Goal: Task Accomplishment & Management: Complete application form

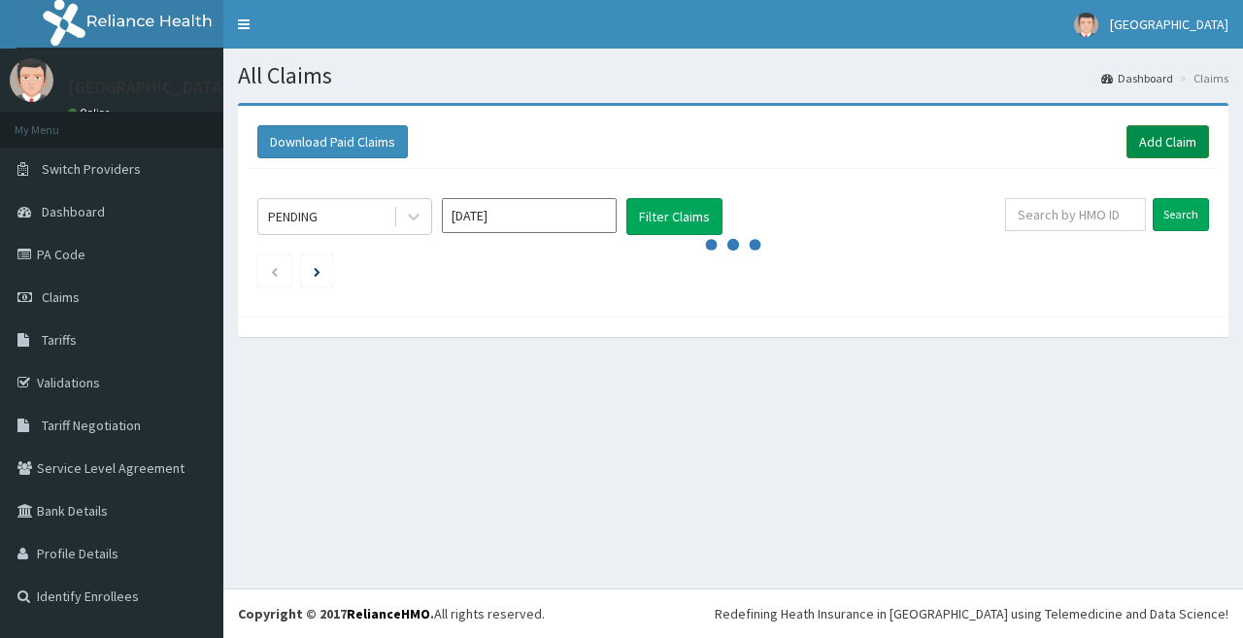
click at [1191, 143] on link "Add Claim" at bounding box center [1168, 141] width 83 height 33
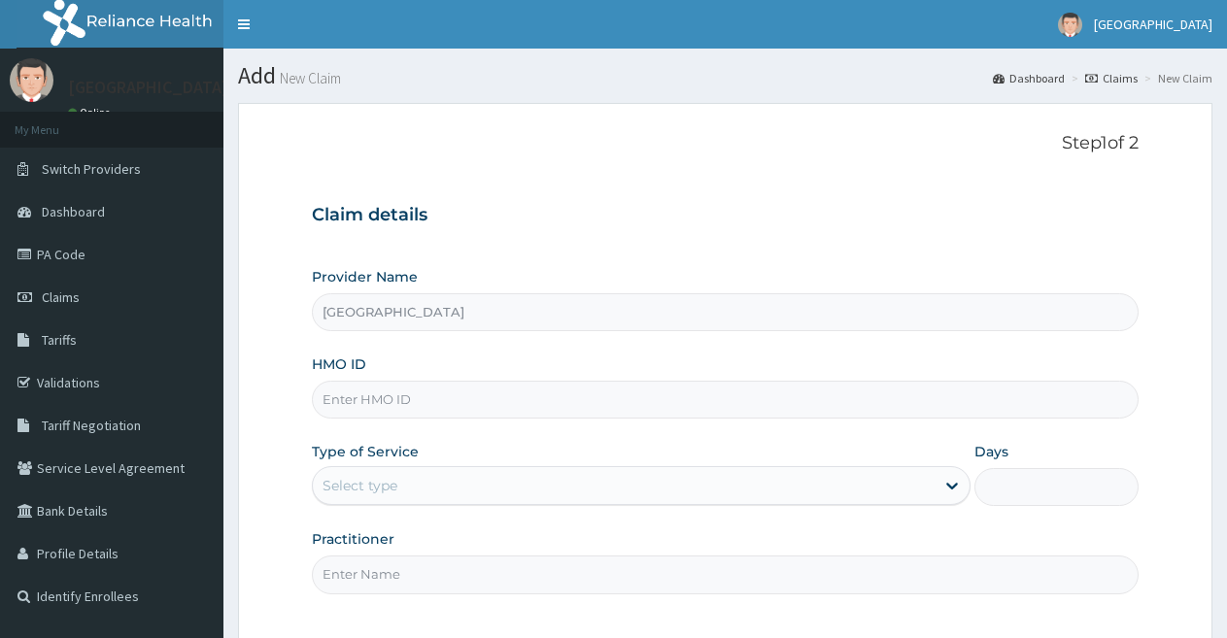
click at [404, 408] on input "HMO ID" at bounding box center [725, 400] width 826 height 38
paste input "PAF/10074/D"
type input "PAF/10074/D"
click at [430, 480] on div "Select type" at bounding box center [623, 485] width 621 height 31
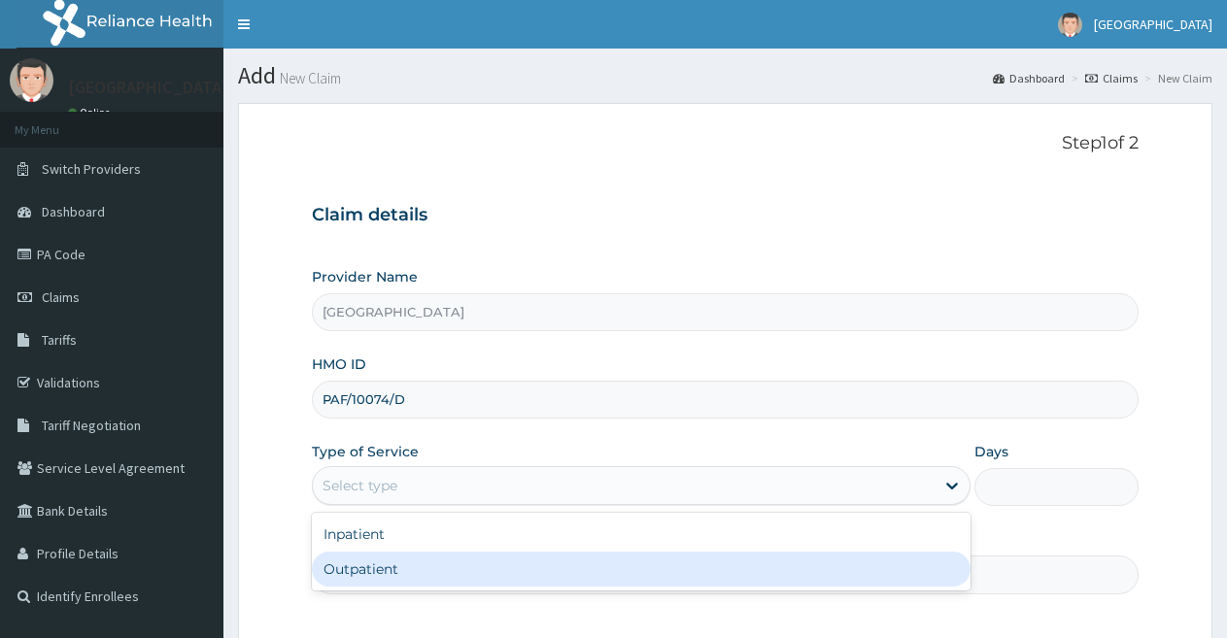
scroll to position [97, 0]
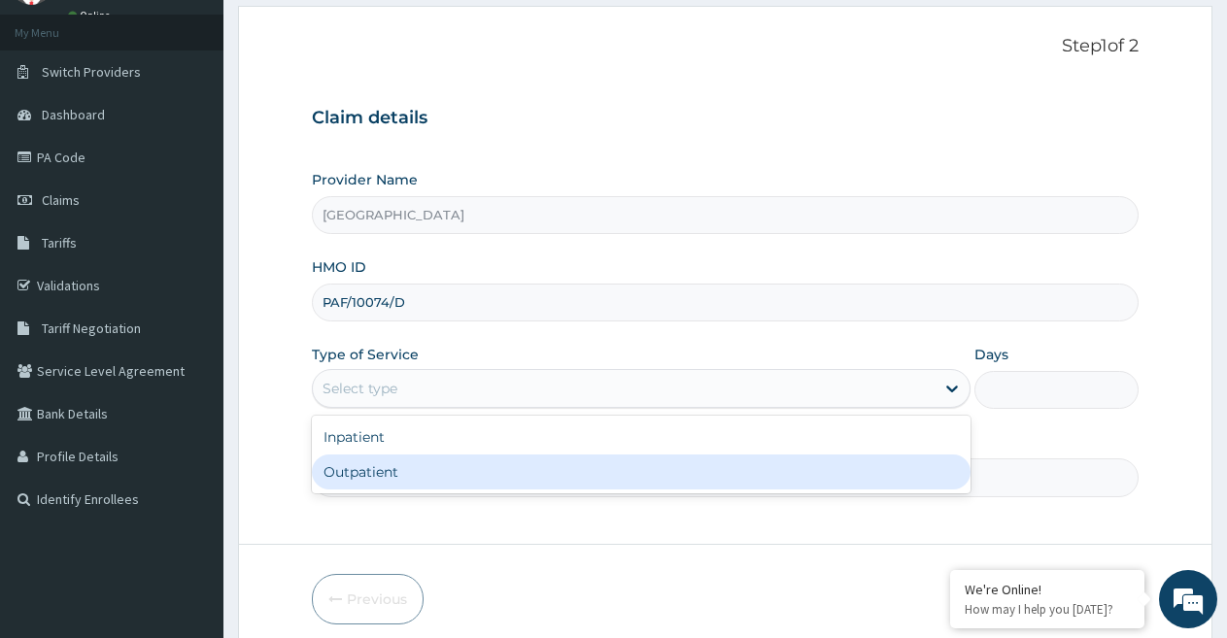
click at [416, 465] on div "Outpatient" at bounding box center [640, 471] width 657 height 35
type input "1"
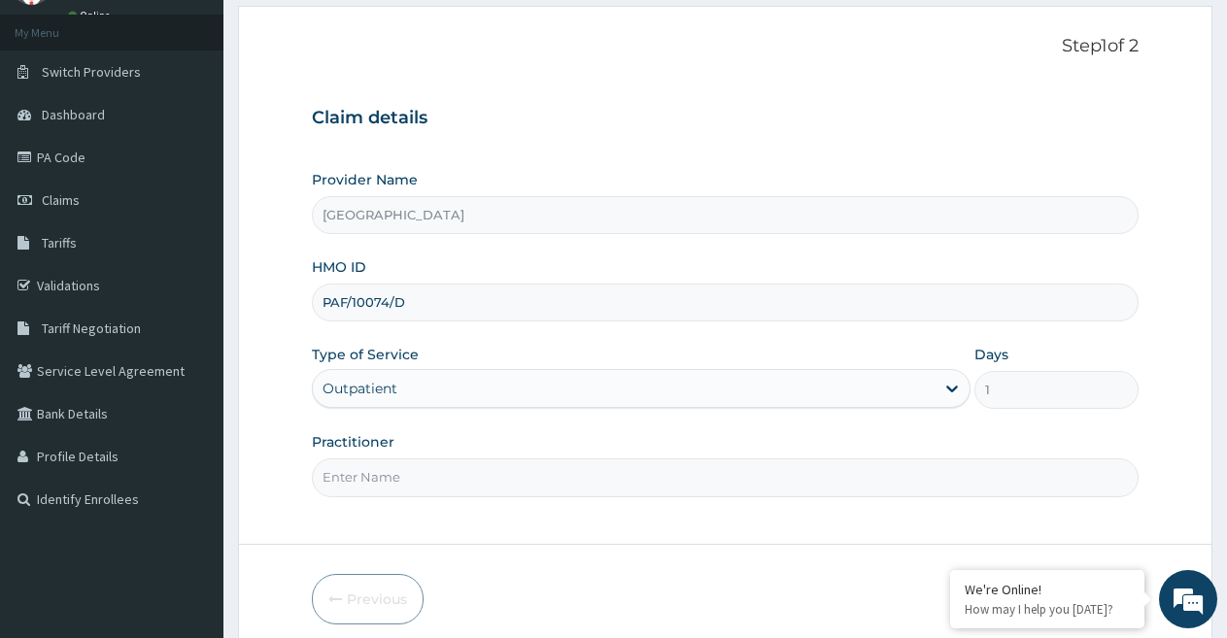
click at [399, 478] on input "Practitioner" at bounding box center [725, 477] width 826 height 38
type input "DR [PERSON_NAME]"
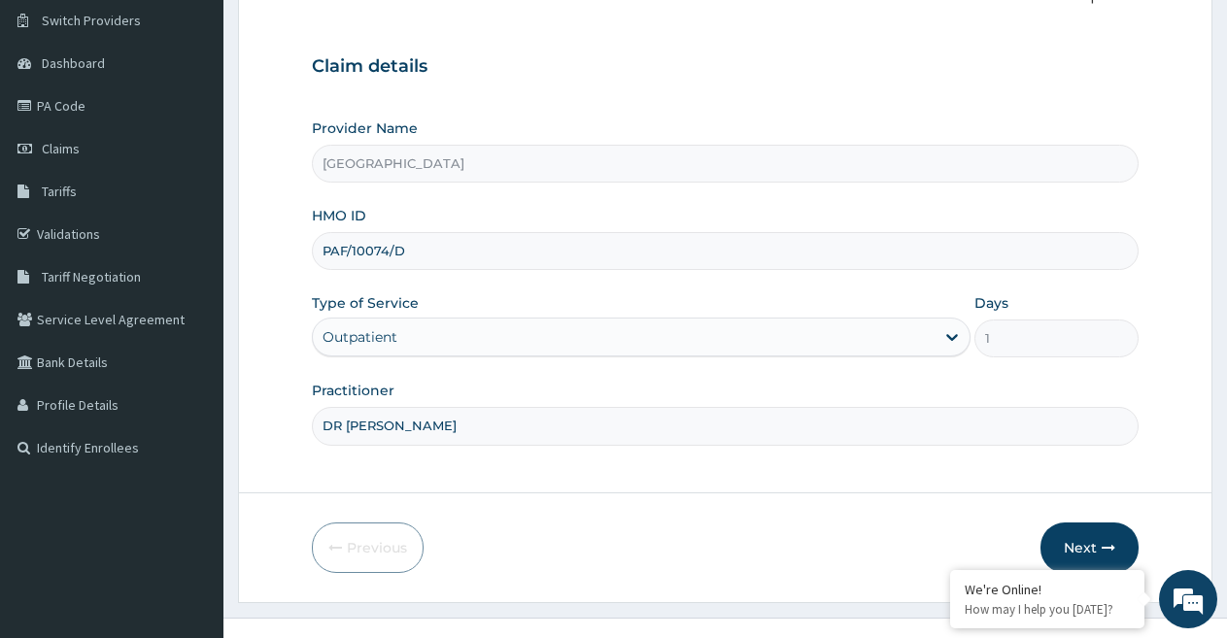
scroll to position [178, 0]
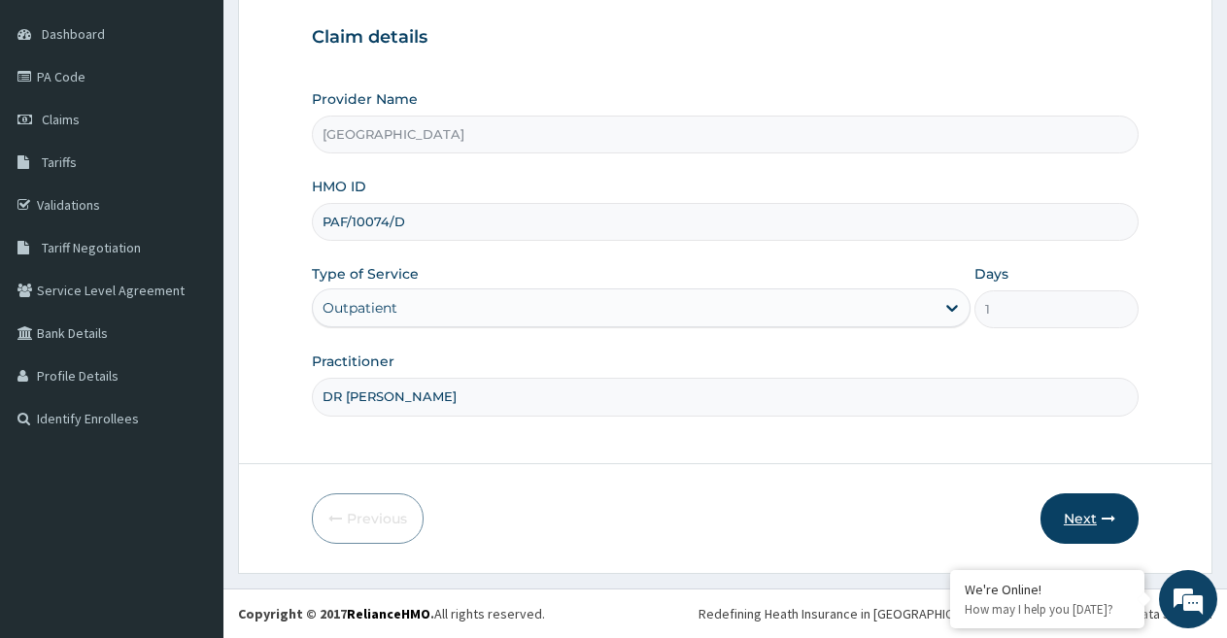
click at [1080, 517] on button "Next" at bounding box center [1089, 518] width 98 height 50
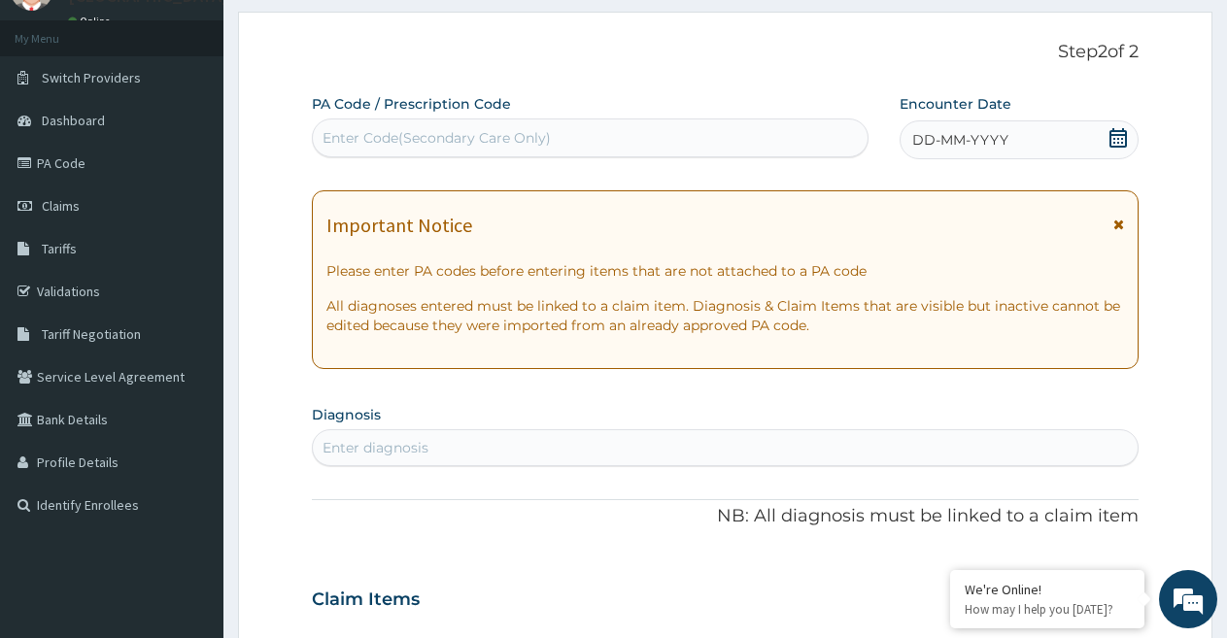
scroll to position [0, 0]
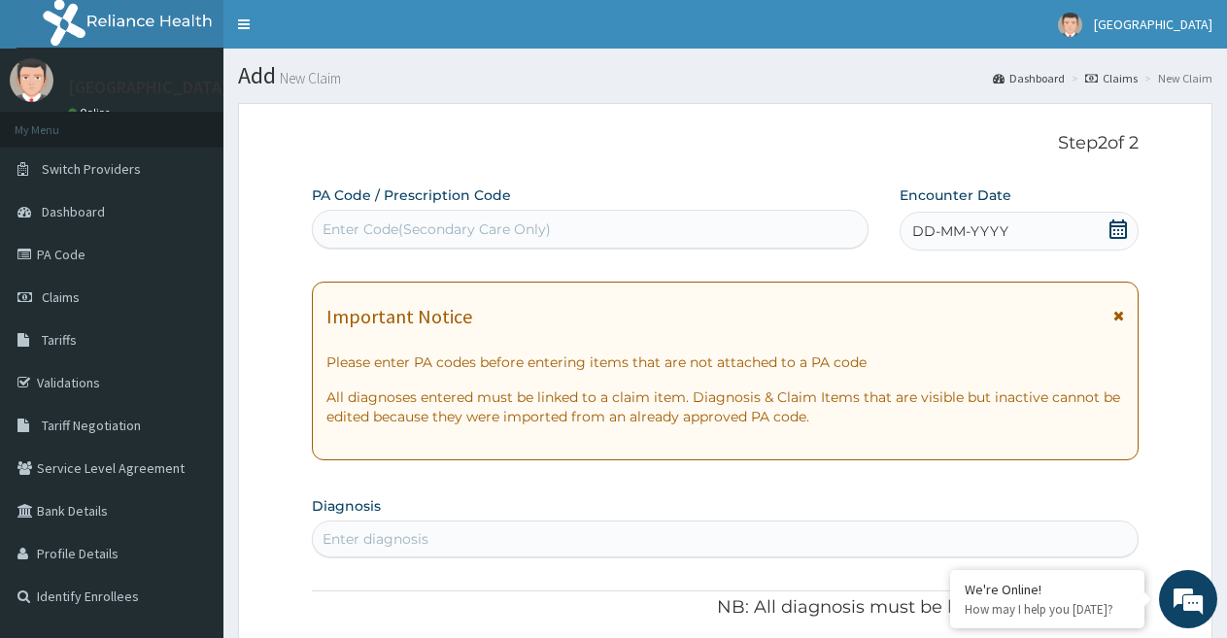
click at [947, 225] on span "DD-MM-YYYY" at bounding box center [960, 230] width 96 height 19
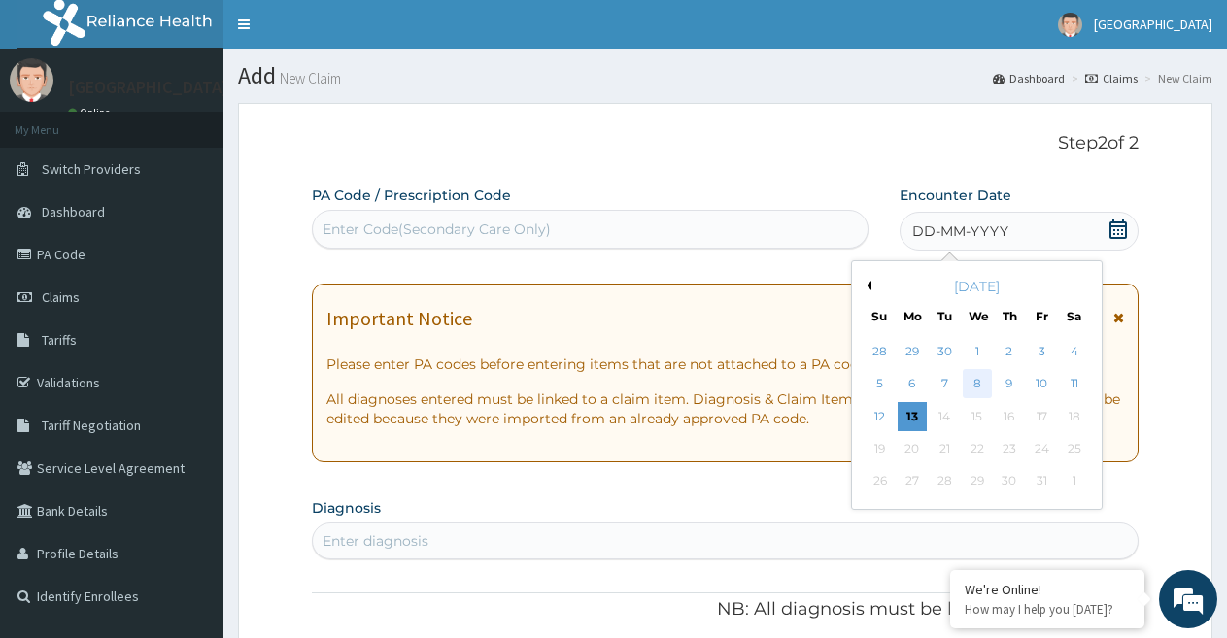
click at [980, 379] on div "8" at bounding box center [976, 384] width 29 height 29
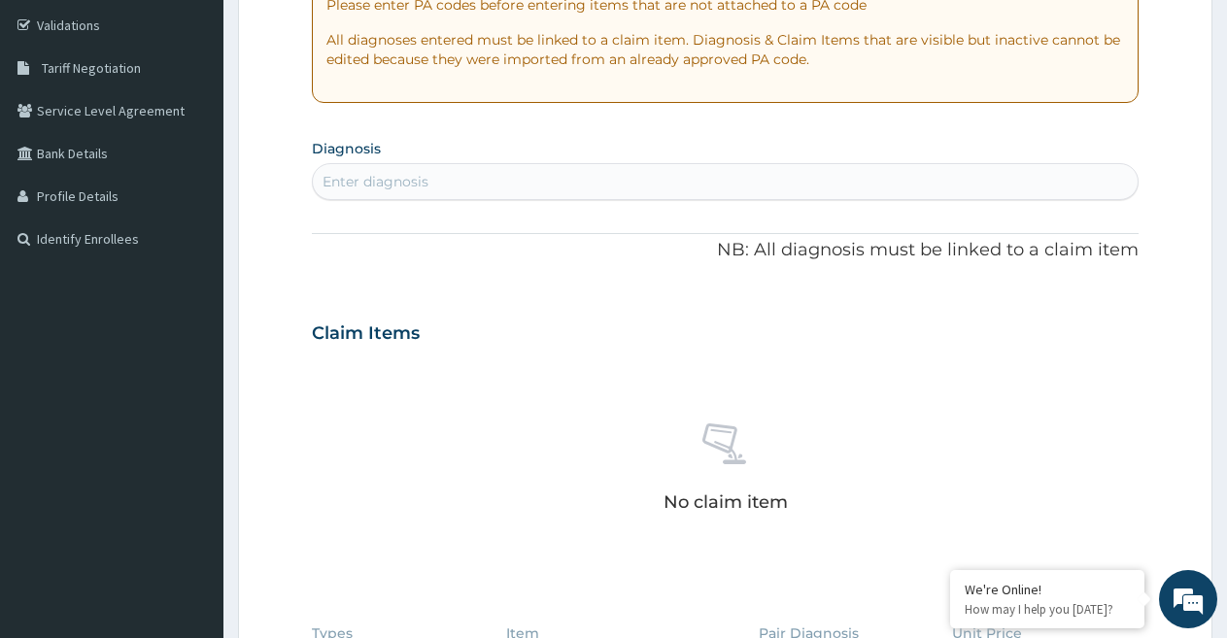
scroll to position [388, 0]
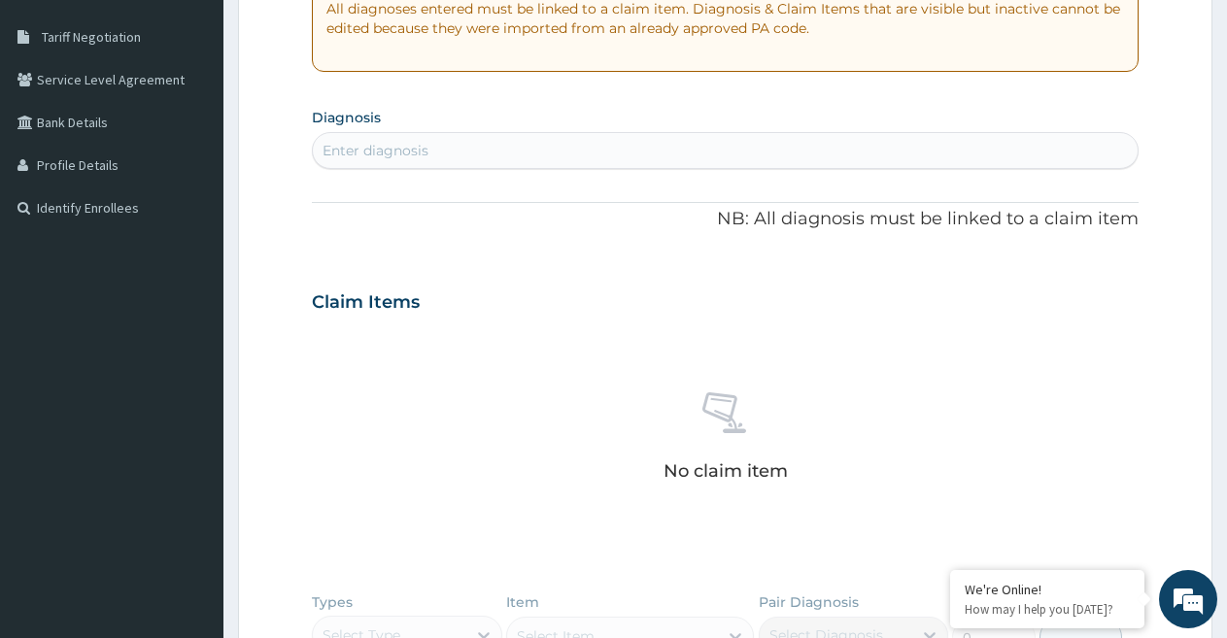
click at [521, 147] on div "Enter diagnosis" at bounding box center [725, 150] width 825 height 31
type input "PEPTIC ULCER"
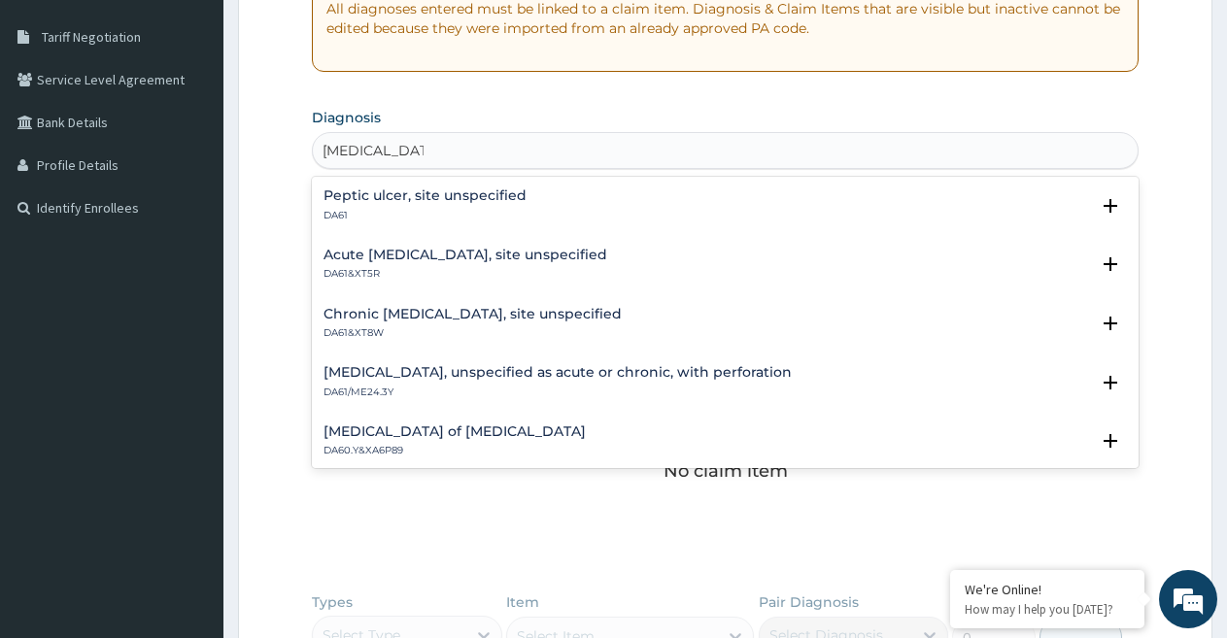
click at [457, 201] on h4 "Peptic ulcer, site unspecified" at bounding box center [424, 195] width 203 height 15
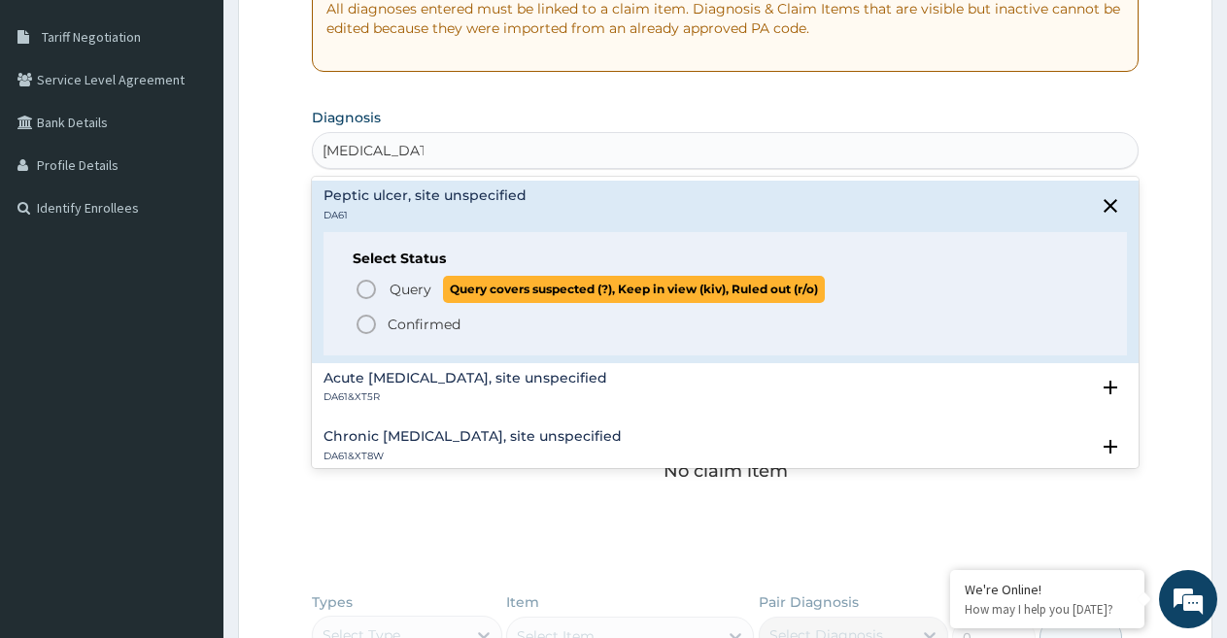
click at [404, 289] on span "Query" at bounding box center [410, 289] width 42 height 19
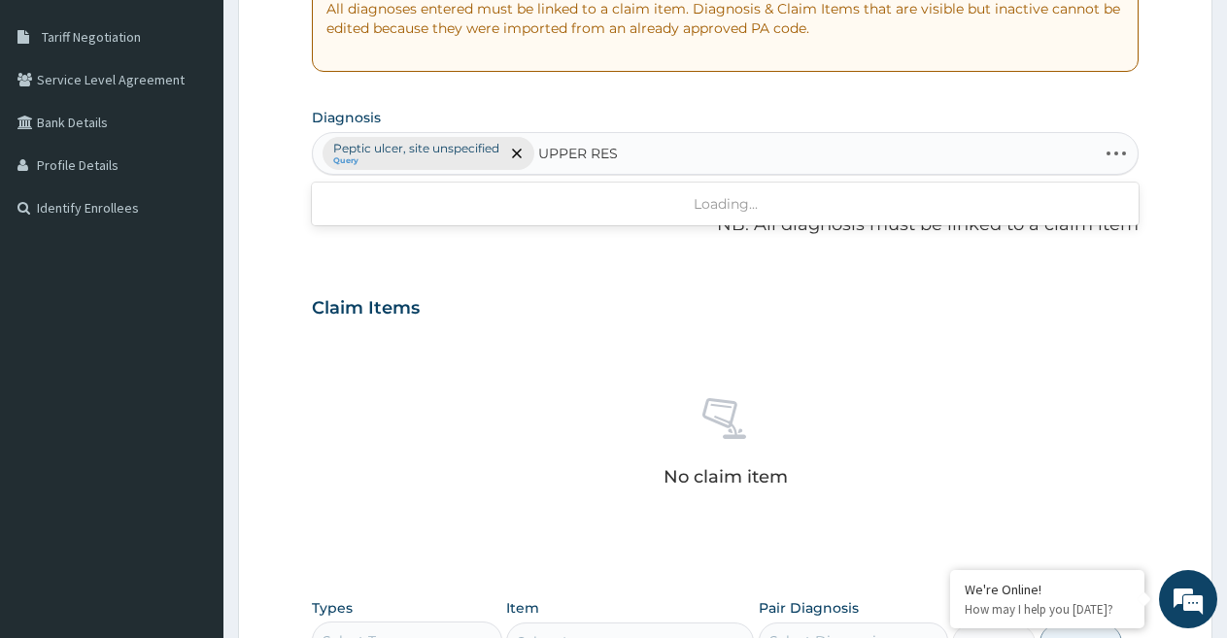
type input "UPPER RES"
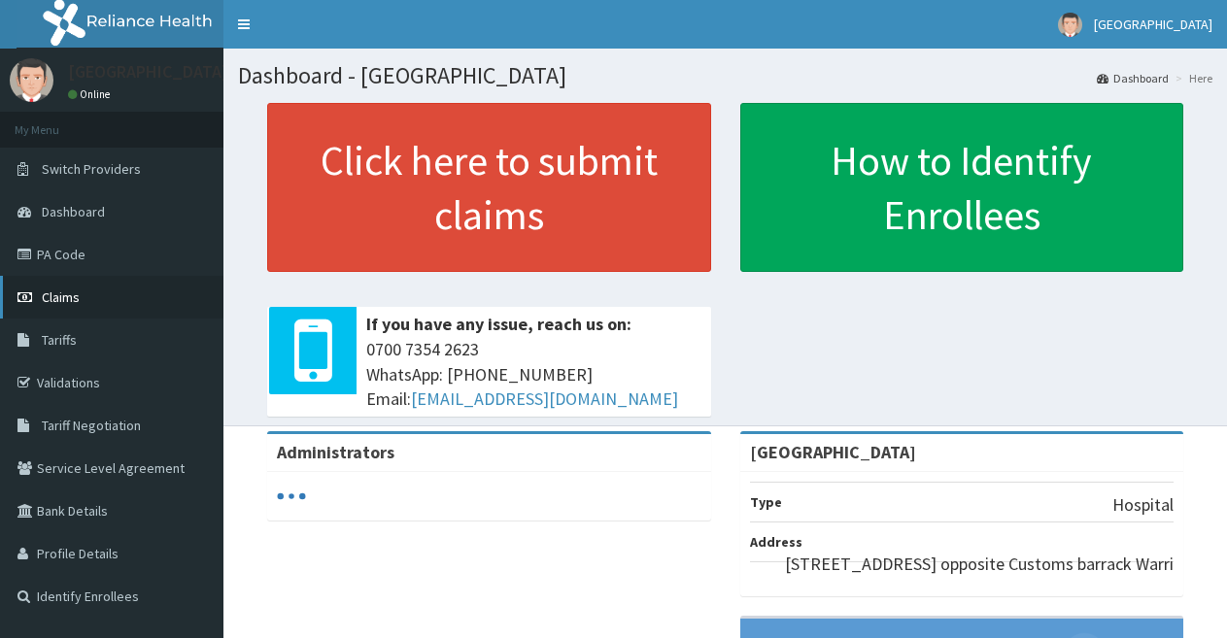
click at [69, 296] on span "Claims" at bounding box center [61, 296] width 38 height 17
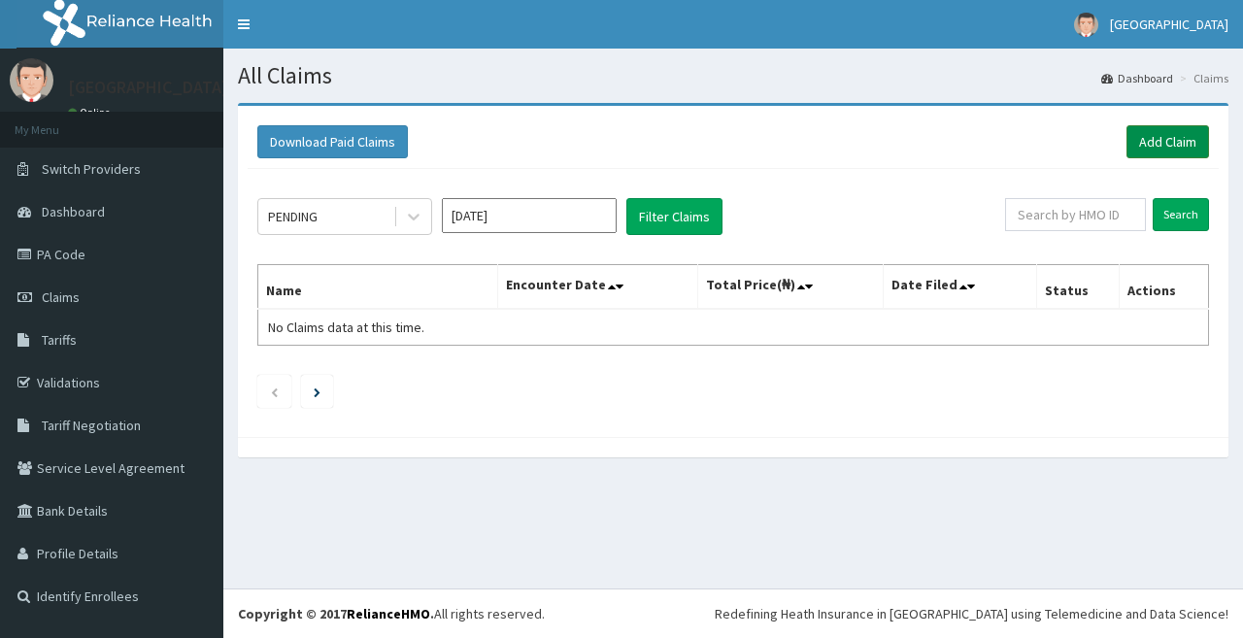
click at [1174, 137] on link "Add Claim" at bounding box center [1168, 141] width 83 height 33
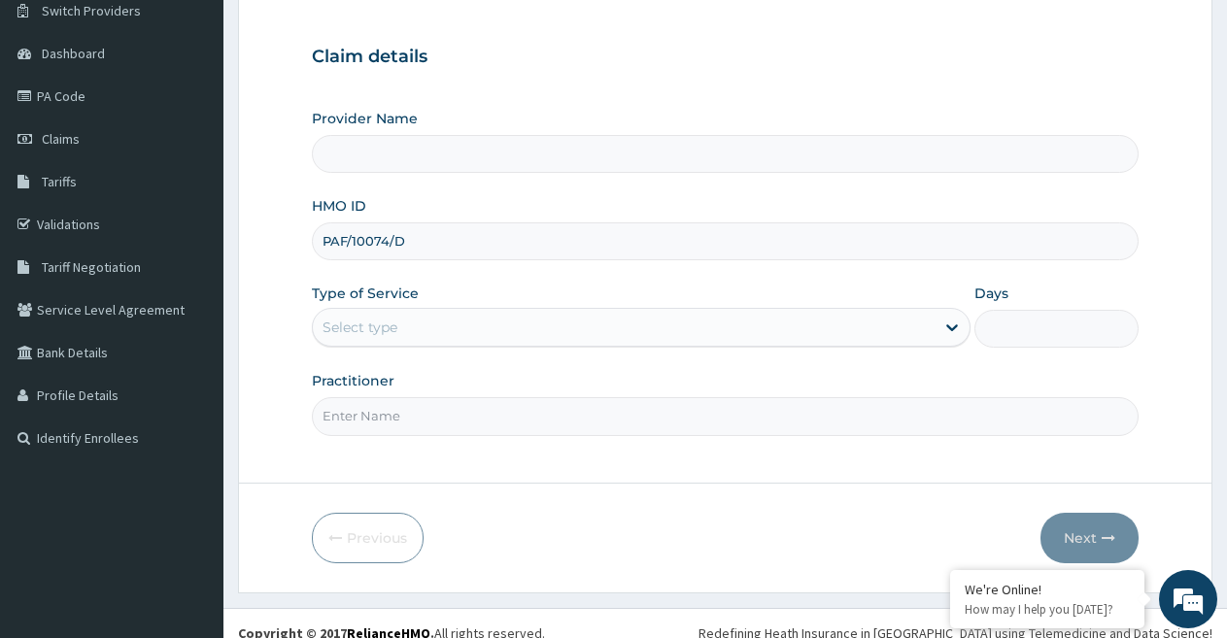
scroll to position [178, 0]
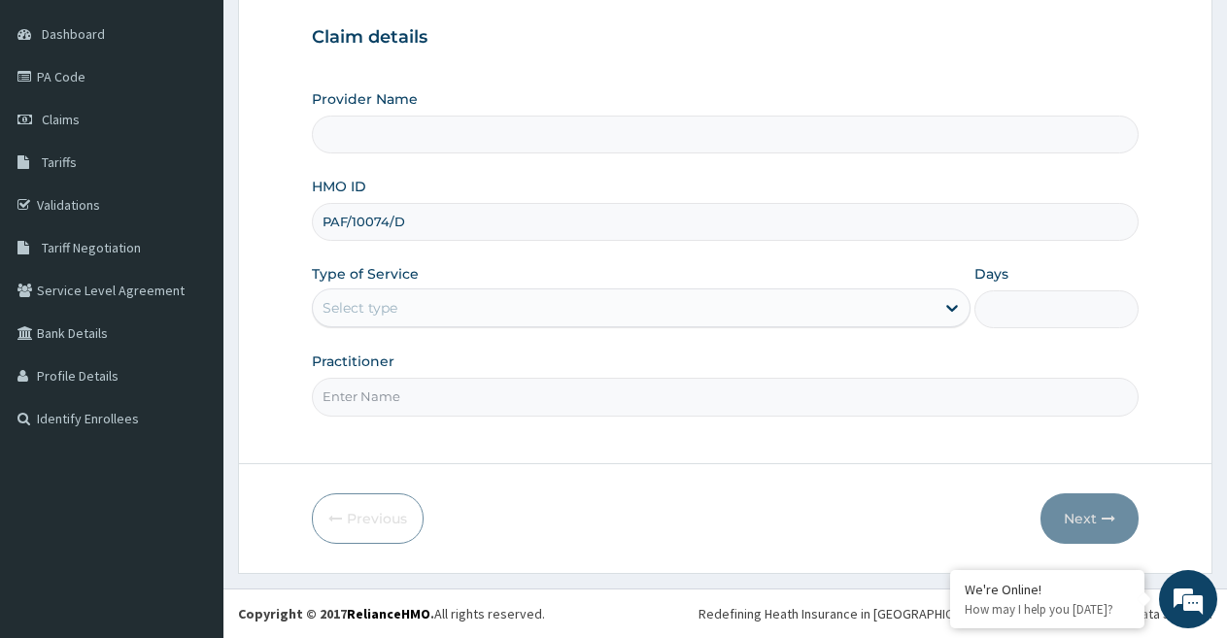
type input "PAF/10074/D"
click at [436, 120] on input "Provider Name" at bounding box center [725, 135] width 826 height 38
click at [437, 136] on input "Provider Name" at bounding box center [725, 135] width 826 height 38
click at [393, 297] on div "Select type" at bounding box center [623, 307] width 621 height 31
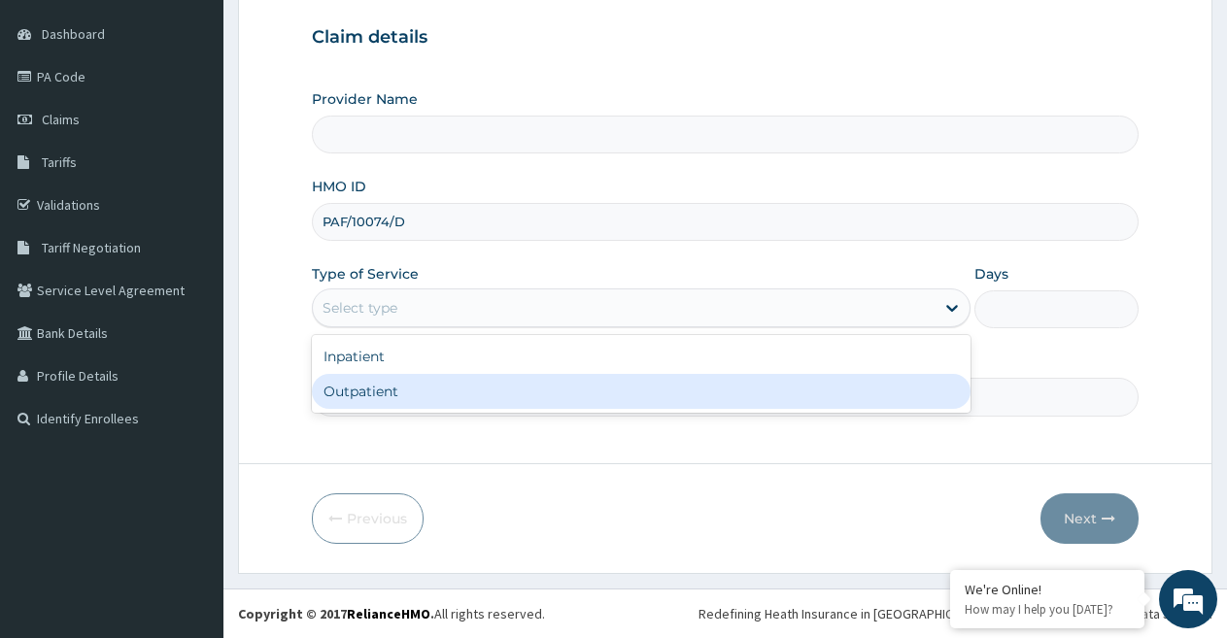
click at [414, 395] on div "Outpatient" at bounding box center [640, 391] width 657 height 35
type input "[GEOGRAPHIC_DATA]"
type input "1"
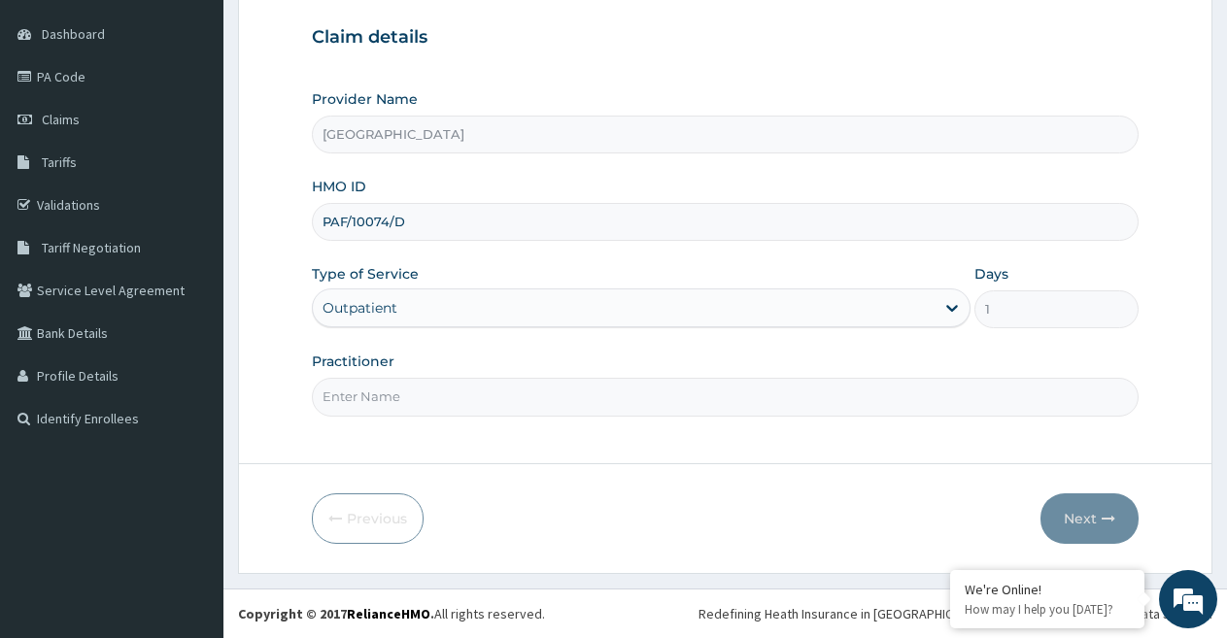
click at [512, 404] on input "Practitioner" at bounding box center [725, 397] width 826 height 38
type input "DR [PERSON_NAME]"
click at [1066, 518] on button "Next" at bounding box center [1089, 518] width 98 height 50
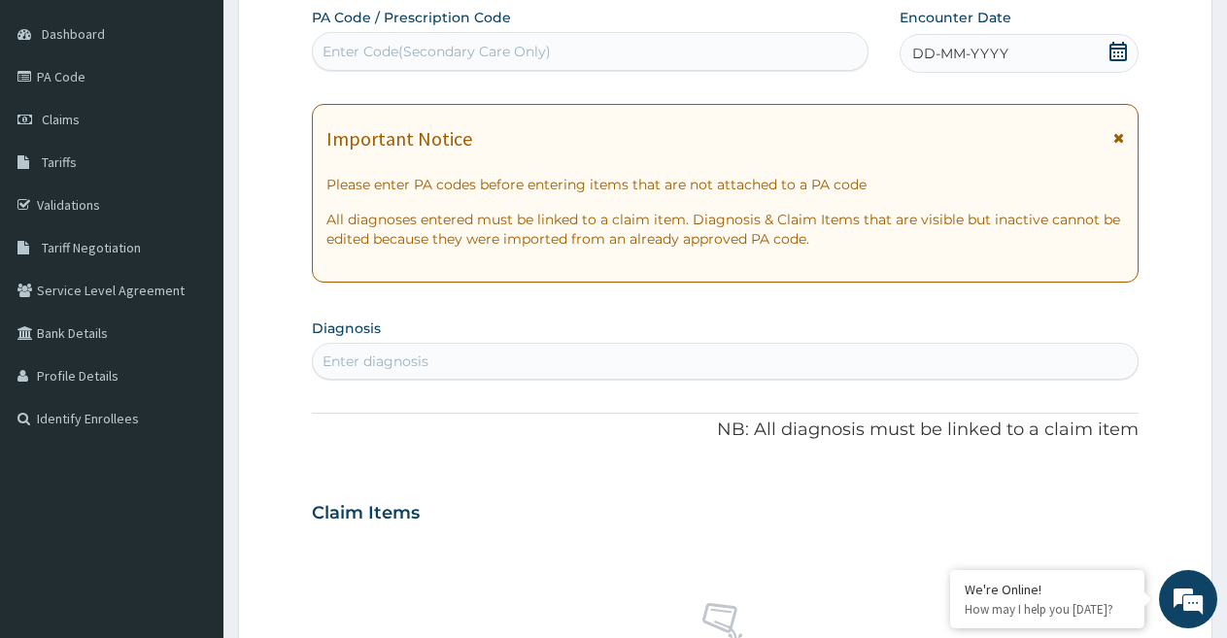
drag, startPoint x: 992, startPoint y: 41, endPoint x: 990, endPoint y: 57, distance: 16.6
click at [992, 41] on div "DD-MM-YYYY" at bounding box center [1018, 53] width 239 height 39
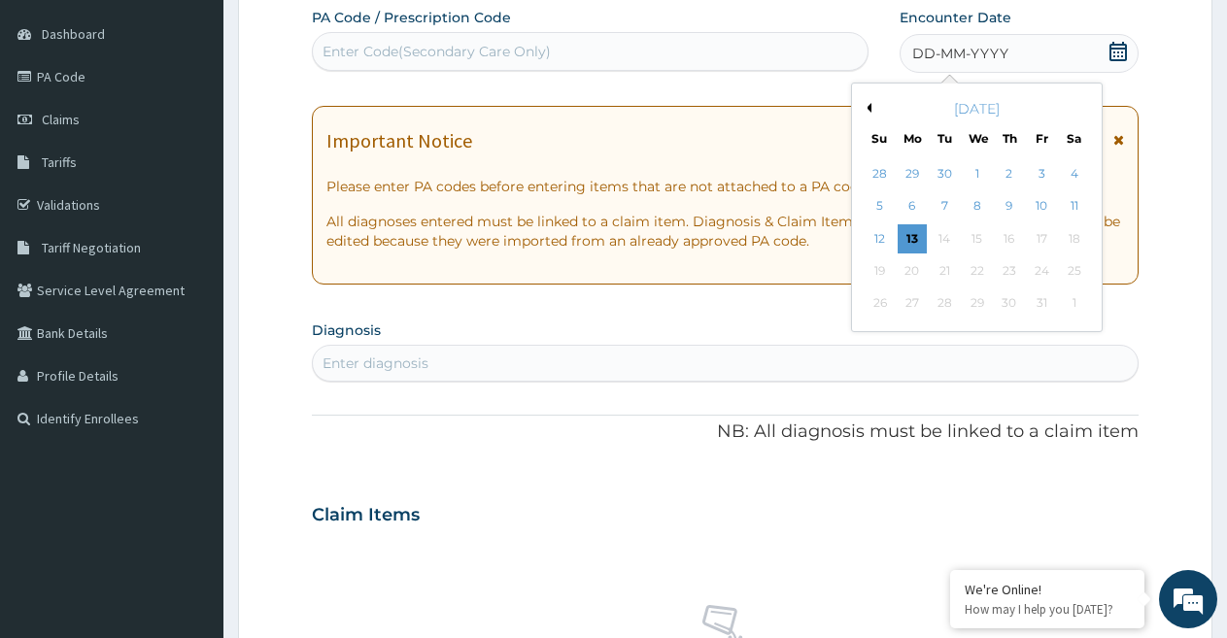
scroll to position [0, 0]
click at [974, 200] on div "8" at bounding box center [976, 206] width 29 height 29
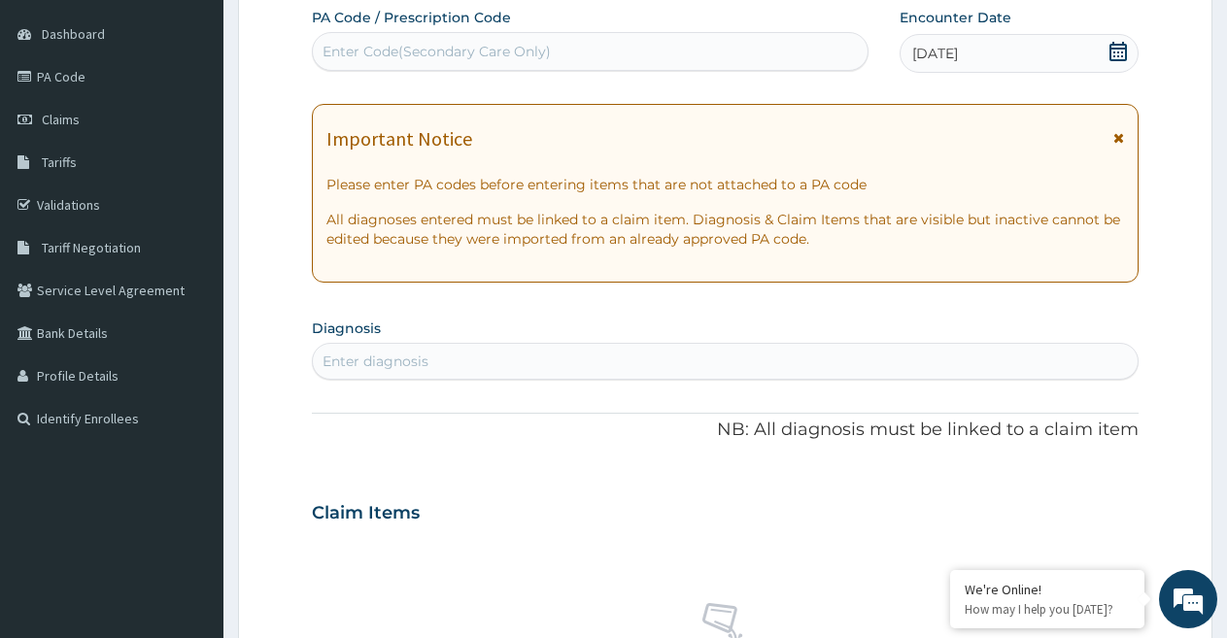
click at [554, 361] on div "Enter diagnosis" at bounding box center [725, 361] width 825 height 31
type input "PEPTIC"
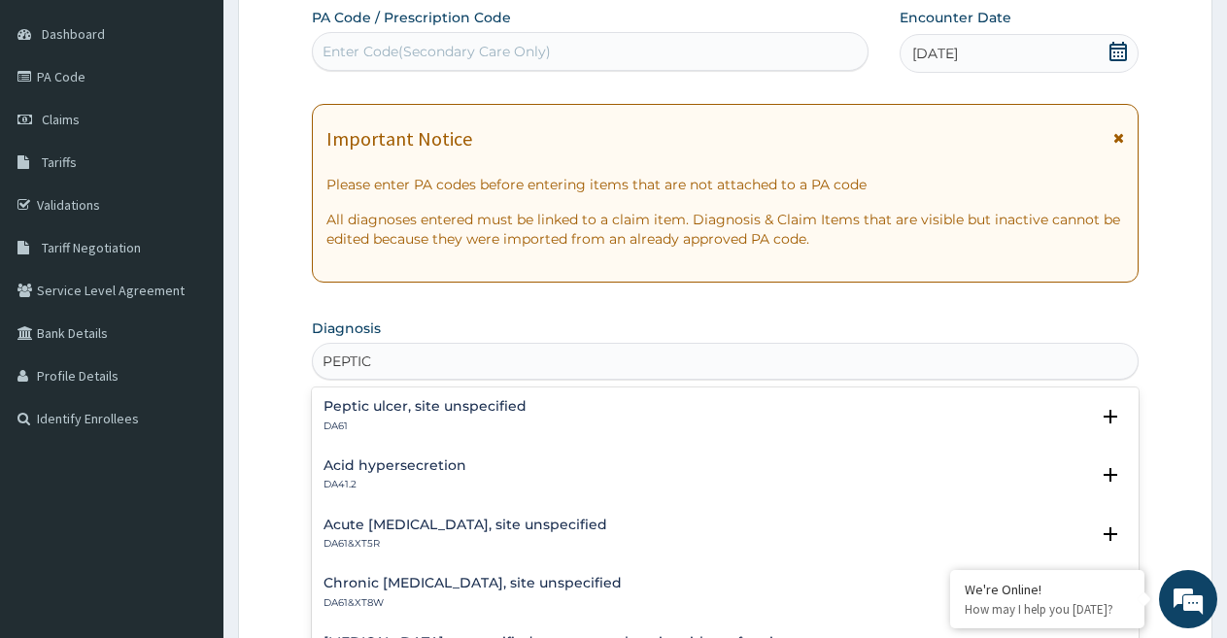
click at [497, 410] on h4 "Peptic ulcer, site unspecified" at bounding box center [424, 406] width 203 height 15
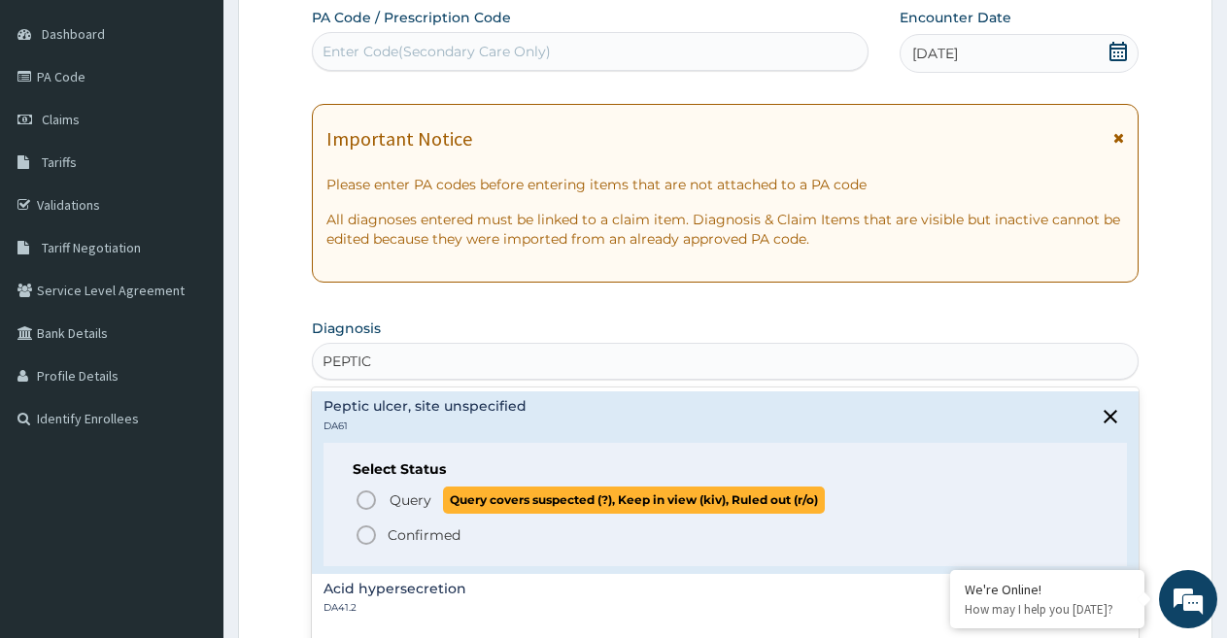
drag, startPoint x: 403, startPoint y: 499, endPoint x: 432, endPoint y: 439, distance: 66.9
click at [405, 499] on span "Query" at bounding box center [410, 499] width 42 height 19
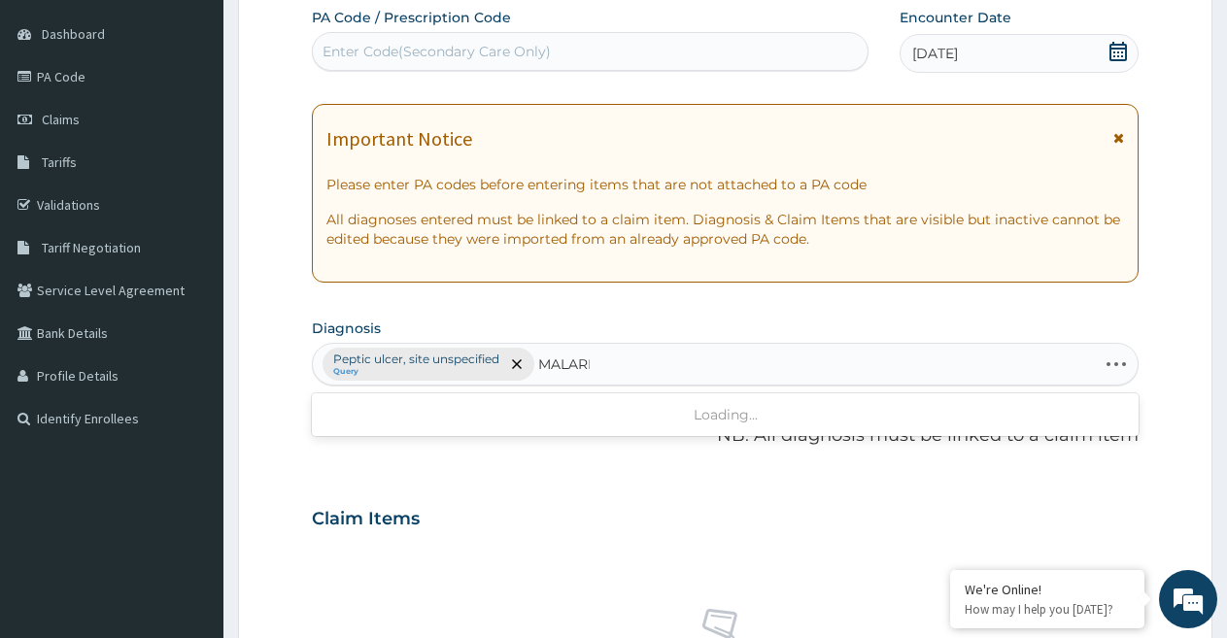
type input "[MEDICAL_DATA]"
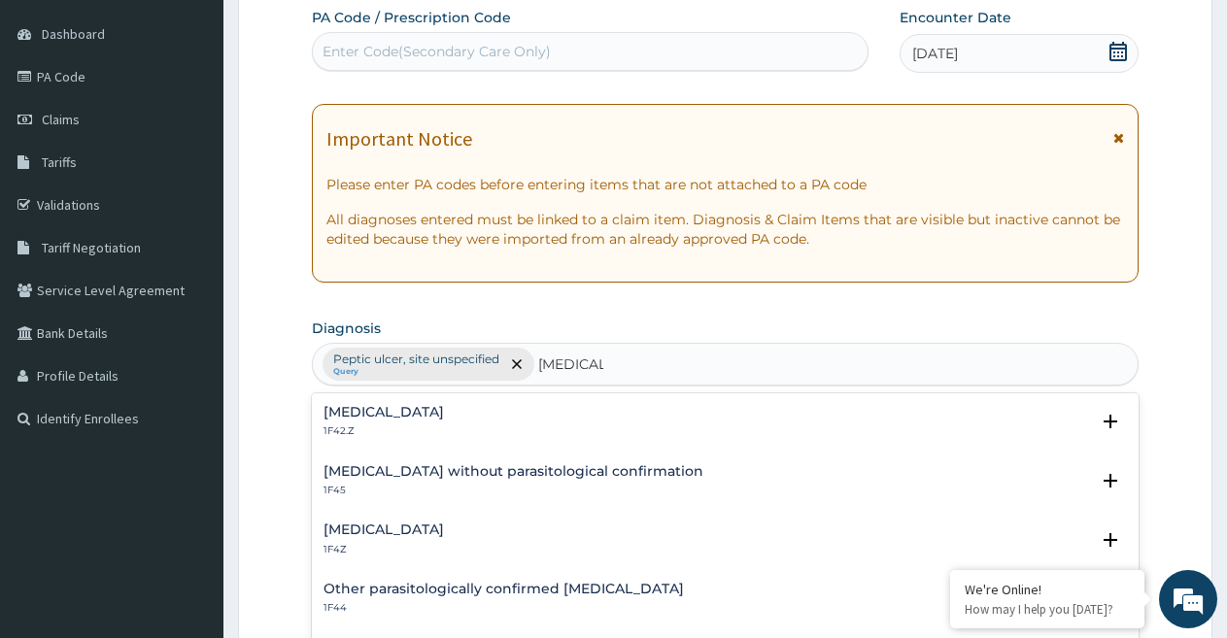
click at [395, 533] on h4 "[MEDICAL_DATA]" at bounding box center [383, 529] width 120 height 15
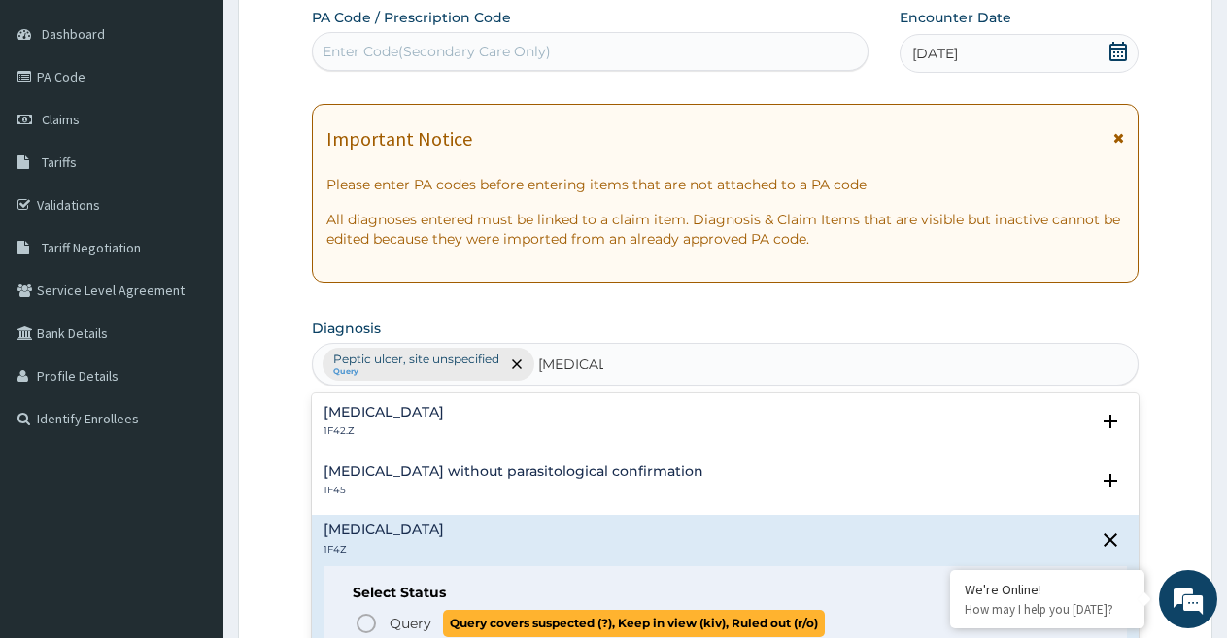
click at [404, 625] on span "Query" at bounding box center [410, 623] width 42 height 19
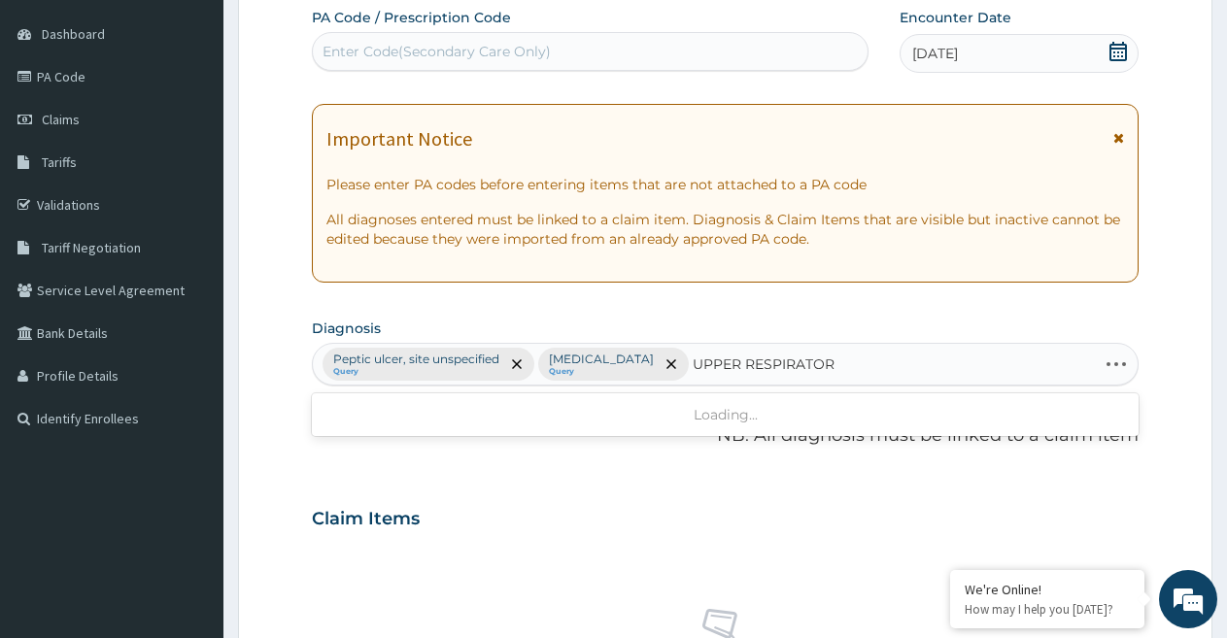
type input "UPPER RESPIRATORY"
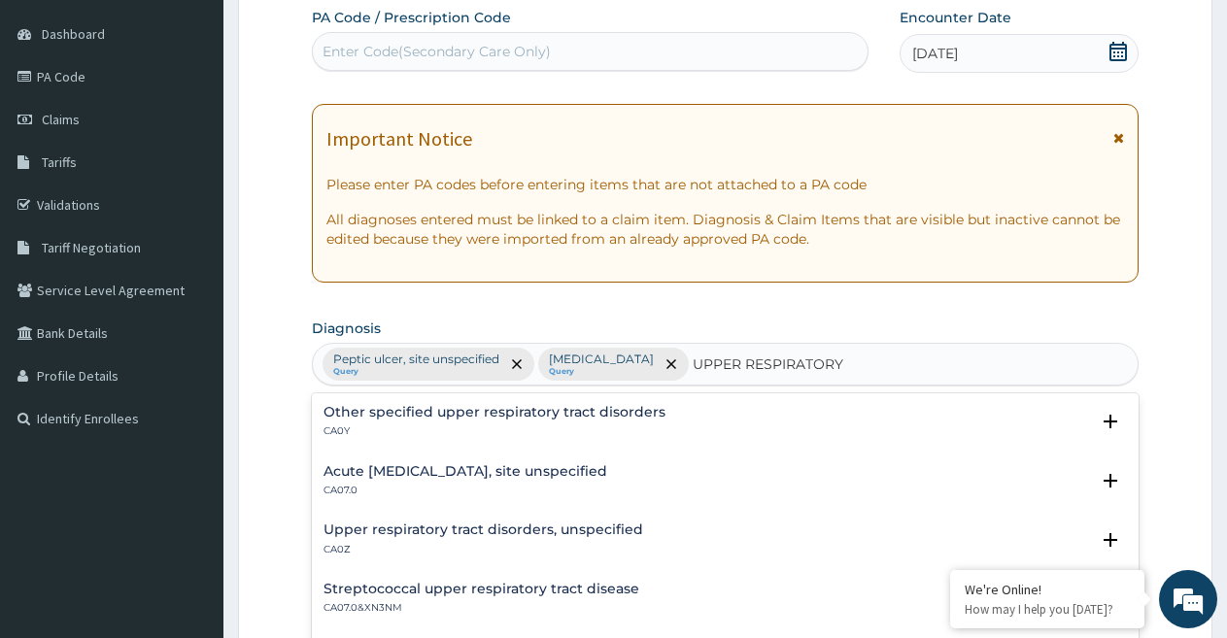
click at [552, 406] on h4 "Other specified upper respiratory tract disorders" at bounding box center [494, 412] width 342 height 15
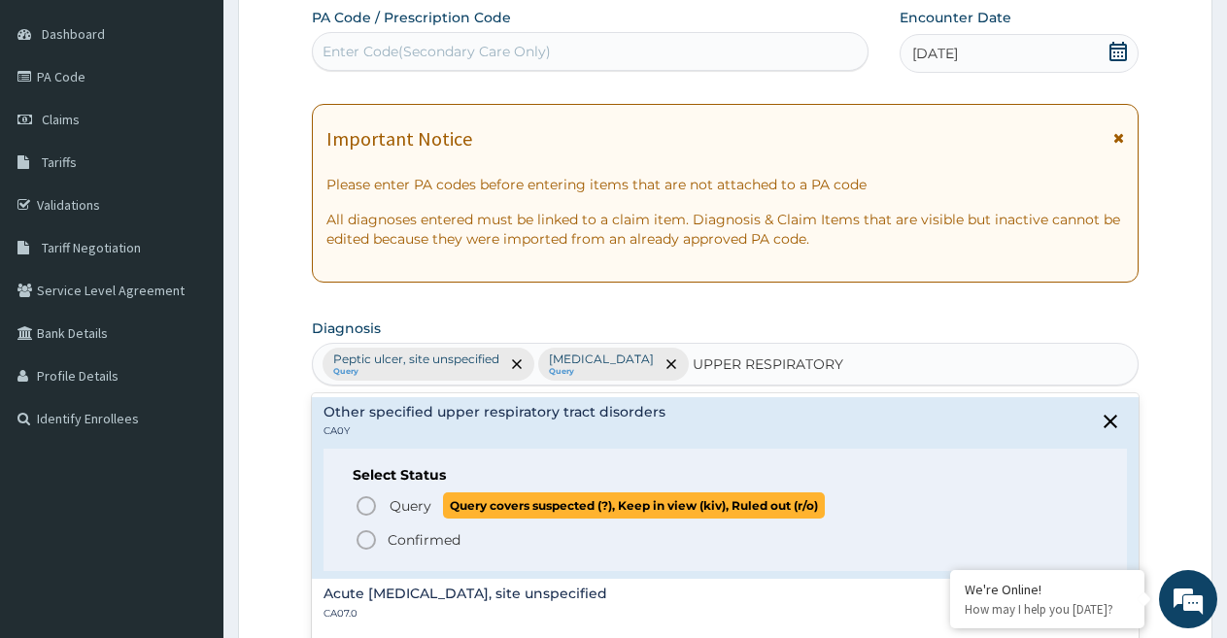
click at [409, 503] on span "Query" at bounding box center [410, 505] width 42 height 19
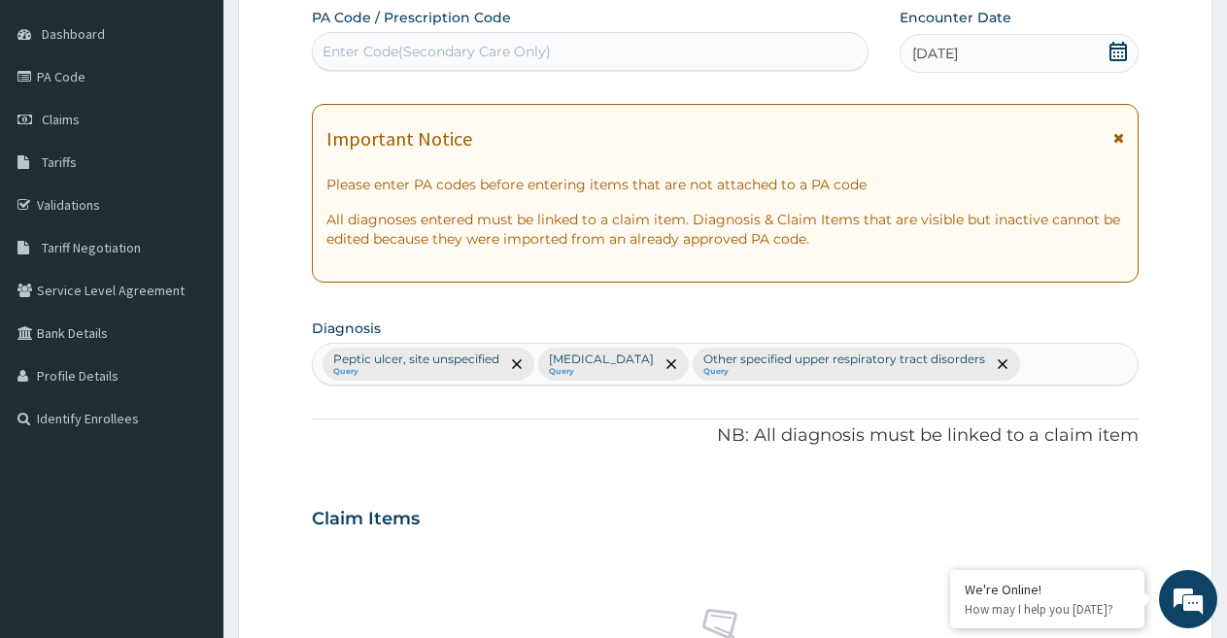
scroll to position [663, 0]
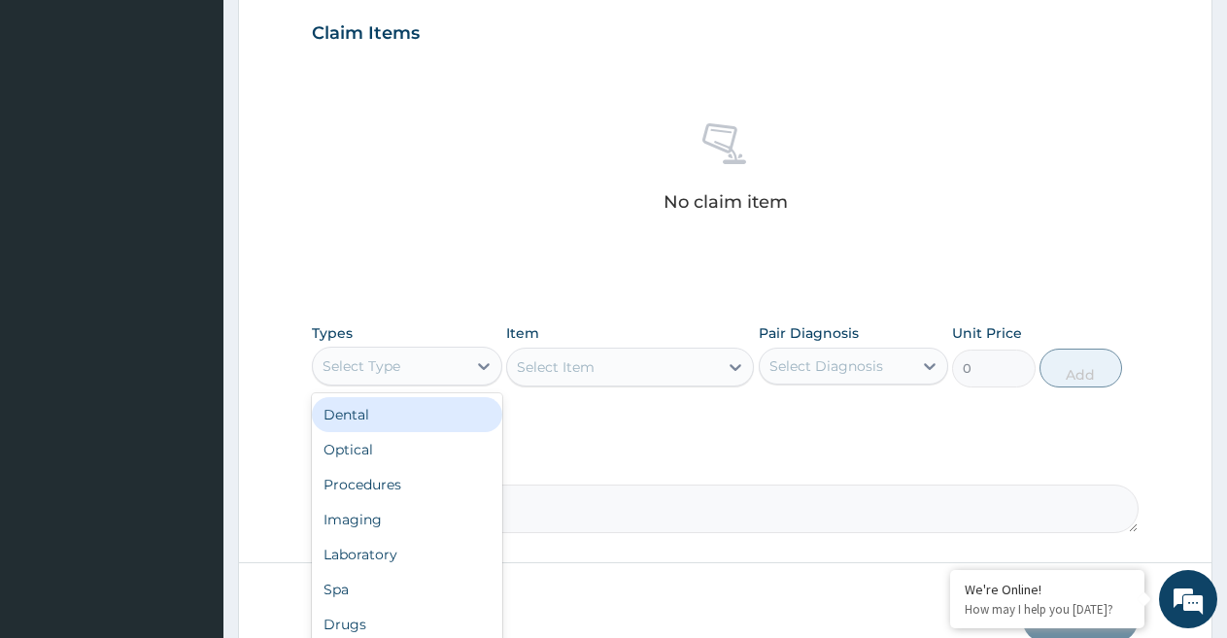
click at [414, 366] on div "Select Type" at bounding box center [389, 366] width 153 height 31
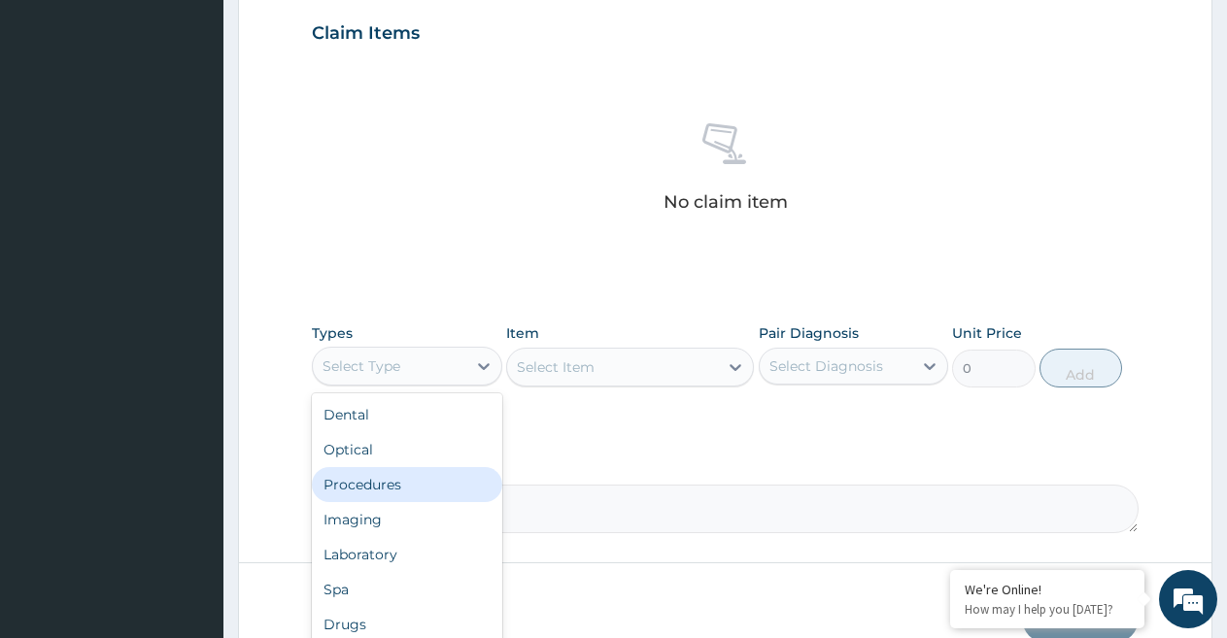
drag, startPoint x: 395, startPoint y: 486, endPoint x: 556, endPoint y: 413, distance: 176.9
click at [404, 486] on div "Procedures" at bounding box center [407, 484] width 190 height 35
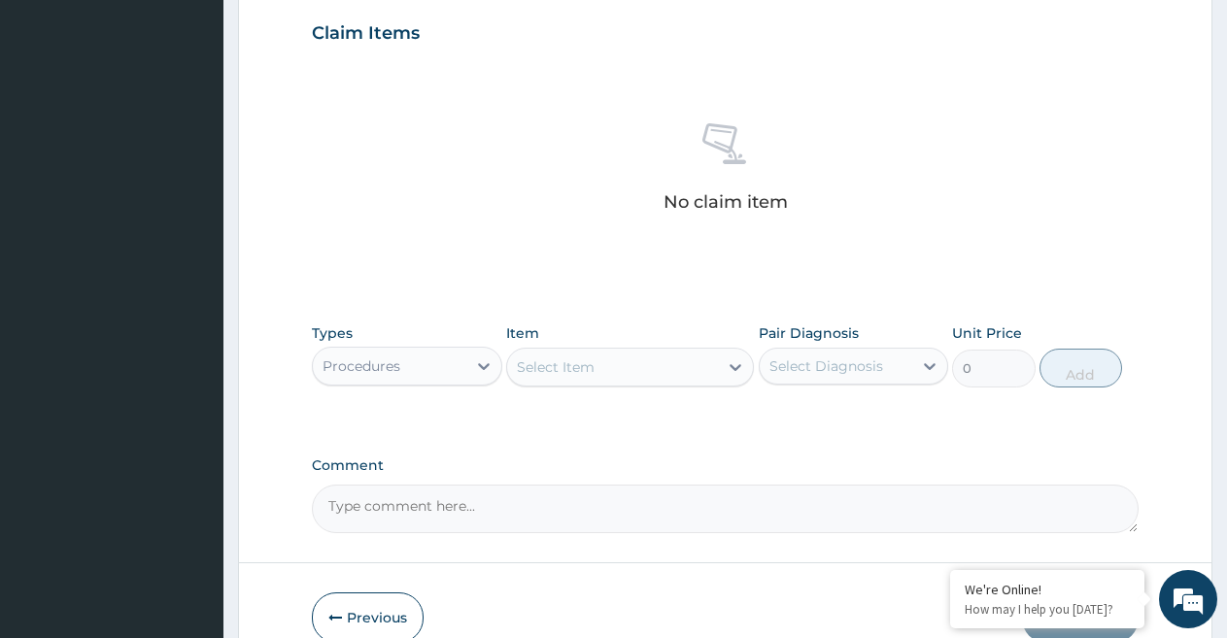
click at [623, 366] on div "Select Item" at bounding box center [612, 367] width 211 height 31
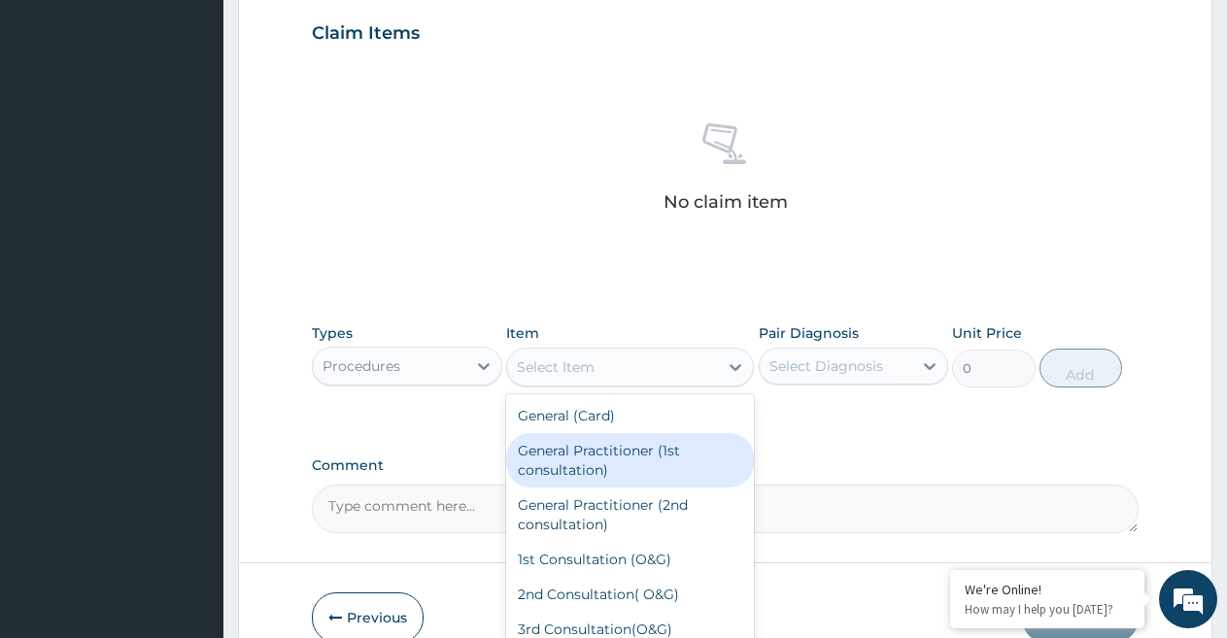
drag, startPoint x: 610, startPoint y: 459, endPoint x: 792, endPoint y: 410, distance: 189.2
click at [613, 460] on div "General Practitioner (1st consultation)" at bounding box center [630, 460] width 248 height 54
type input "1500"
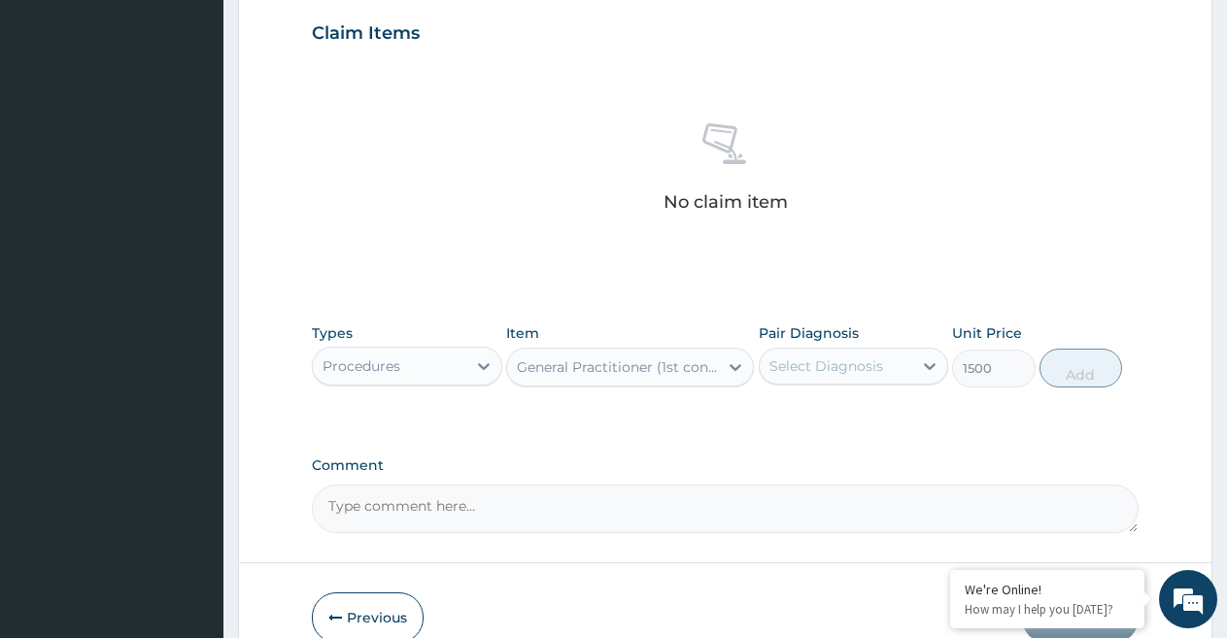
click at [843, 364] on div "Select Diagnosis" at bounding box center [826, 365] width 114 height 19
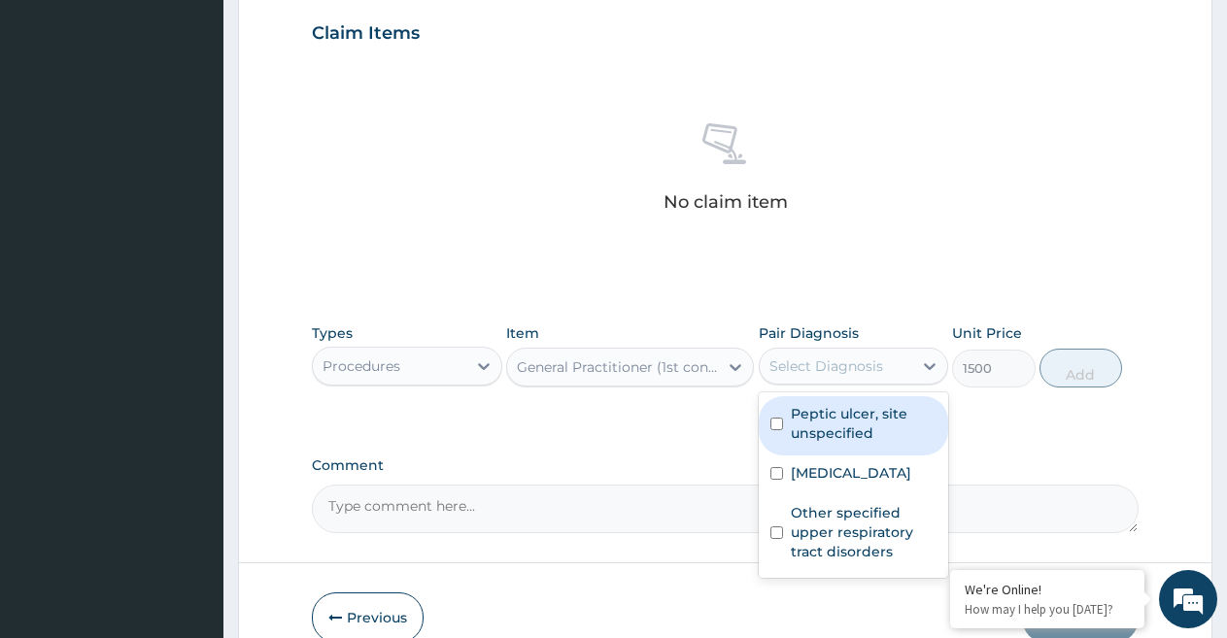
drag, startPoint x: 833, startPoint y: 426, endPoint x: 835, endPoint y: 449, distance: 22.4
click at [835, 436] on label "Peptic ulcer, site unspecified" at bounding box center [864, 423] width 147 height 39
checkbox input "true"
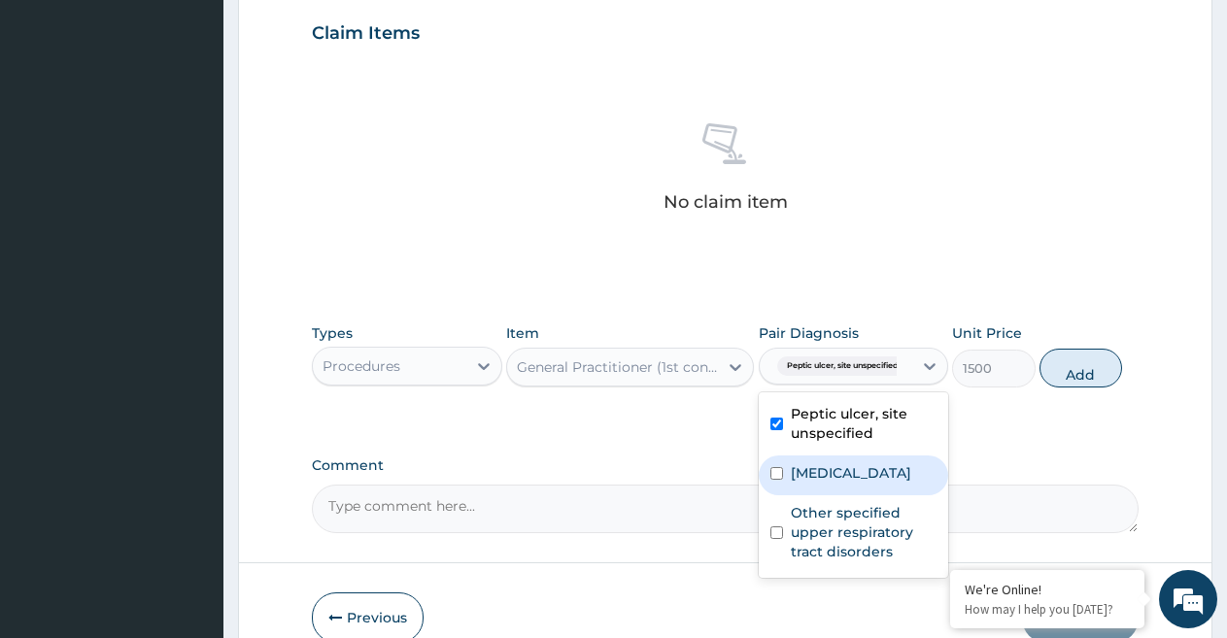
click at [832, 467] on label "[MEDICAL_DATA]" at bounding box center [851, 472] width 120 height 19
checkbox input "true"
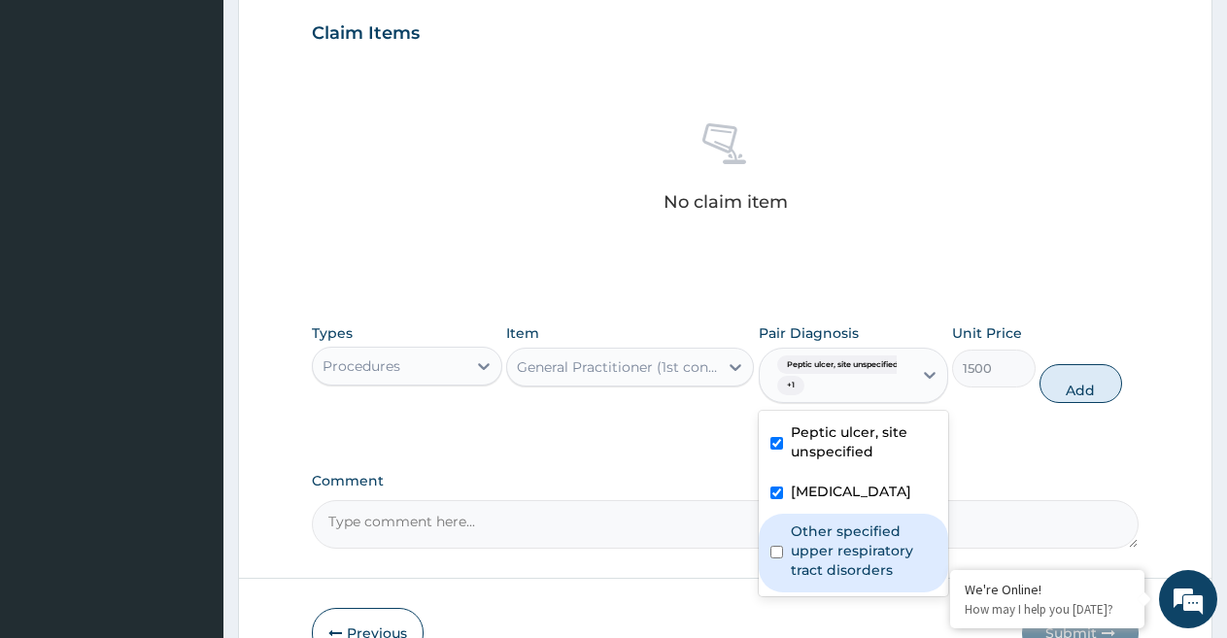
drag, startPoint x: 849, startPoint y: 552, endPoint x: 1011, endPoint y: 447, distance: 193.1
click at [853, 552] on label "Other specified upper respiratory tract disorders" at bounding box center [864, 551] width 147 height 58
checkbox input "true"
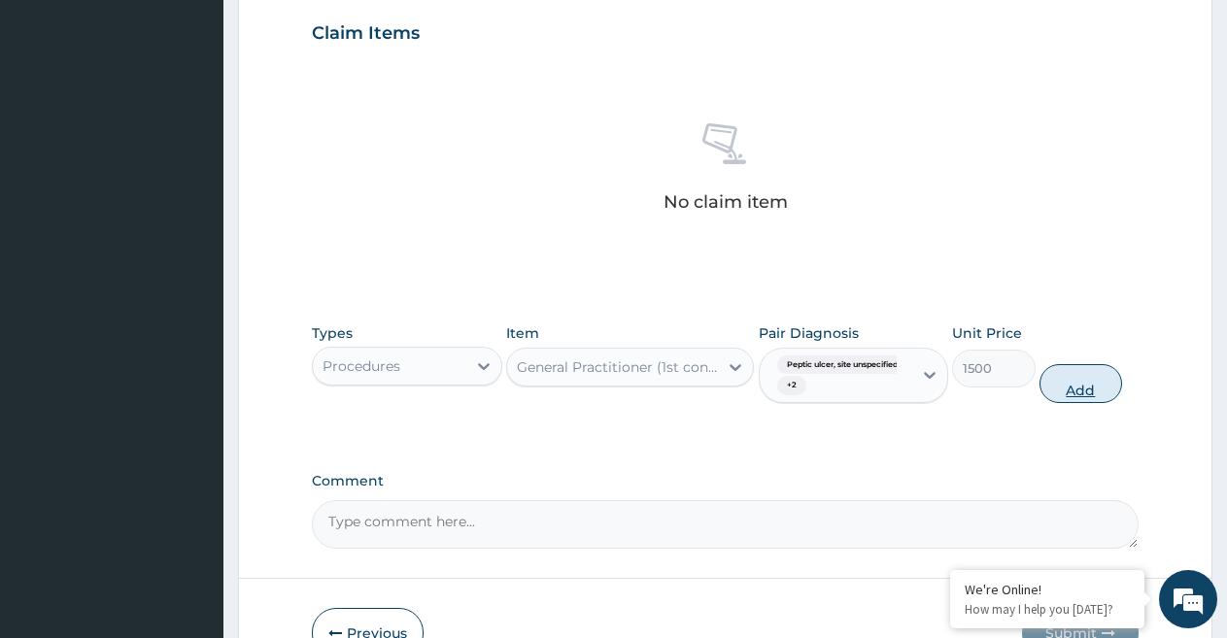
click at [1078, 384] on button "Add" at bounding box center [1080, 383] width 83 height 39
type input "0"
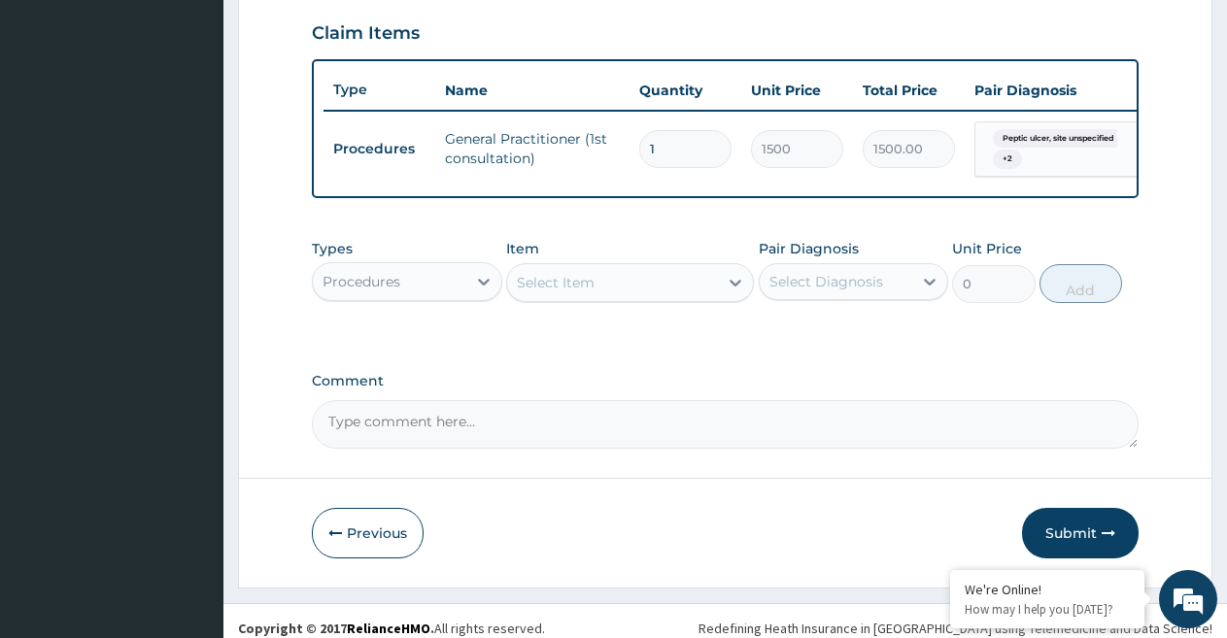
click at [402, 297] on div "Procedures" at bounding box center [389, 281] width 153 height 31
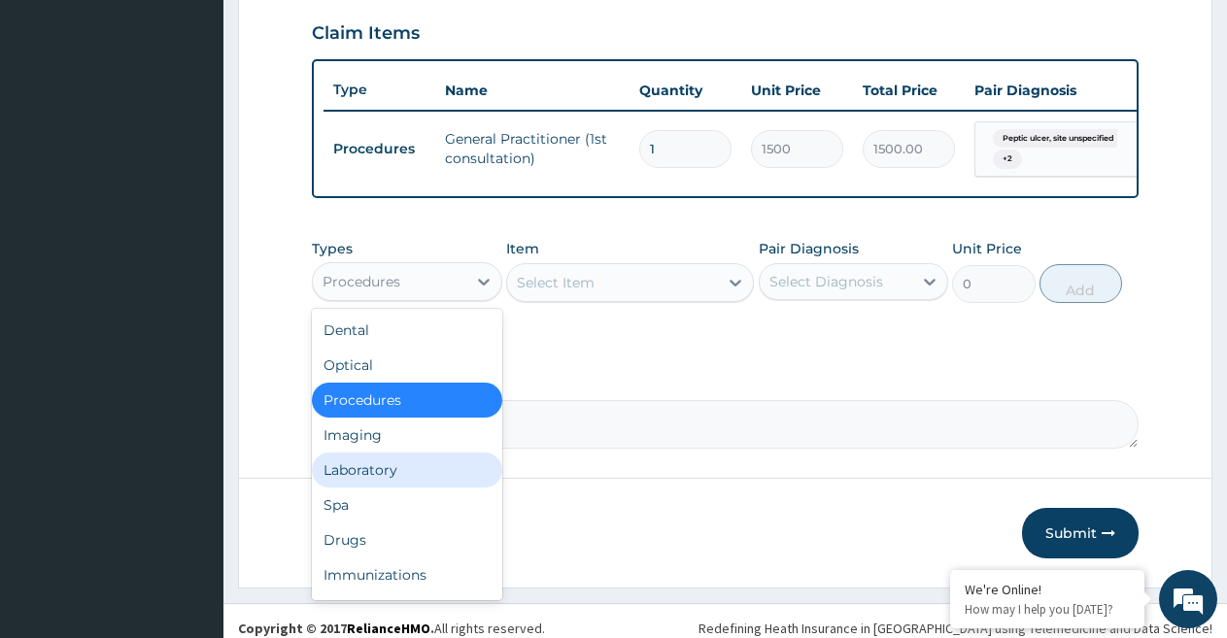
click at [401, 483] on div "Laboratory" at bounding box center [407, 470] width 190 height 35
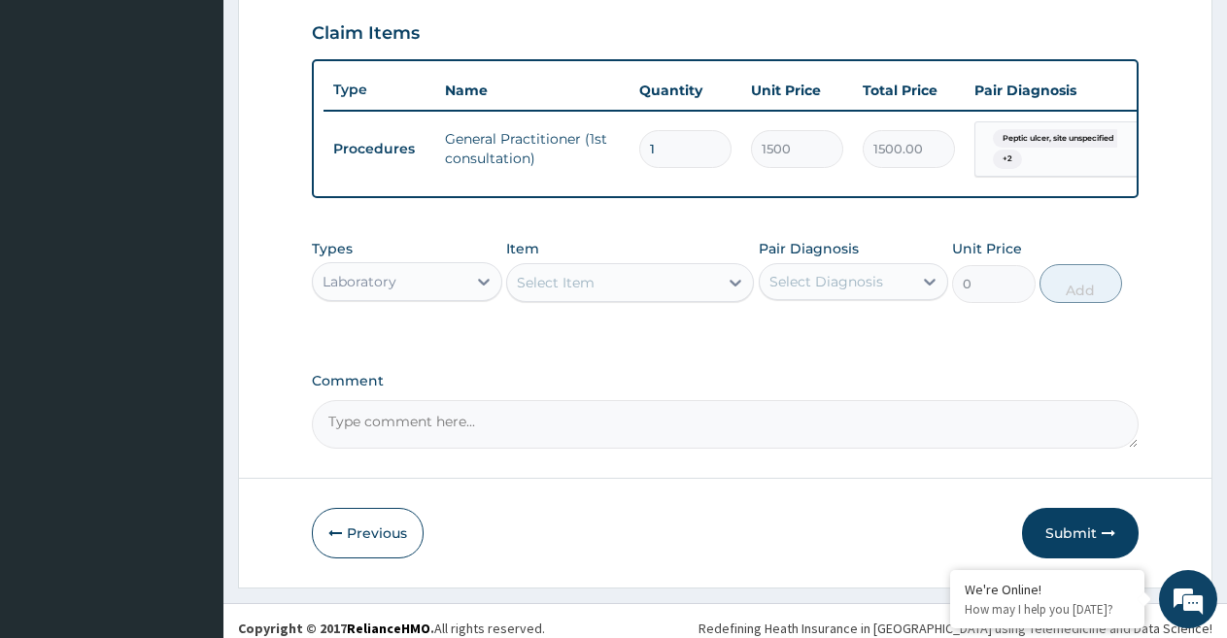
click at [577, 292] on div "Select Item" at bounding box center [556, 282] width 78 height 19
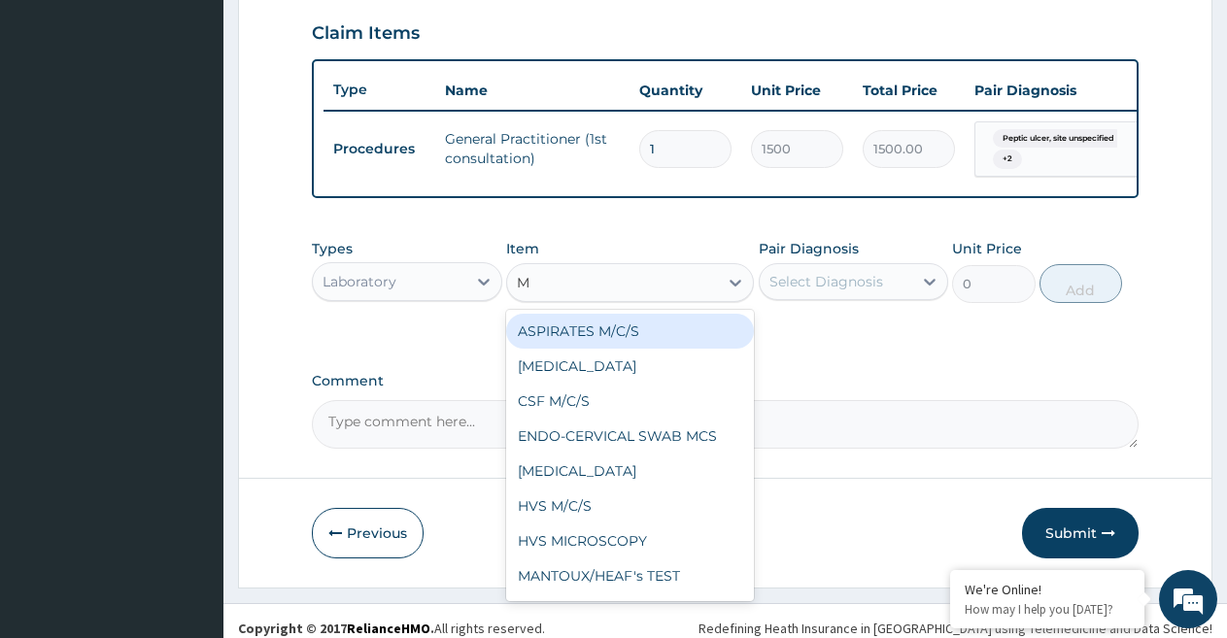
type input "MP"
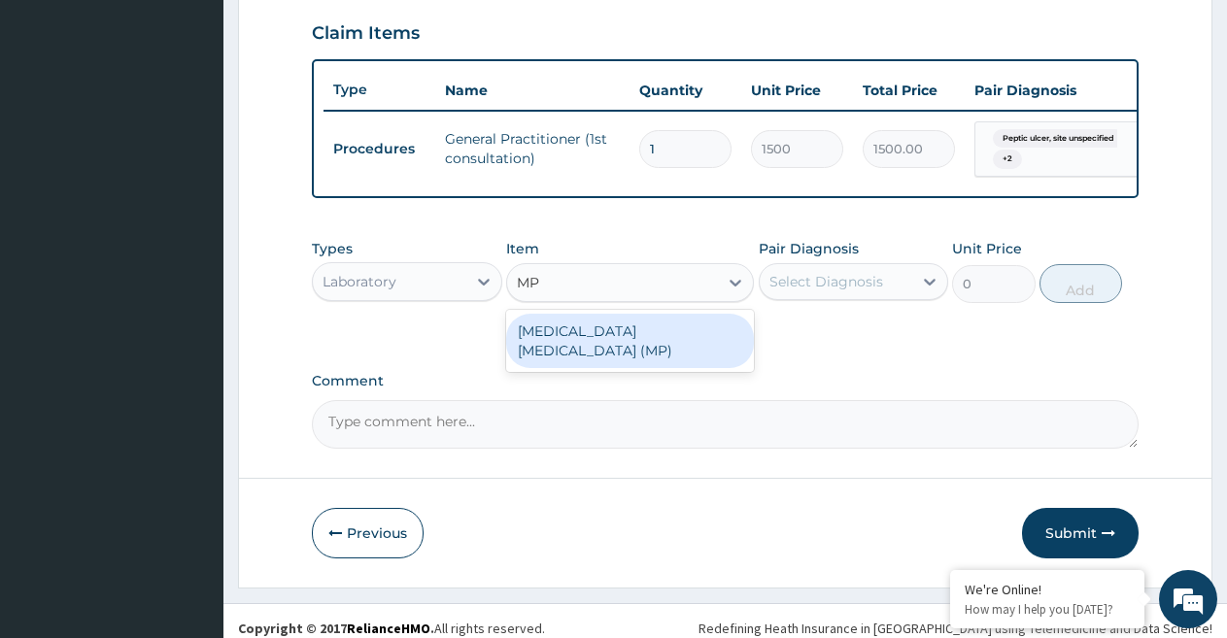
drag, startPoint x: 598, startPoint y: 350, endPoint x: 779, endPoint y: 323, distance: 182.5
click at [607, 350] on div "[MEDICAL_DATA] [MEDICAL_DATA] (MP)" at bounding box center [630, 341] width 248 height 54
type input "560"
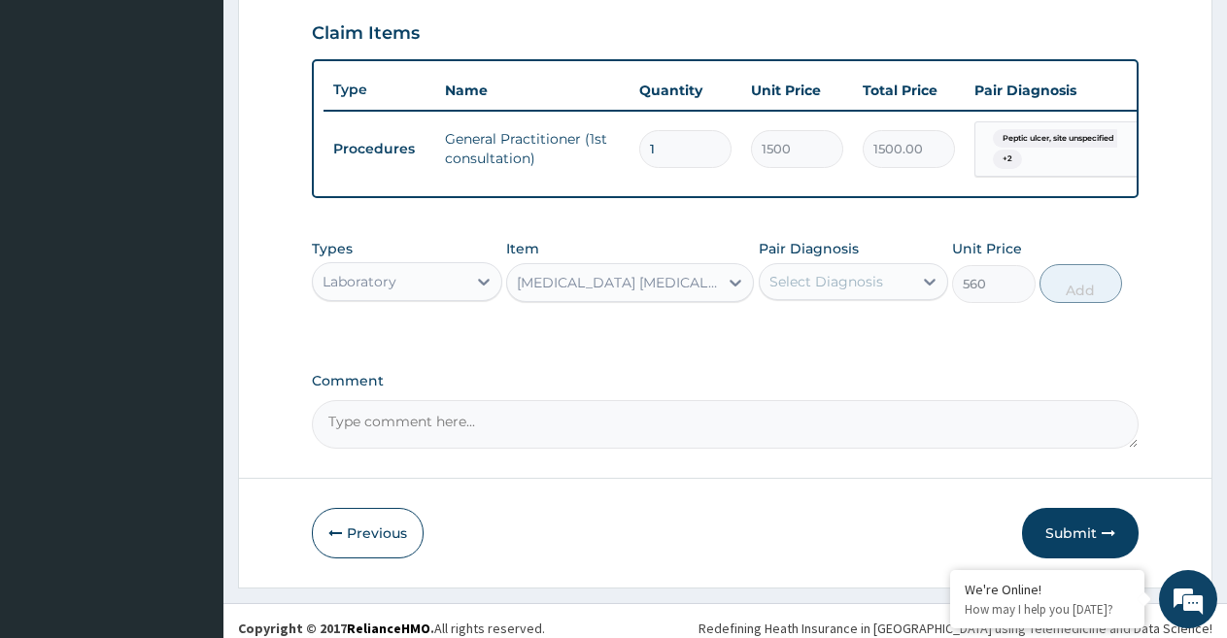
click at [808, 291] on div "Select Diagnosis" at bounding box center [826, 281] width 114 height 19
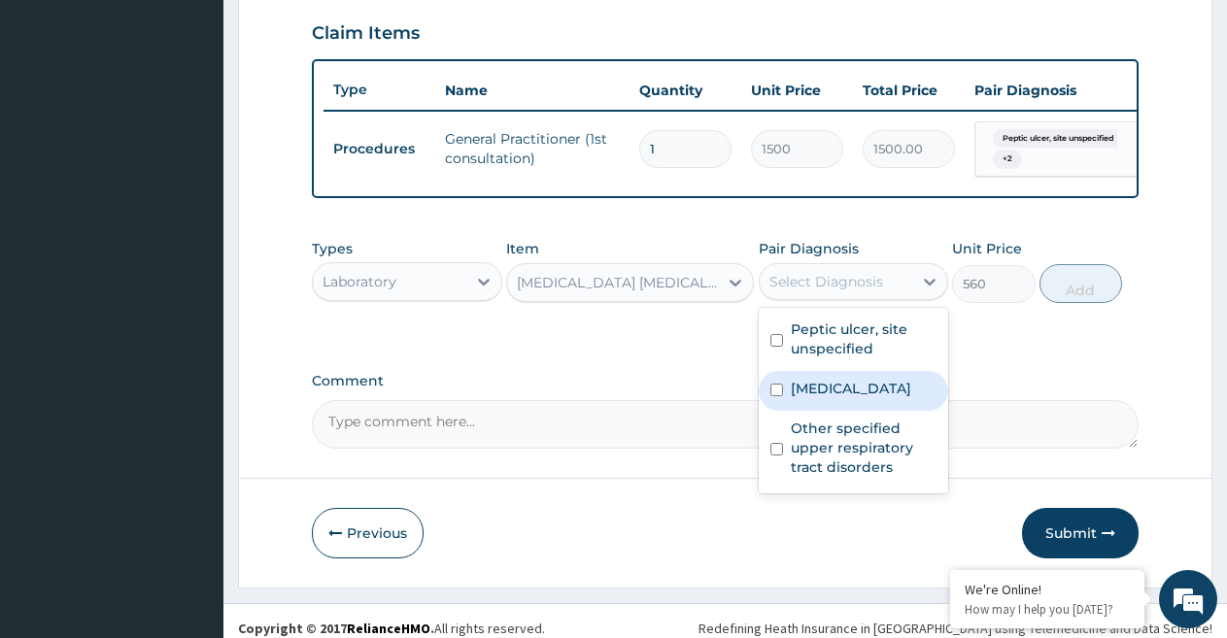
click at [835, 398] on label "[MEDICAL_DATA]" at bounding box center [851, 388] width 120 height 19
checkbox input "true"
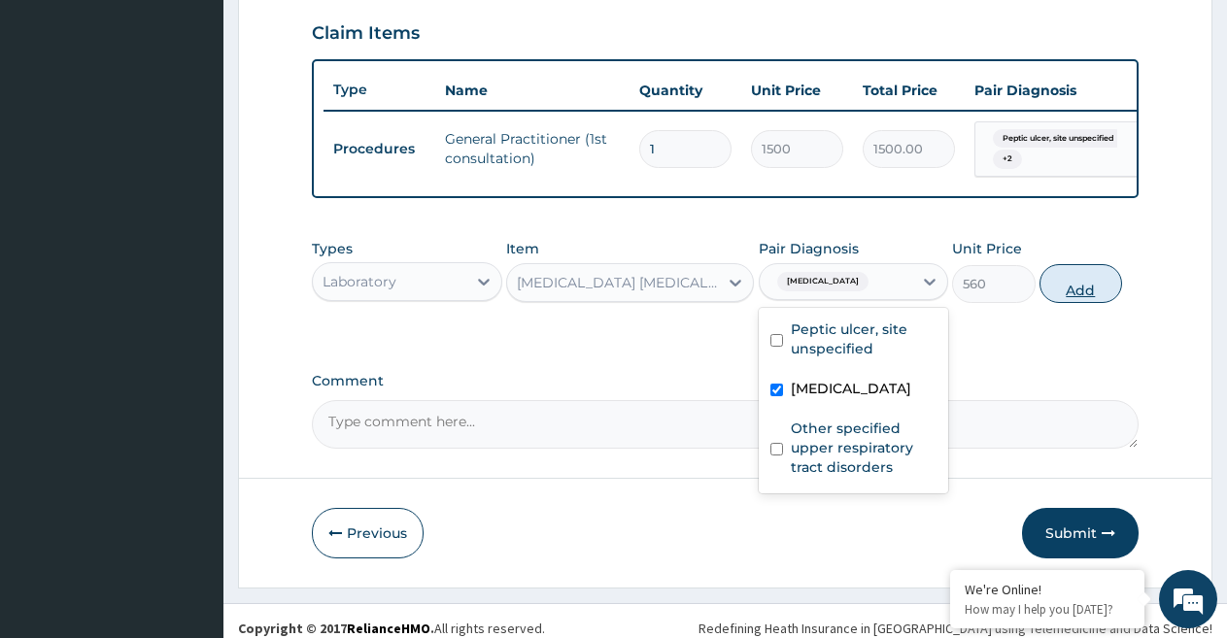
click at [1093, 303] on button "Add" at bounding box center [1080, 283] width 83 height 39
type input "0"
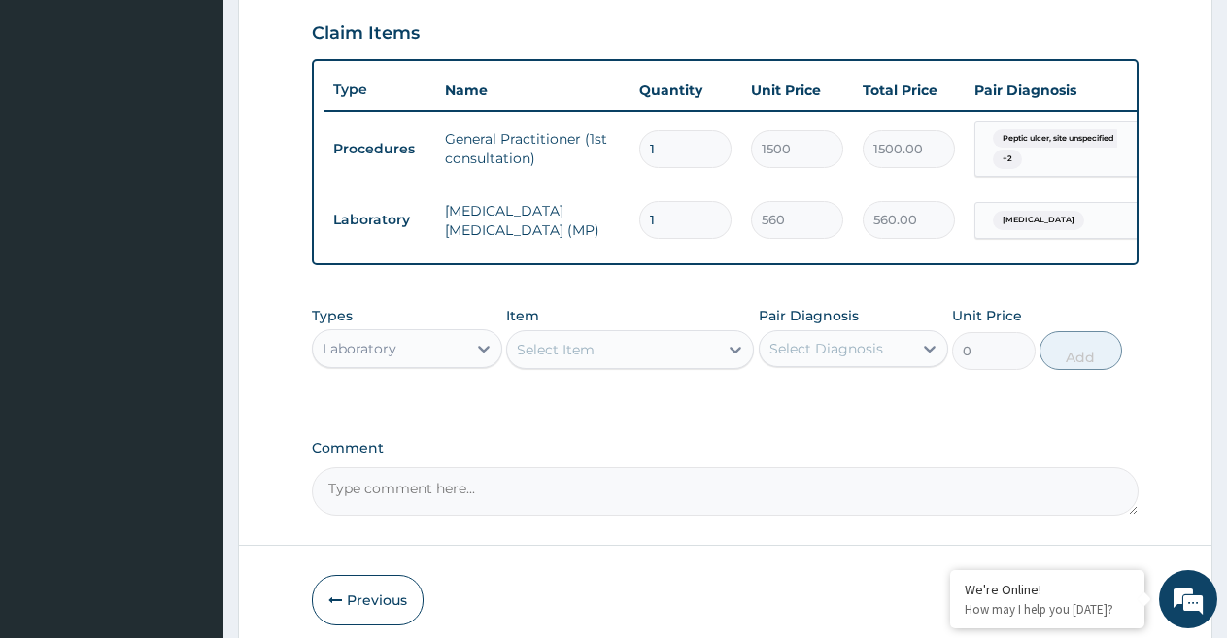
click at [575, 359] on div "Select Item" at bounding box center [556, 349] width 78 height 19
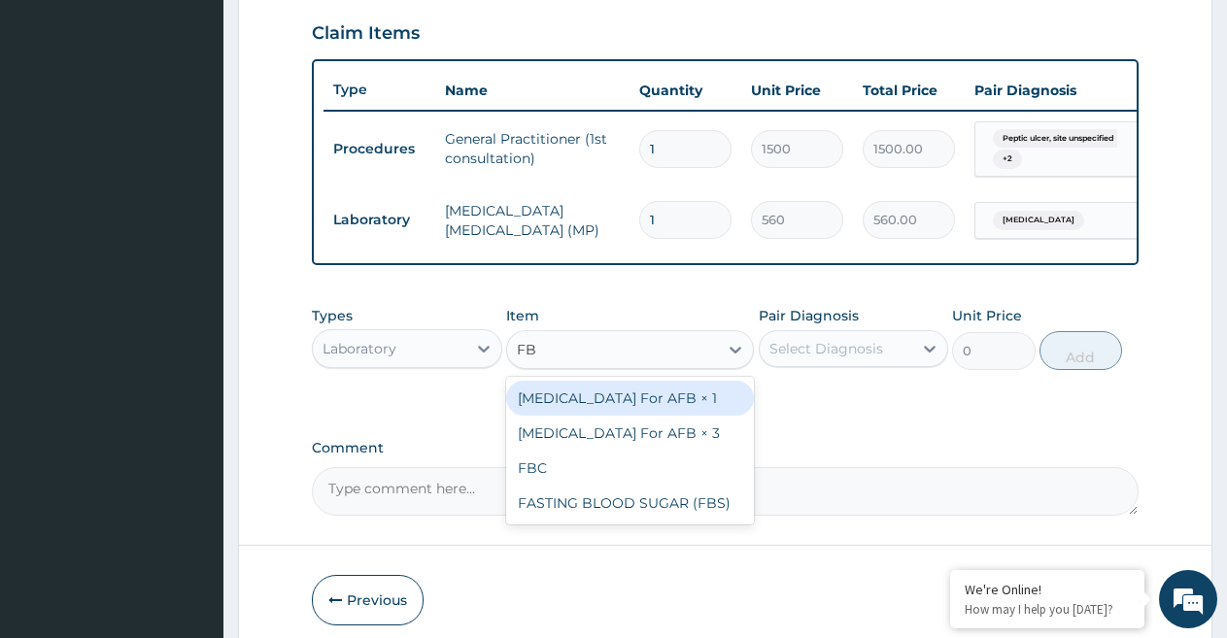
type input "FBC"
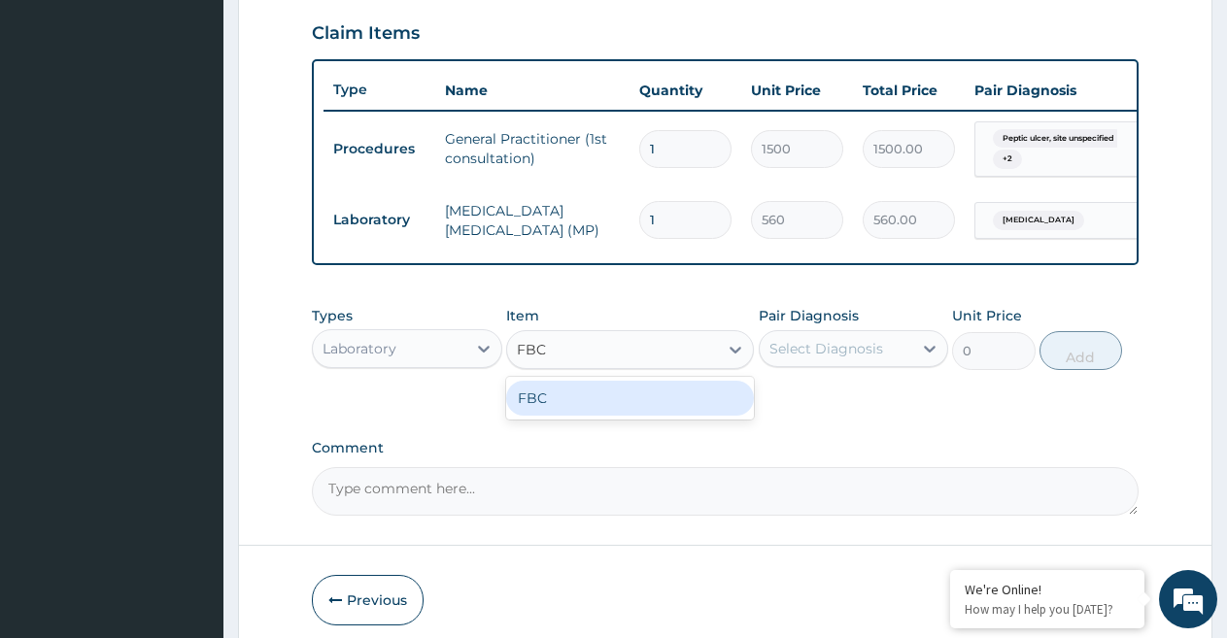
click at [642, 412] on div "FBC" at bounding box center [630, 398] width 248 height 35
type input "1600"
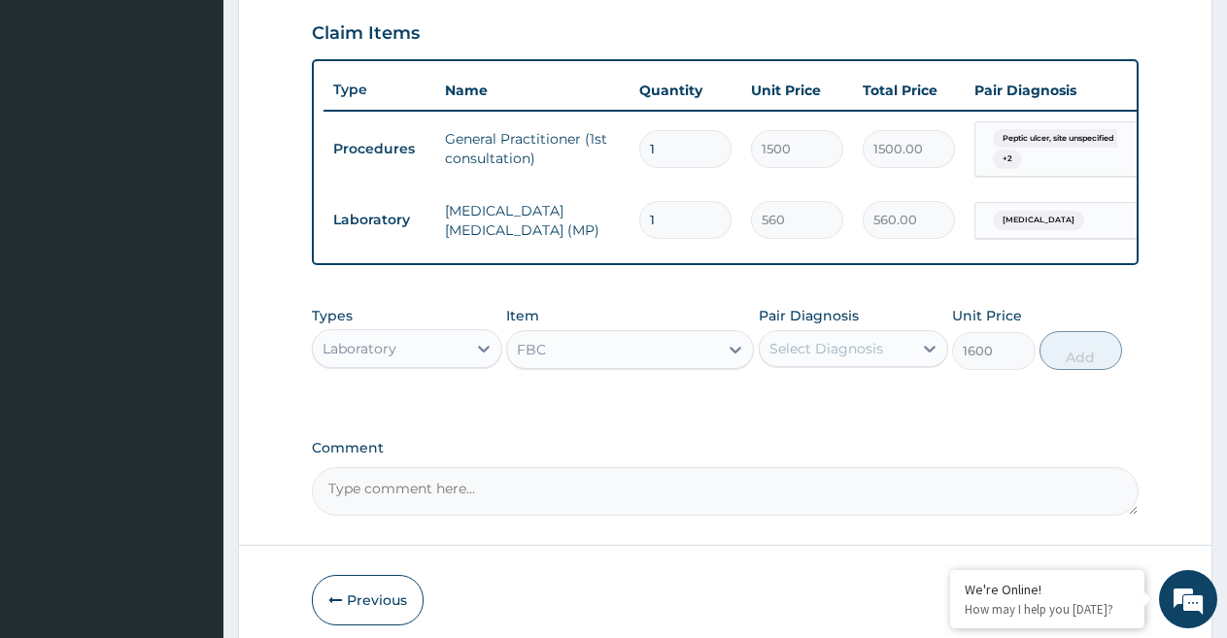
click at [824, 358] on div "Select Diagnosis" at bounding box center [826, 348] width 114 height 19
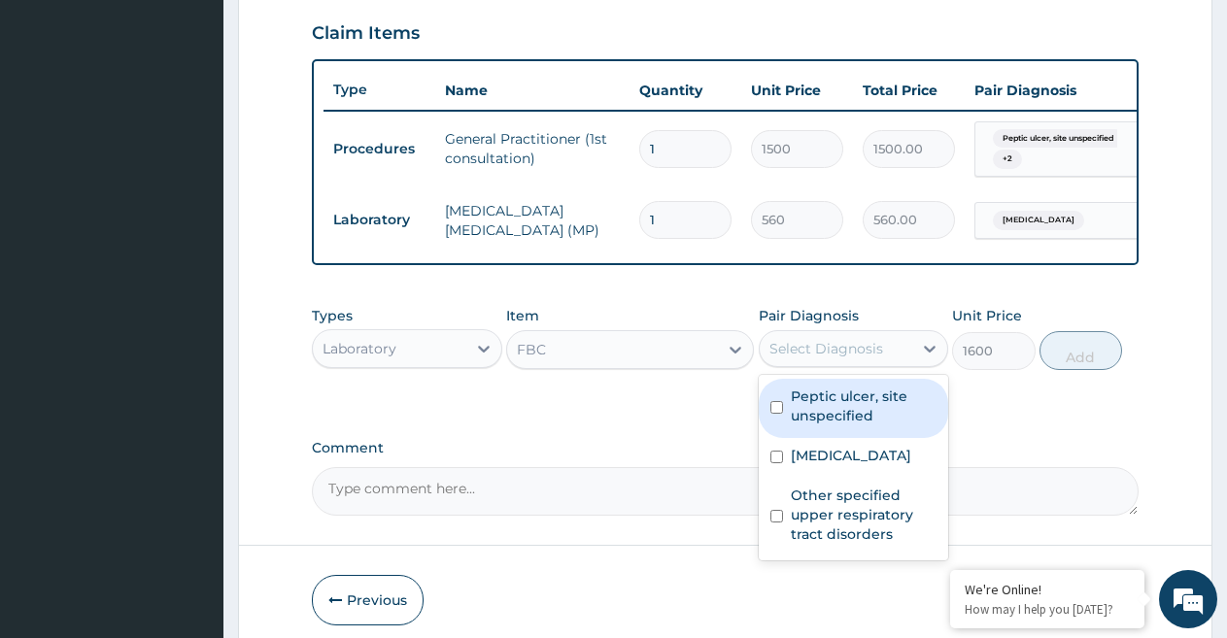
drag, startPoint x: 837, startPoint y: 423, endPoint x: 837, endPoint y: 462, distance: 38.8
click at [837, 425] on label "Peptic ulcer, site unspecified" at bounding box center [864, 406] width 147 height 39
checkbox input "true"
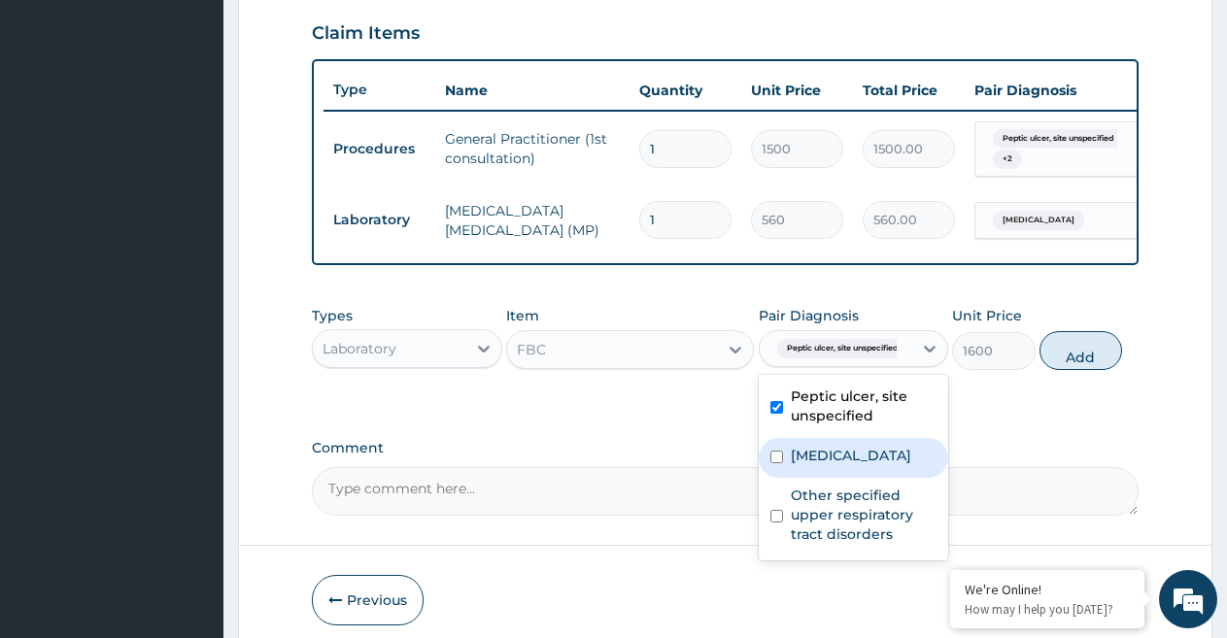
click at [835, 465] on label "[MEDICAL_DATA]" at bounding box center [851, 455] width 120 height 19
checkbox input "true"
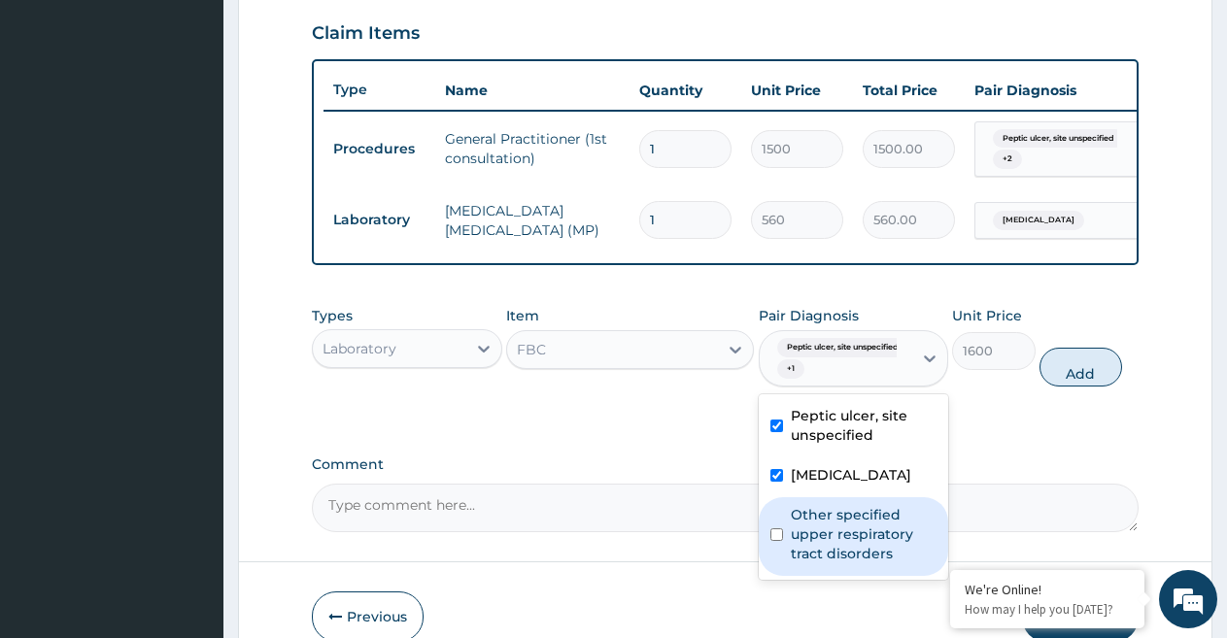
click at [817, 542] on label "Other specified upper respiratory tract disorders" at bounding box center [864, 534] width 147 height 58
checkbox input "true"
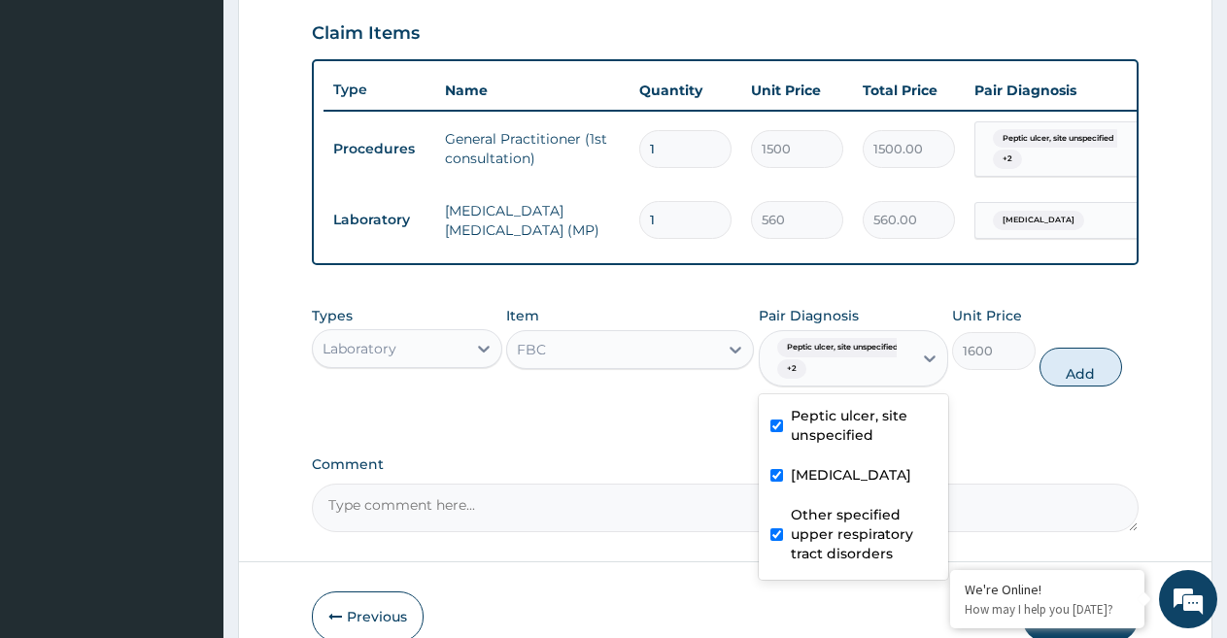
click at [871, 445] on label "Peptic ulcer, site unspecified" at bounding box center [864, 425] width 147 height 39
checkbox input "false"
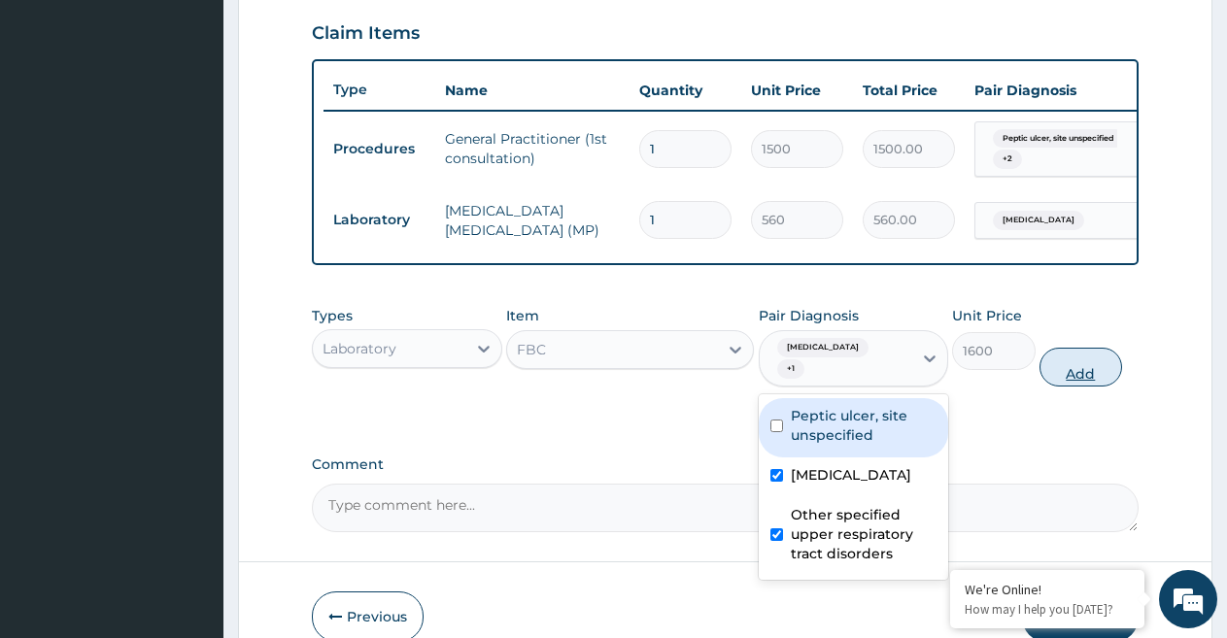
click at [1088, 387] on button "Add" at bounding box center [1080, 367] width 83 height 39
type input "0"
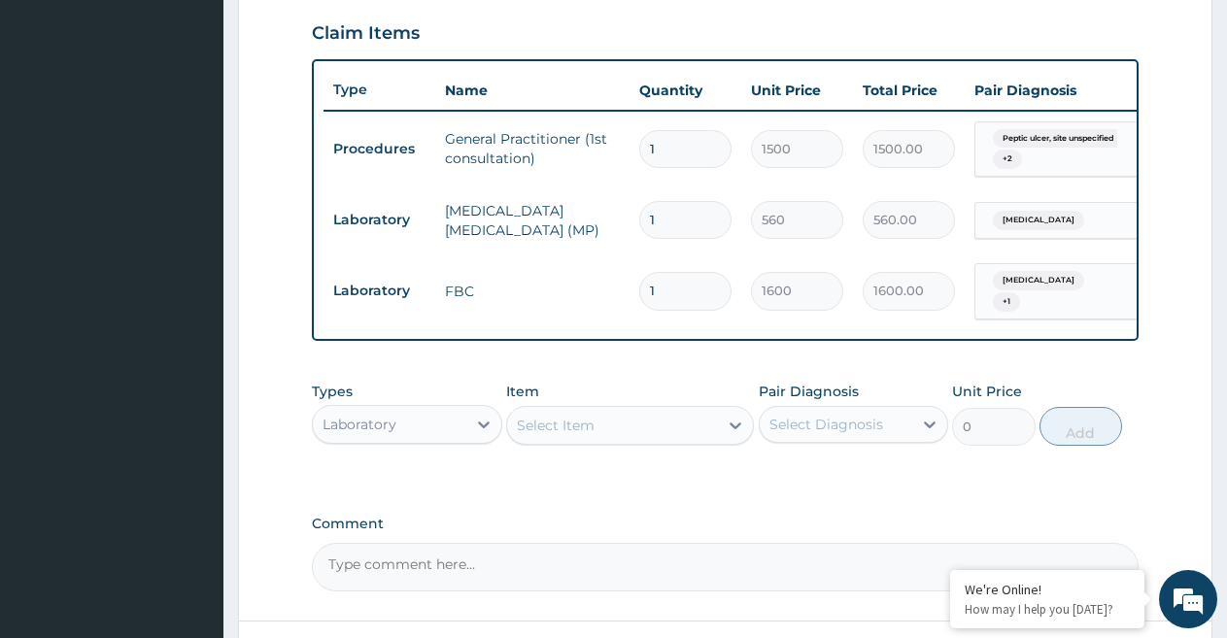
type input "0"
type input "0.00"
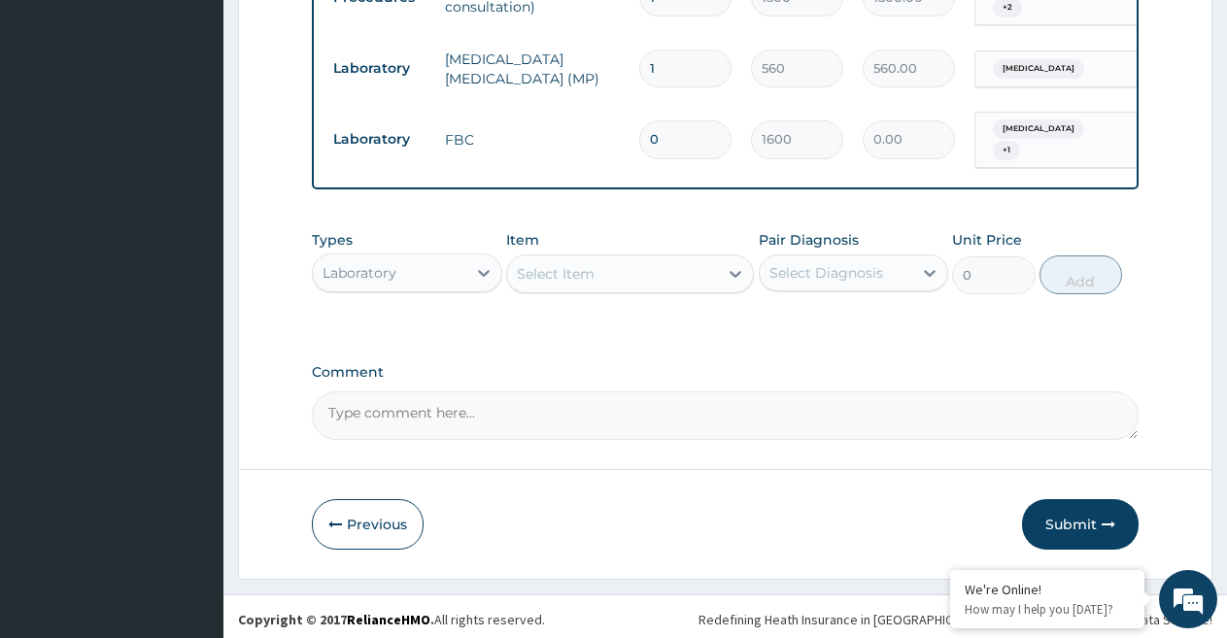
scroll to position [837, 0]
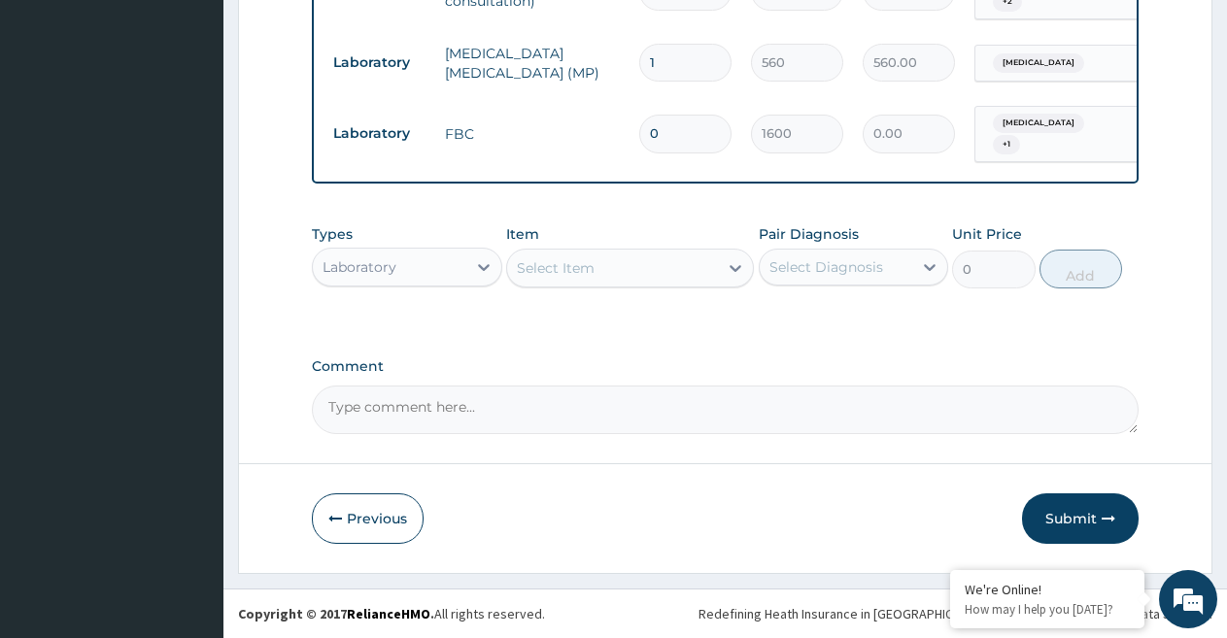
type input "0"
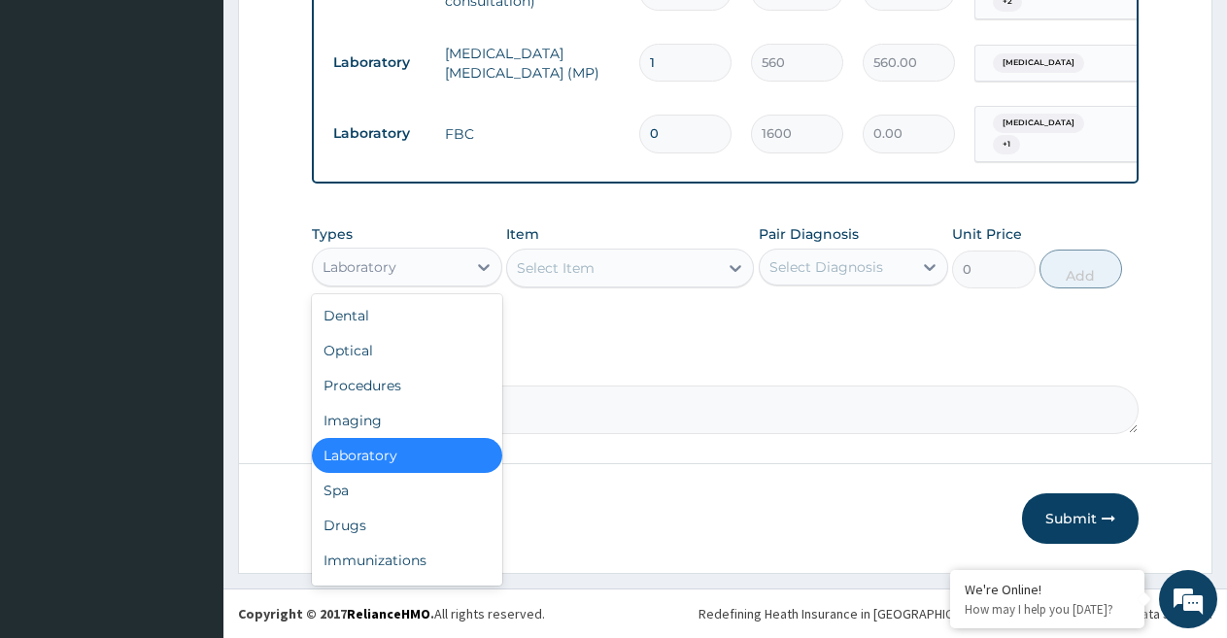
click at [424, 263] on div "Laboratory" at bounding box center [389, 267] width 153 height 31
click at [394, 525] on div "Drugs" at bounding box center [407, 525] width 190 height 35
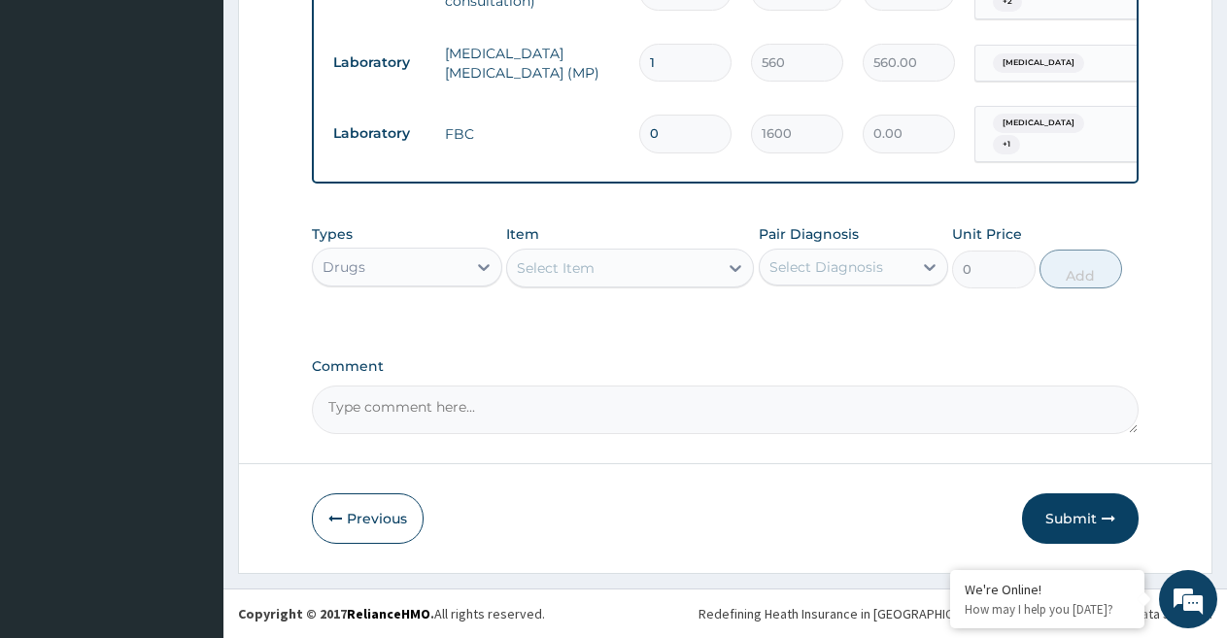
click at [615, 267] on div "Select Item" at bounding box center [612, 267] width 211 height 31
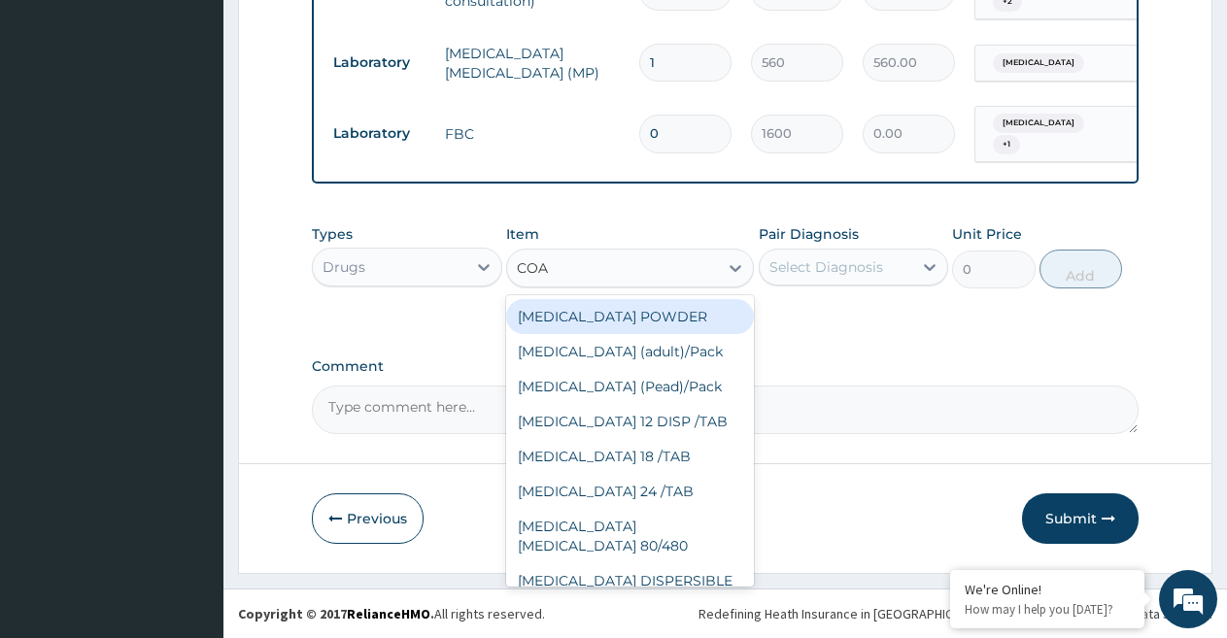
type input "[PERSON_NAME]"
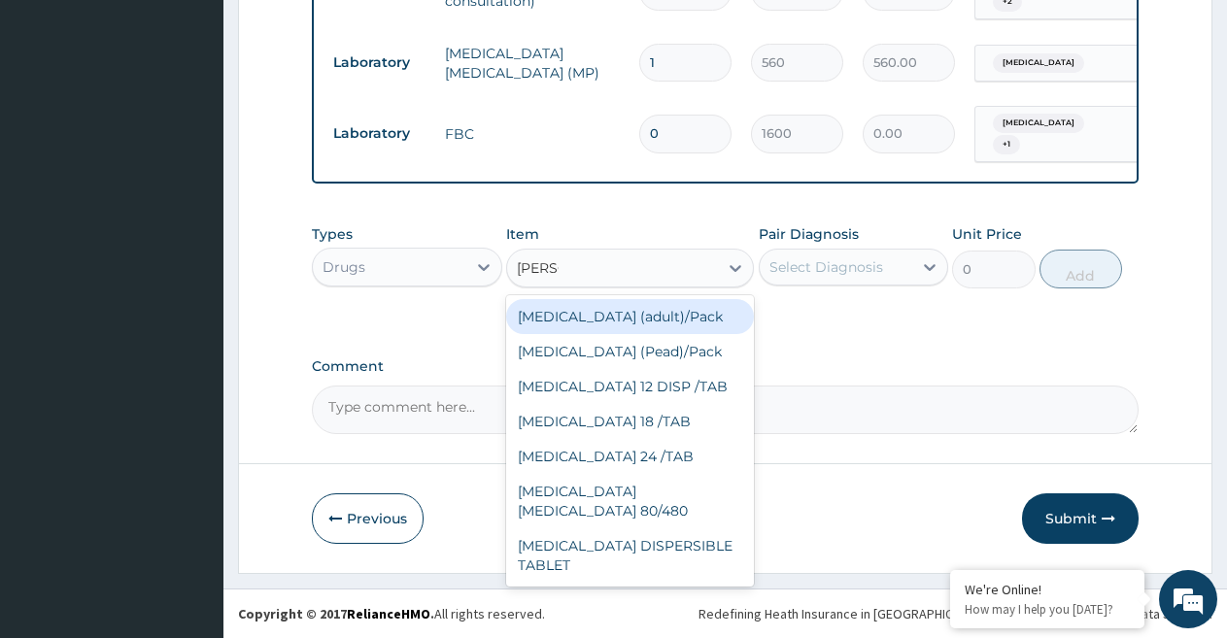
click at [622, 326] on div "[MEDICAL_DATA] (adult)/Pack" at bounding box center [630, 316] width 248 height 35
type input "682.5"
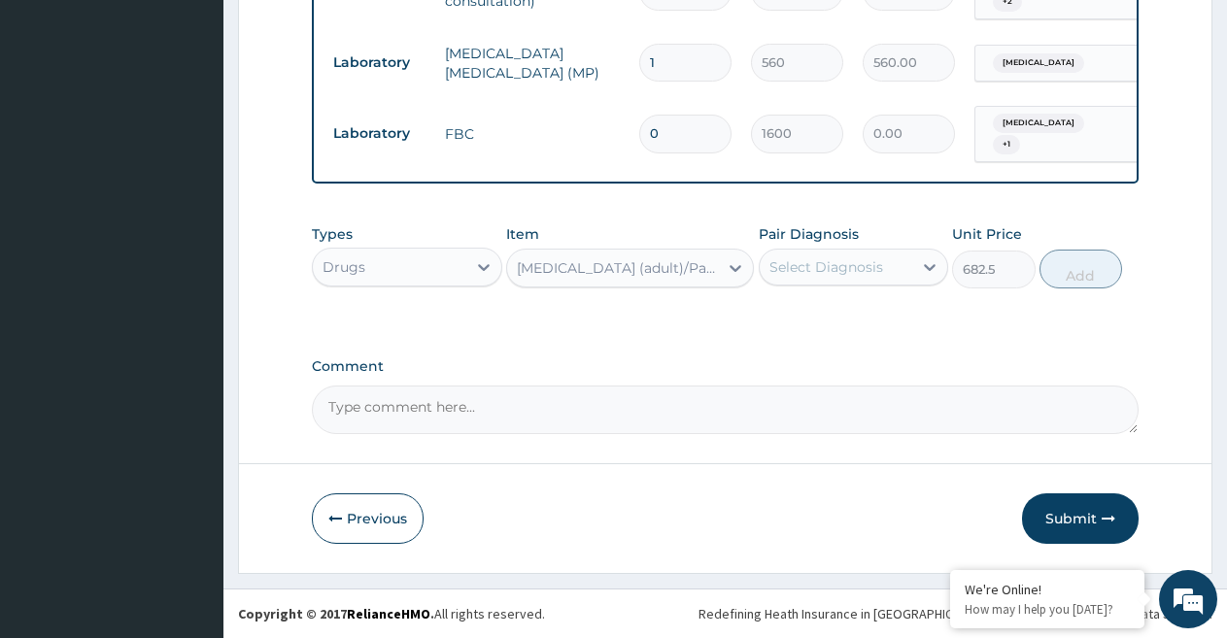
click at [838, 258] on div "Select Diagnosis" at bounding box center [826, 266] width 114 height 19
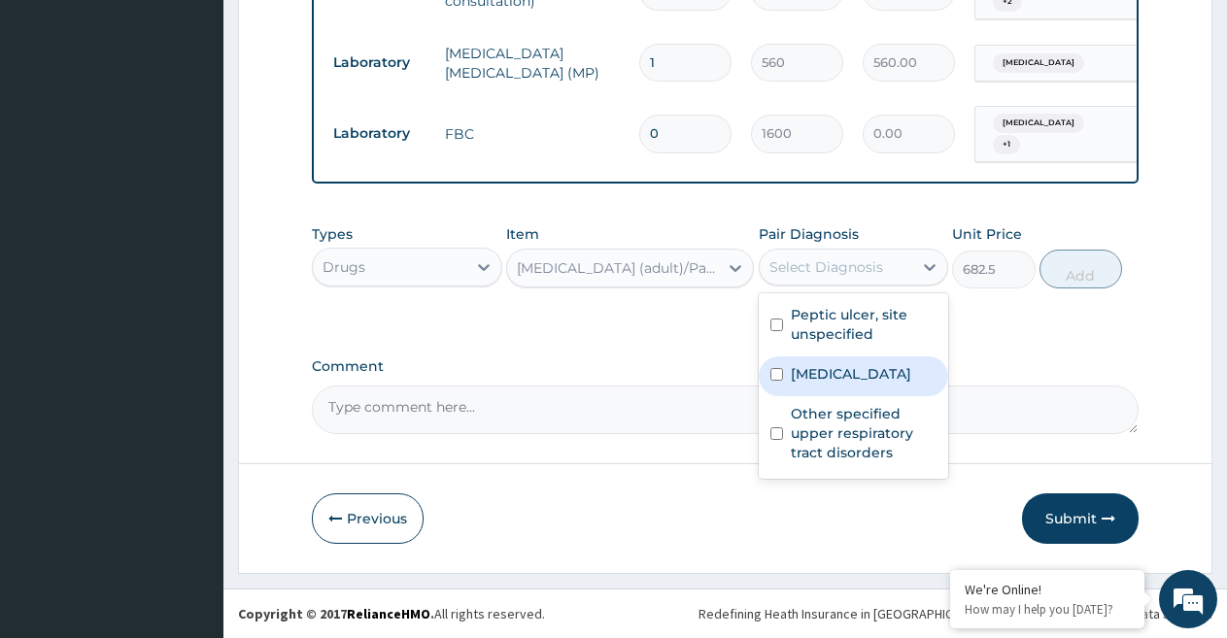
click at [828, 370] on label "[MEDICAL_DATA]" at bounding box center [851, 373] width 120 height 19
checkbox input "true"
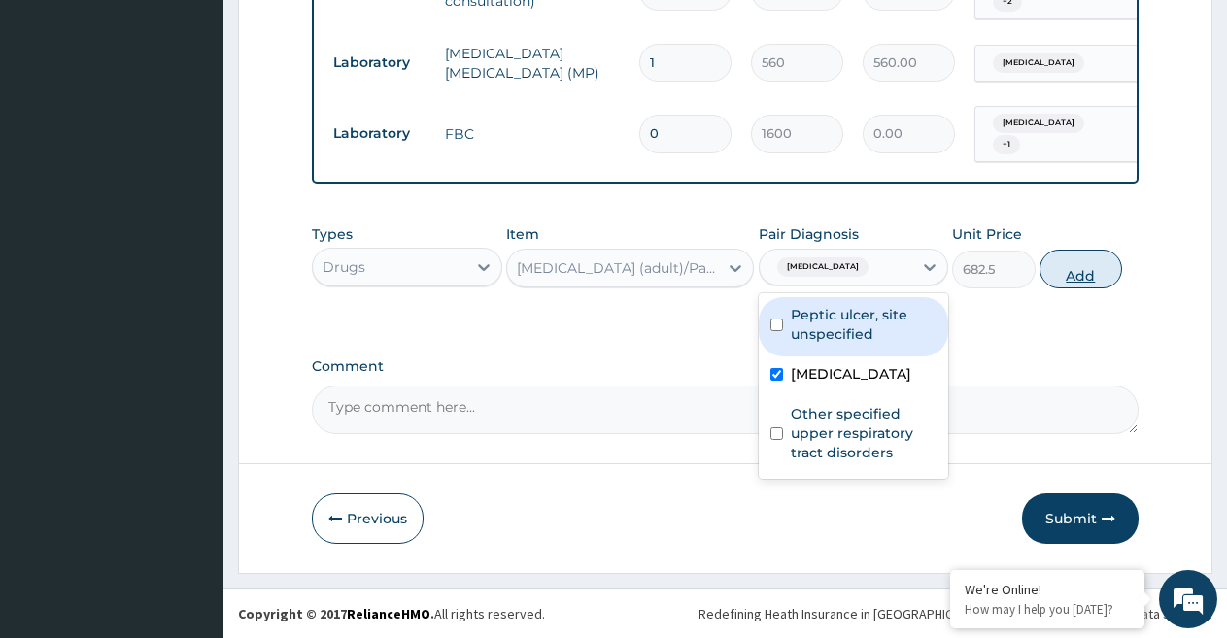
click at [1078, 274] on button "Add" at bounding box center [1080, 269] width 83 height 39
type input "0"
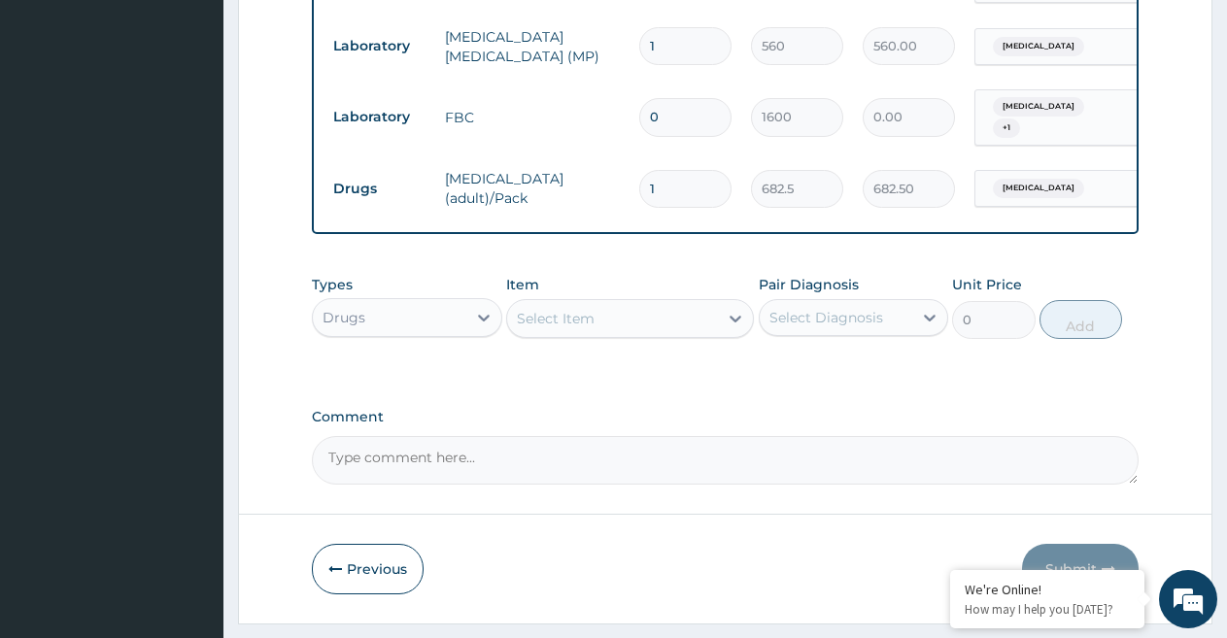
drag, startPoint x: 668, startPoint y: 188, endPoint x: 619, endPoint y: 177, distance: 50.9
click at [619, 177] on tr "Drugs [MEDICAL_DATA] (adult)/Pack 1 682.5 682.50 [MEDICAL_DATA] Delete" at bounding box center [799, 188] width 952 height 67
type input "2"
type input "1365.00"
type input "2"
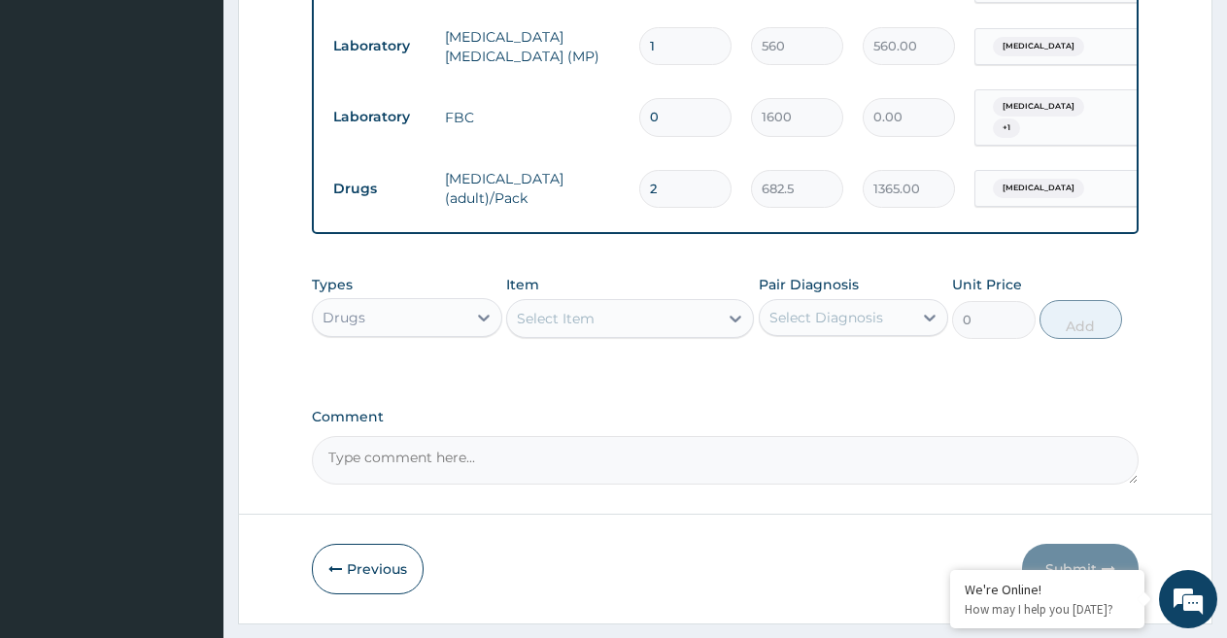
click at [579, 328] on div "Select Item" at bounding box center [556, 318] width 78 height 19
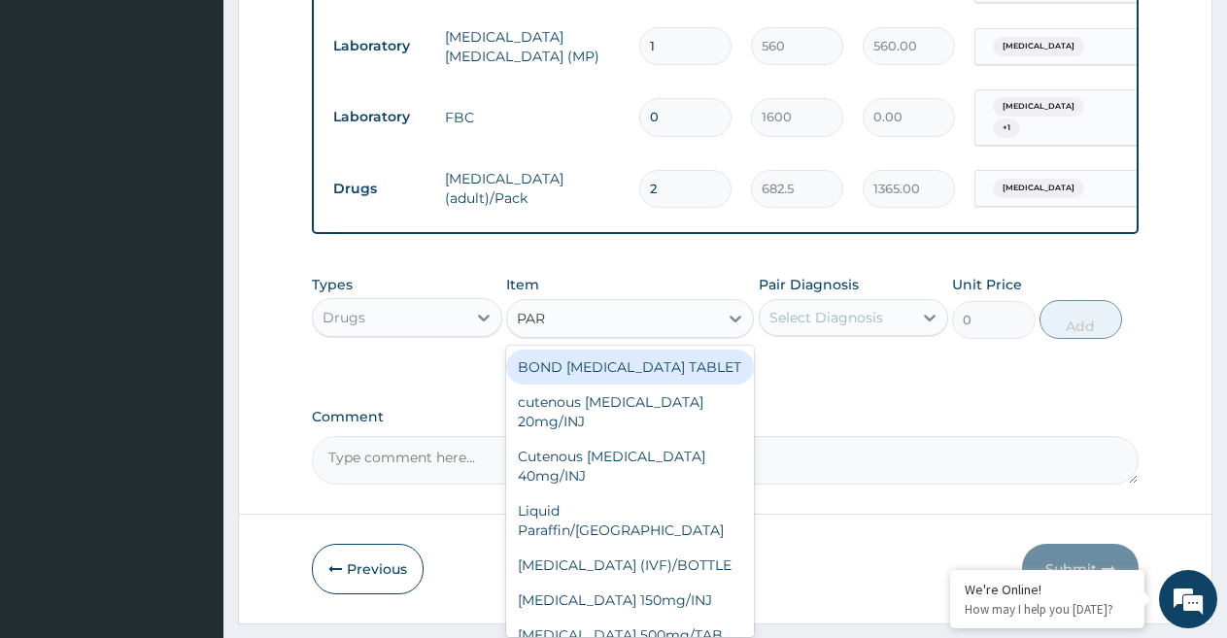
type input "PARA"
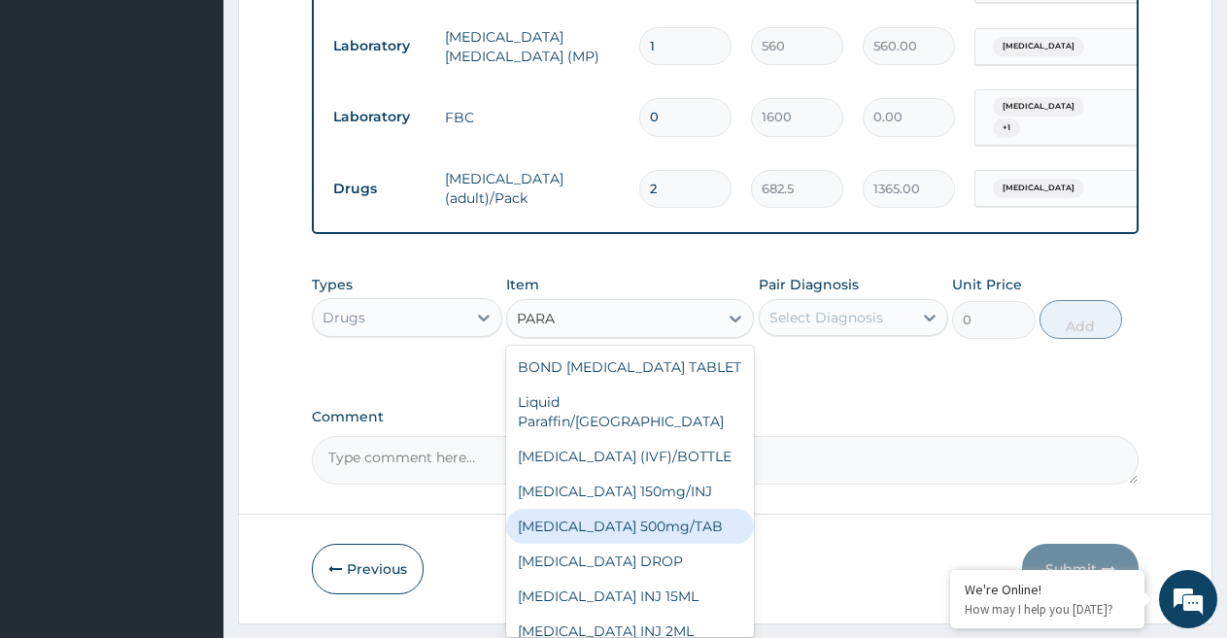
drag, startPoint x: 649, startPoint y: 543, endPoint x: 736, endPoint y: 508, distance: 94.1
click at [652, 541] on div "[MEDICAL_DATA] 500mg/TAB" at bounding box center [630, 526] width 248 height 35
type input "5.25"
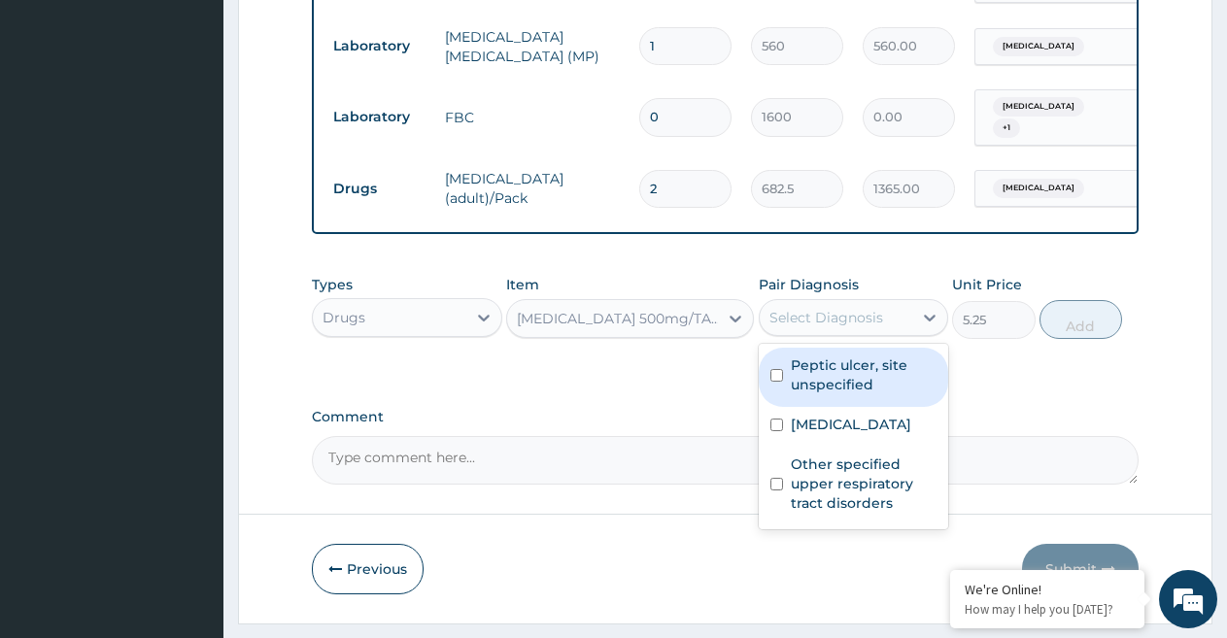
click at [881, 326] on div "Select Diagnosis" at bounding box center [826, 317] width 114 height 19
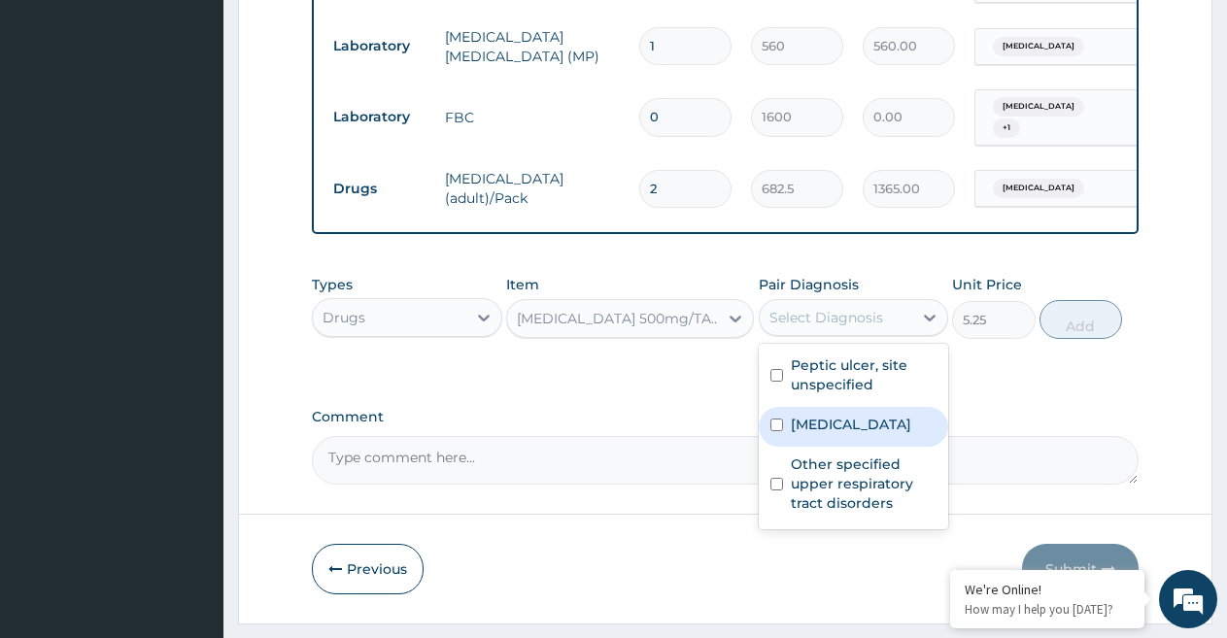
drag, startPoint x: 850, startPoint y: 441, endPoint x: 915, endPoint y: 410, distance: 72.1
click at [849, 434] on label "[MEDICAL_DATA]" at bounding box center [851, 424] width 120 height 19
checkbox input "true"
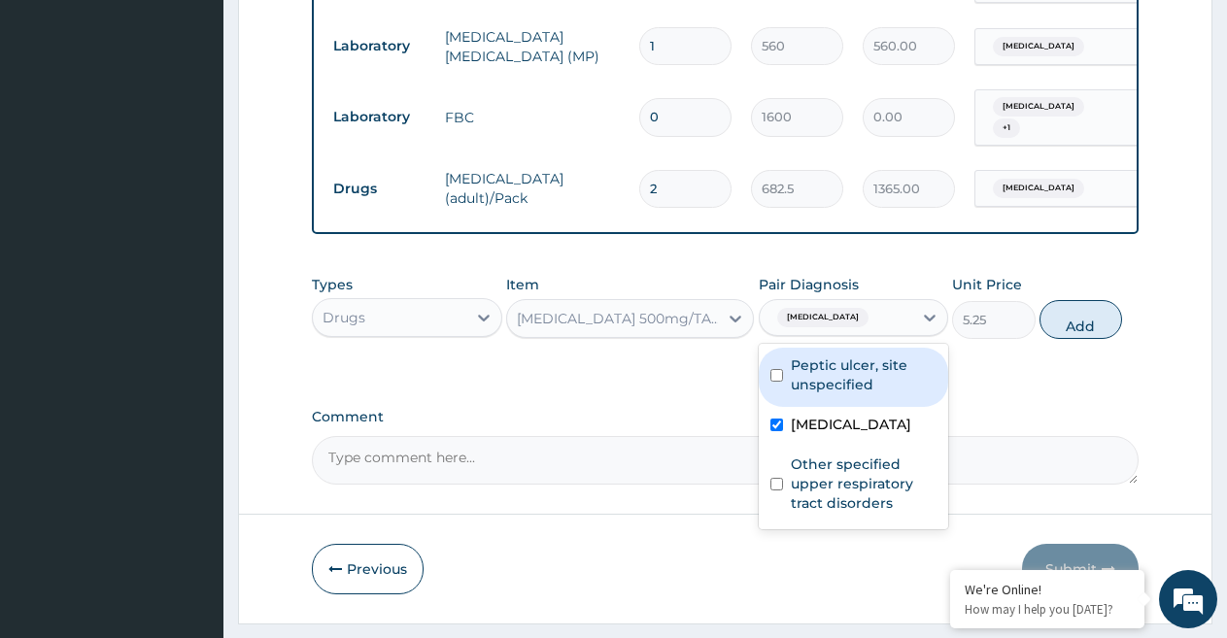
drag, startPoint x: 1067, startPoint y: 336, endPoint x: 997, endPoint y: 364, distance: 75.4
click at [1068, 336] on button "Add" at bounding box center [1080, 319] width 83 height 39
type input "0"
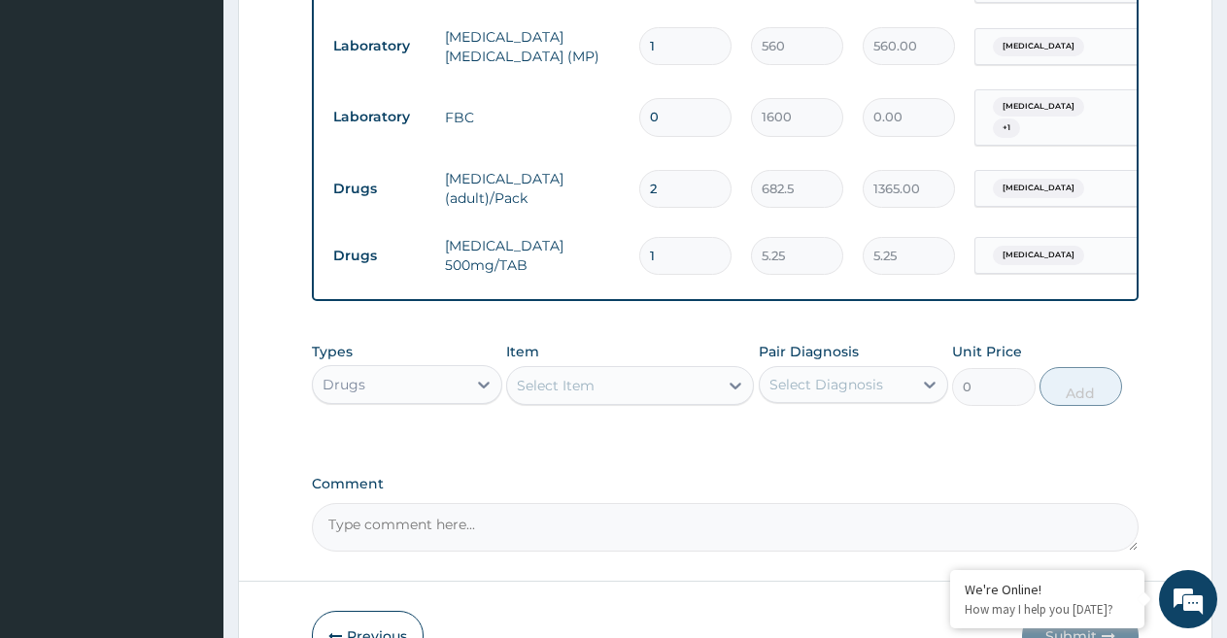
type input "18"
type input "94.50"
type input "18"
click at [569, 395] on div "Select Item" at bounding box center [556, 385] width 78 height 19
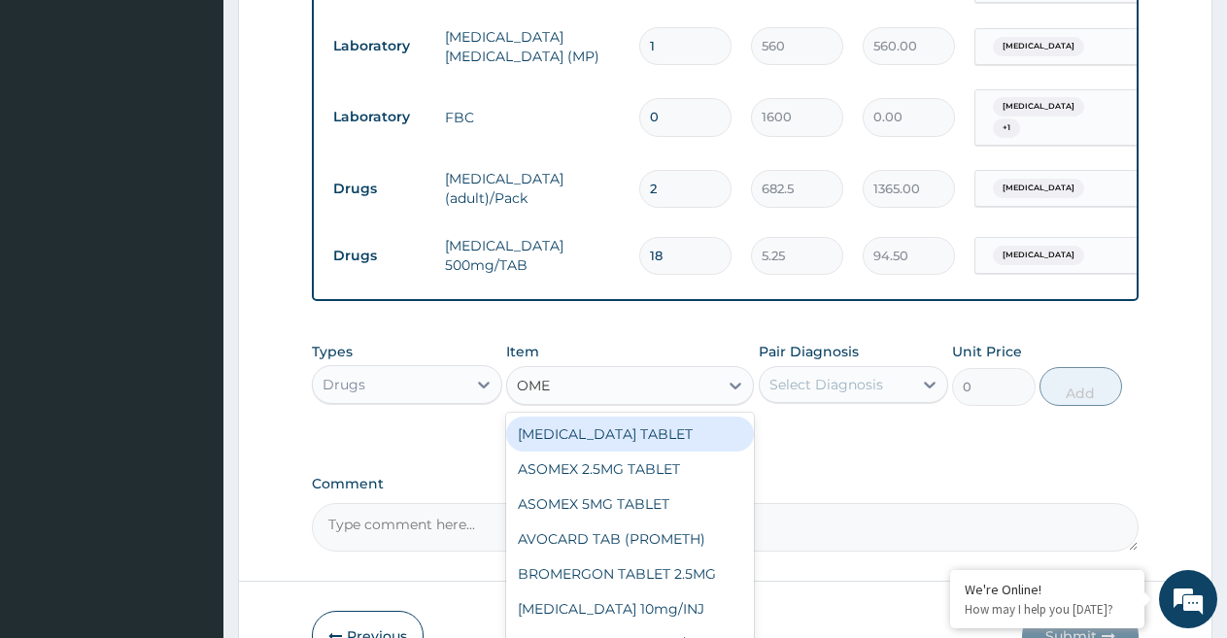
type input "OMEP"
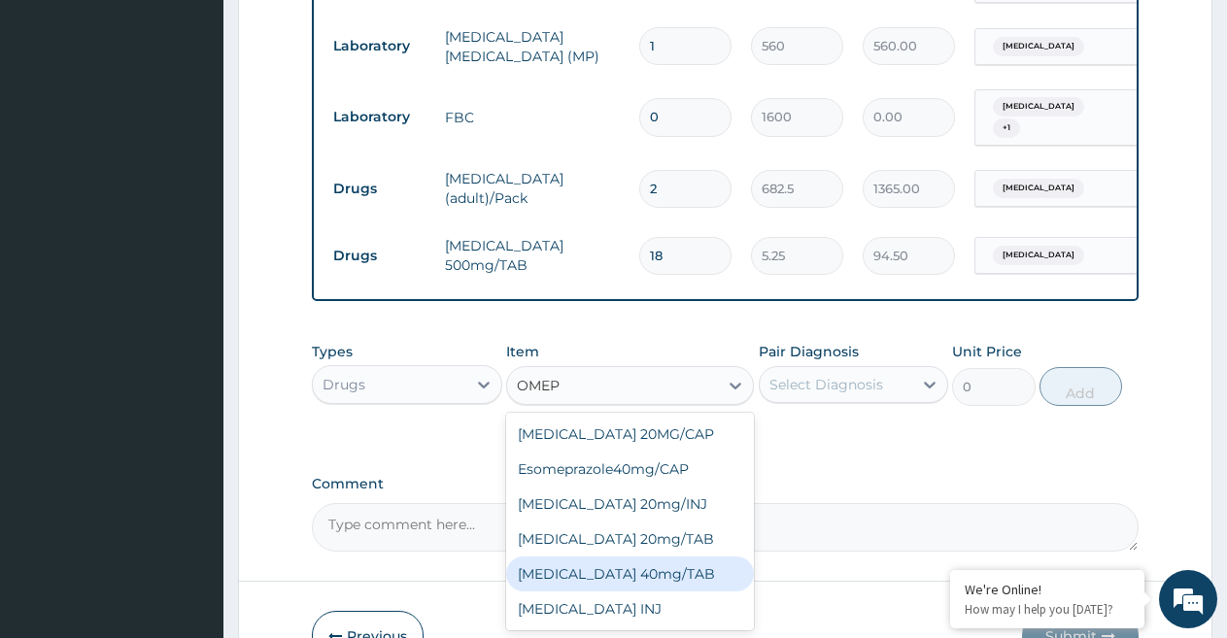
click at [591, 591] on div "[MEDICAL_DATA] 40mg/TAB" at bounding box center [630, 573] width 248 height 35
type input "105"
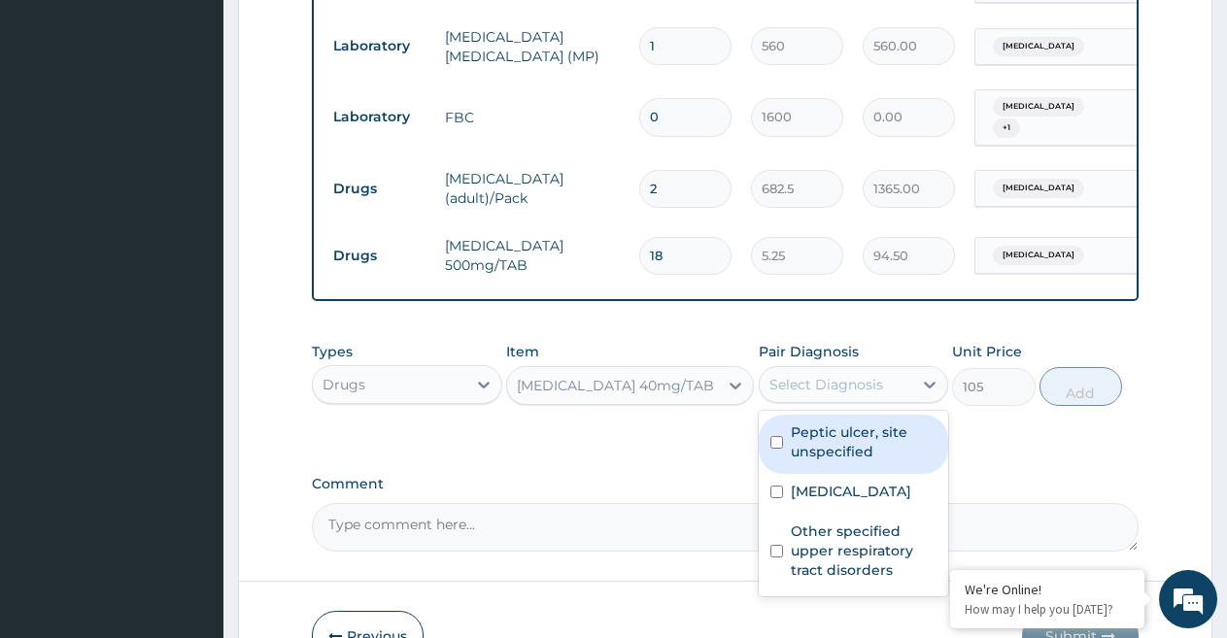
drag, startPoint x: 860, startPoint y: 404, endPoint x: 848, endPoint y: 404, distance: 12.6
click at [859, 394] on div "Select Diagnosis" at bounding box center [826, 384] width 114 height 19
drag, startPoint x: 854, startPoint y: 452, endPoint x: 926, endPoint y: 445, distance: 73.2
click at [854, 450] on label "Peptic ulcer, site unspecified" at bounding box center [864, 441] width 147 height 39
checkbox input "true"
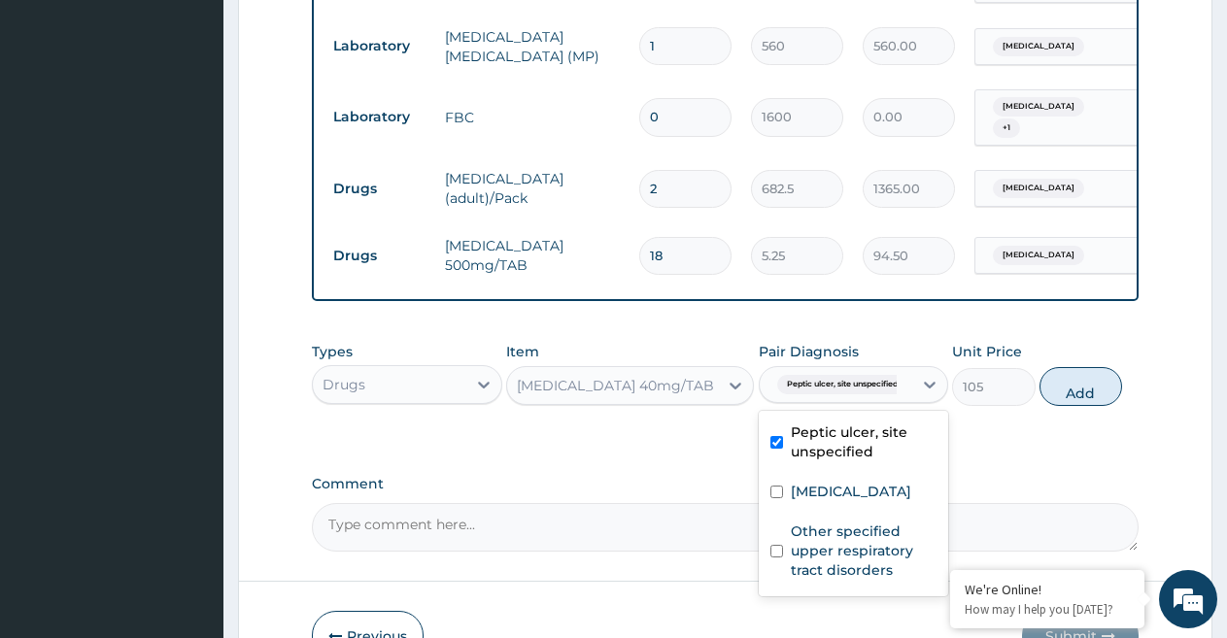
drag, startPoint x: 1073, startPoint y: 407, endPoint x: 918, endPoint y: 366, distance: 160.6
click at [1073, 404] on button "Add" at bounding box center [1080, 386] width 83 height 39
type input "0"
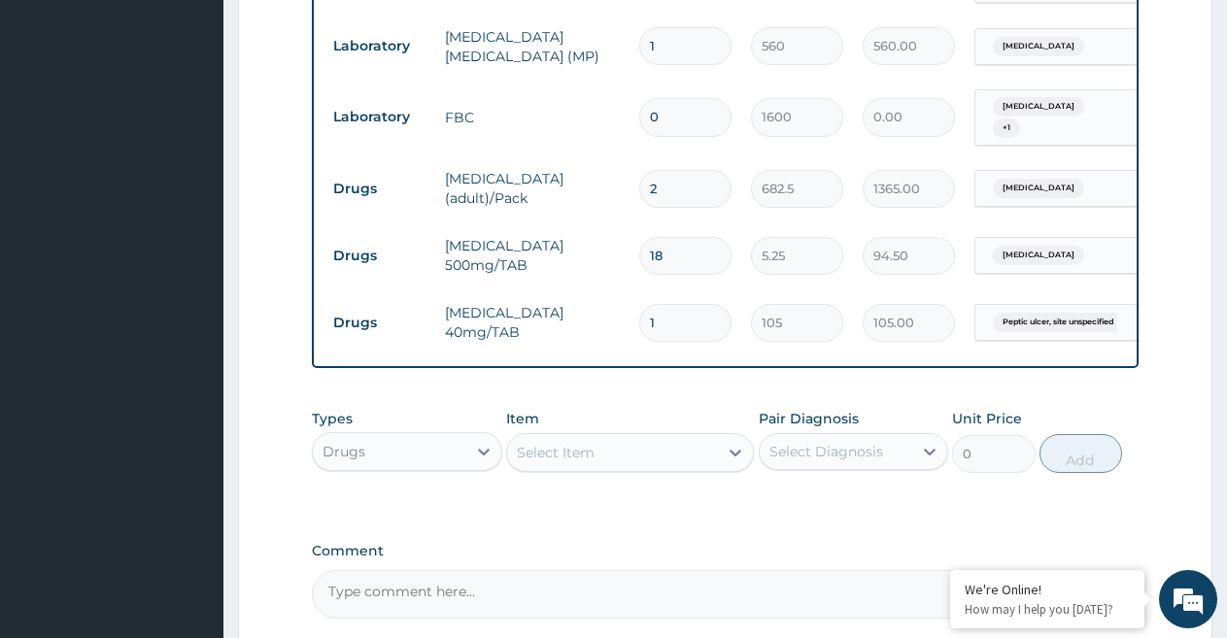
type input "10"
type input "1050.00"
type input "10"
click at [593, 462] on div "Select Item" at bounding box center [556, 452] width 78 height 19
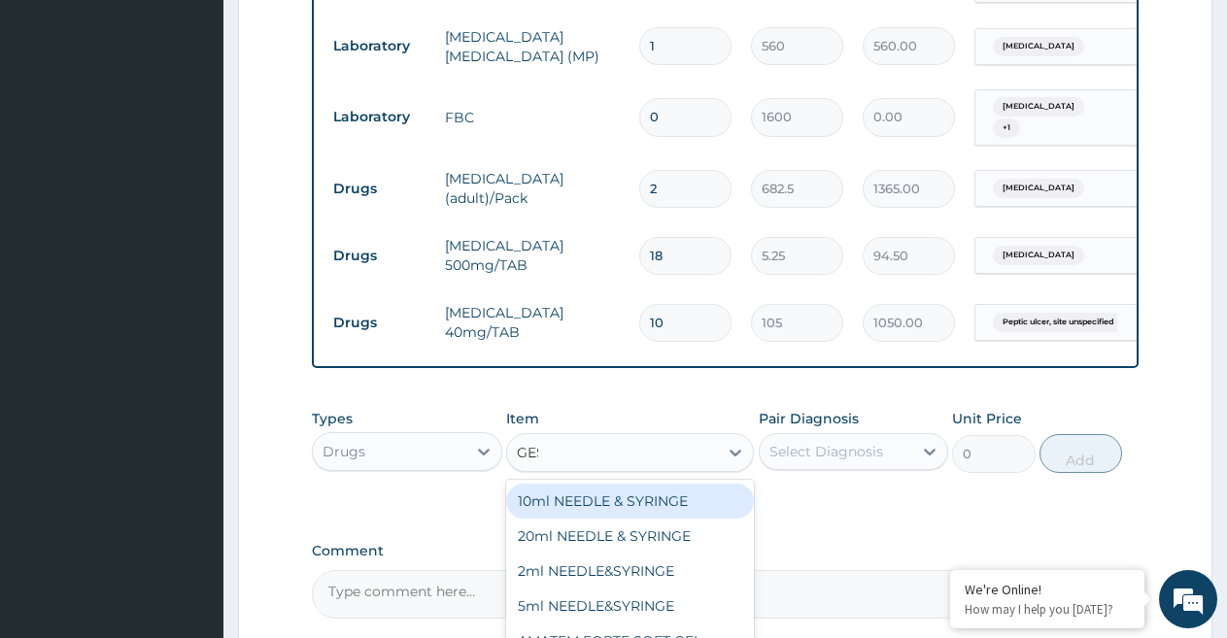
type input "GEST"
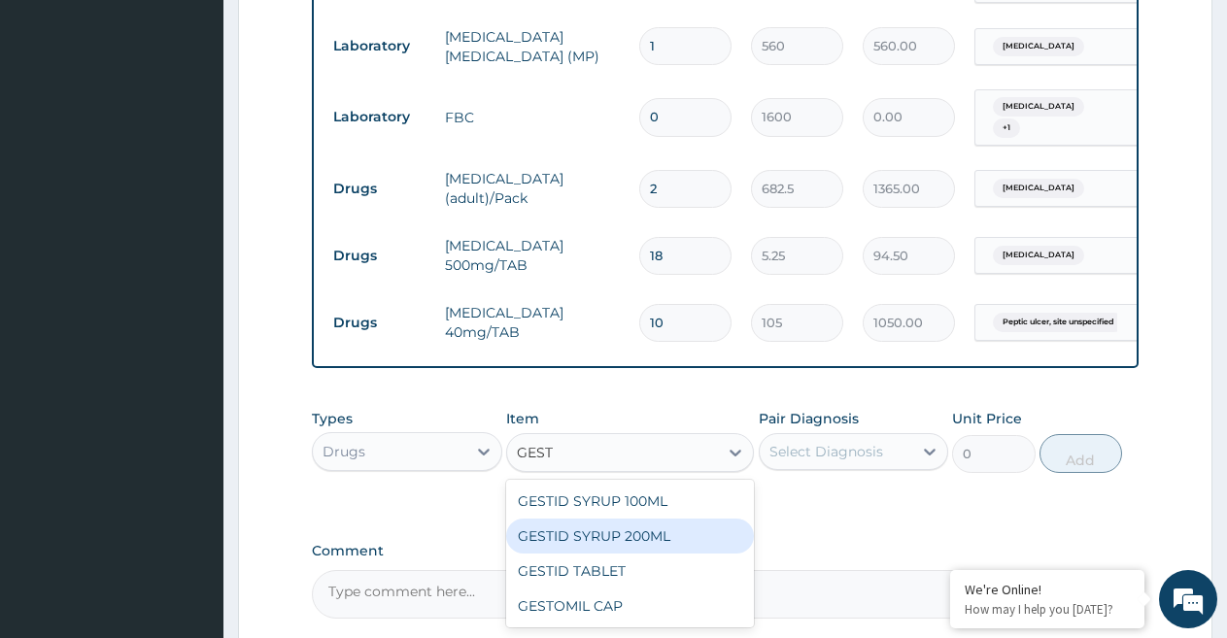
click at [631, 553] on div "GESTID SYRUP 200ML" at bounding box center [630, 536] width 248 height 35
type input "367.5"
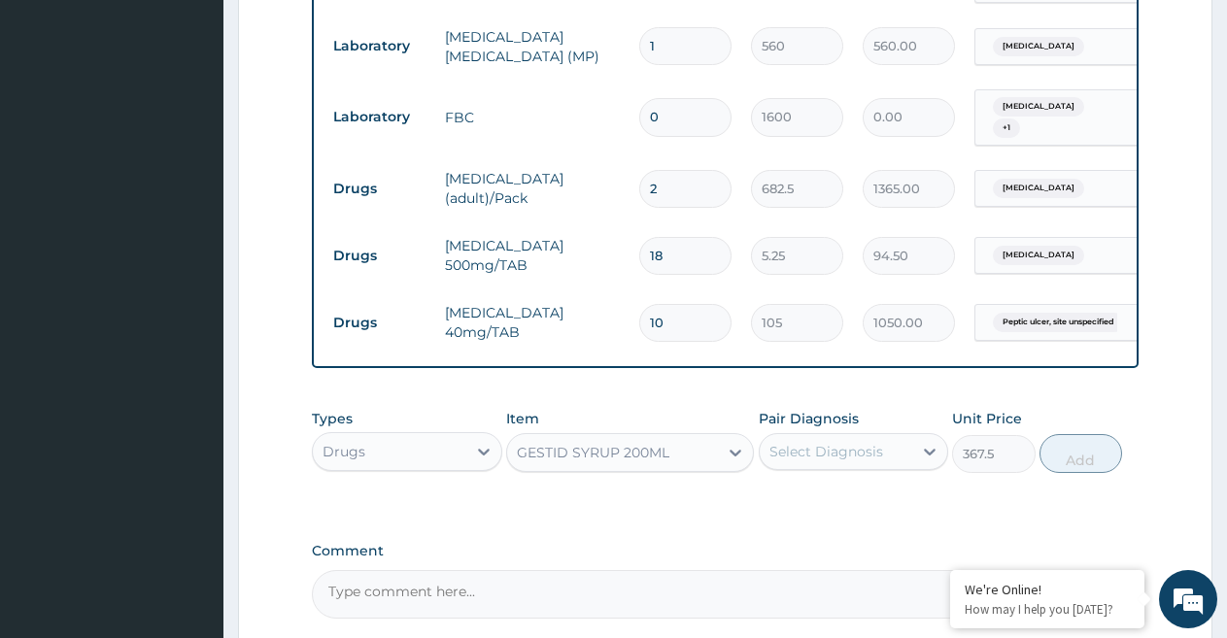
click at [863, 461] on div "Select Diagnosis" at bounding box center [826, 451] width 114 height 19
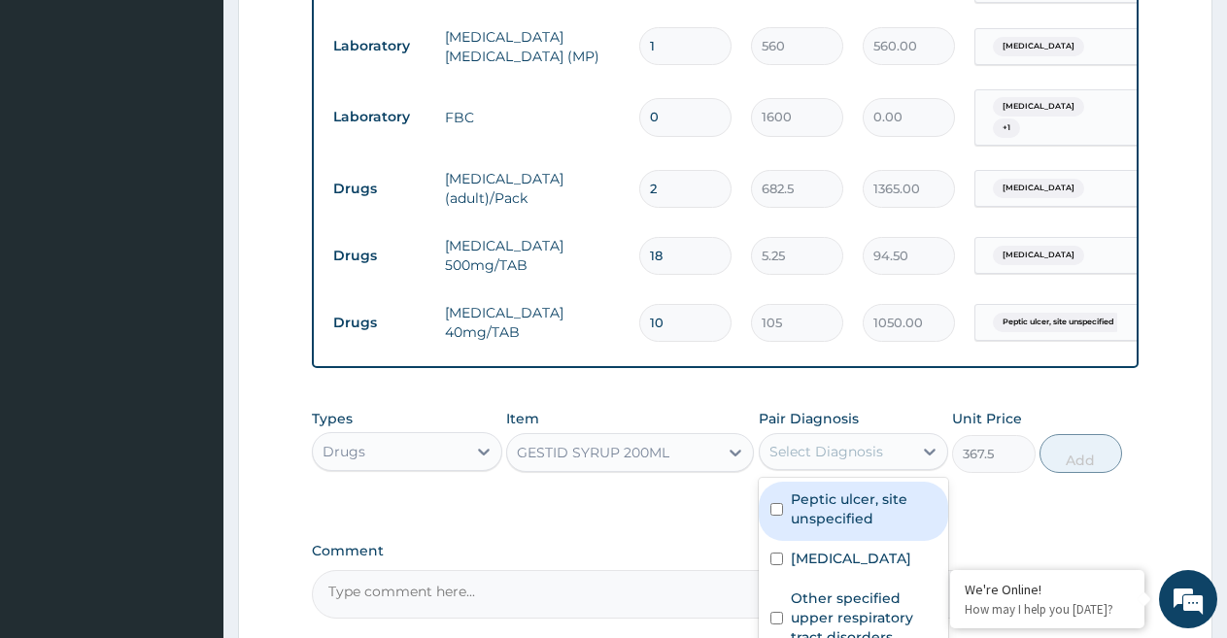
drag, startPoint x: 855, startPoint y: 526, endPoint x: 997, endPoint y: 508, distance: 143.9
click at [856, 525] on label "Peptic ulcer, site unspecified" at bounding box center [864, 508] width 147 height 39
checkbox input "true"
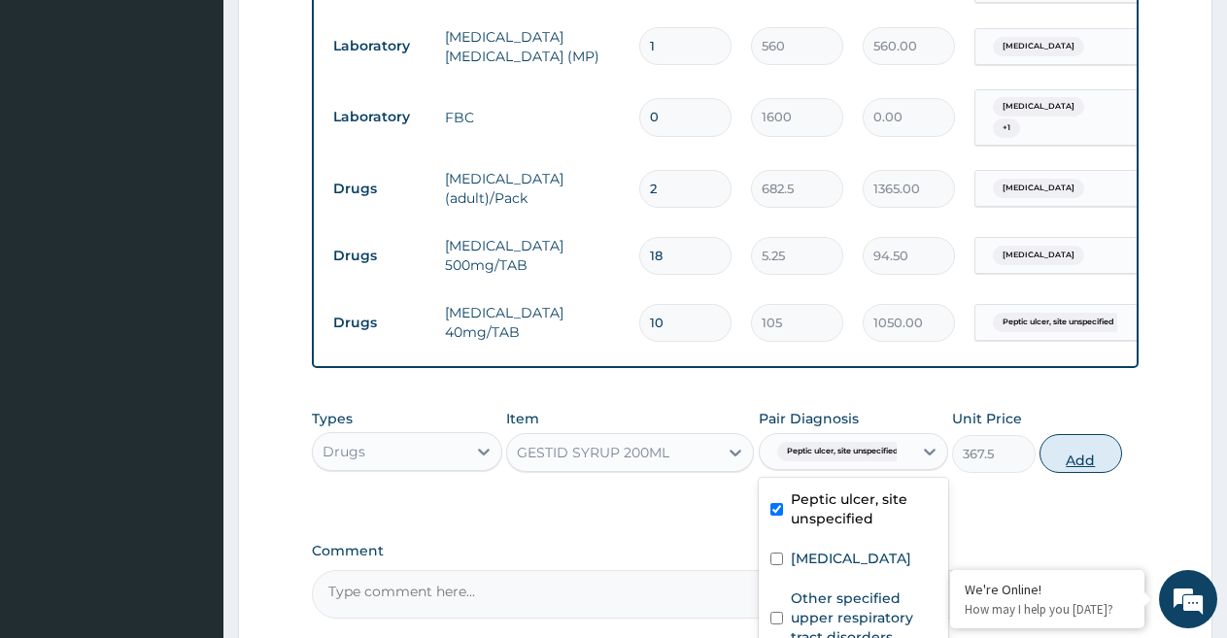
click at [1087, 473] on button "Add" at bounding box center [1080, 453] width 83 height 39
type input "0"
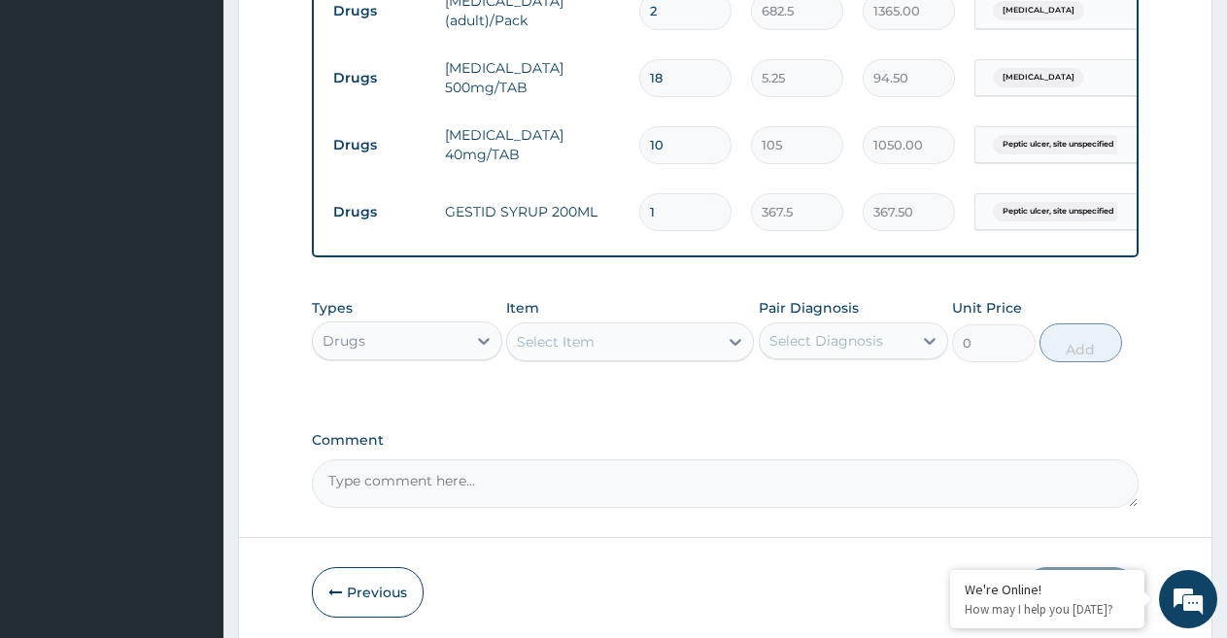
scroll to position [1031, 0]
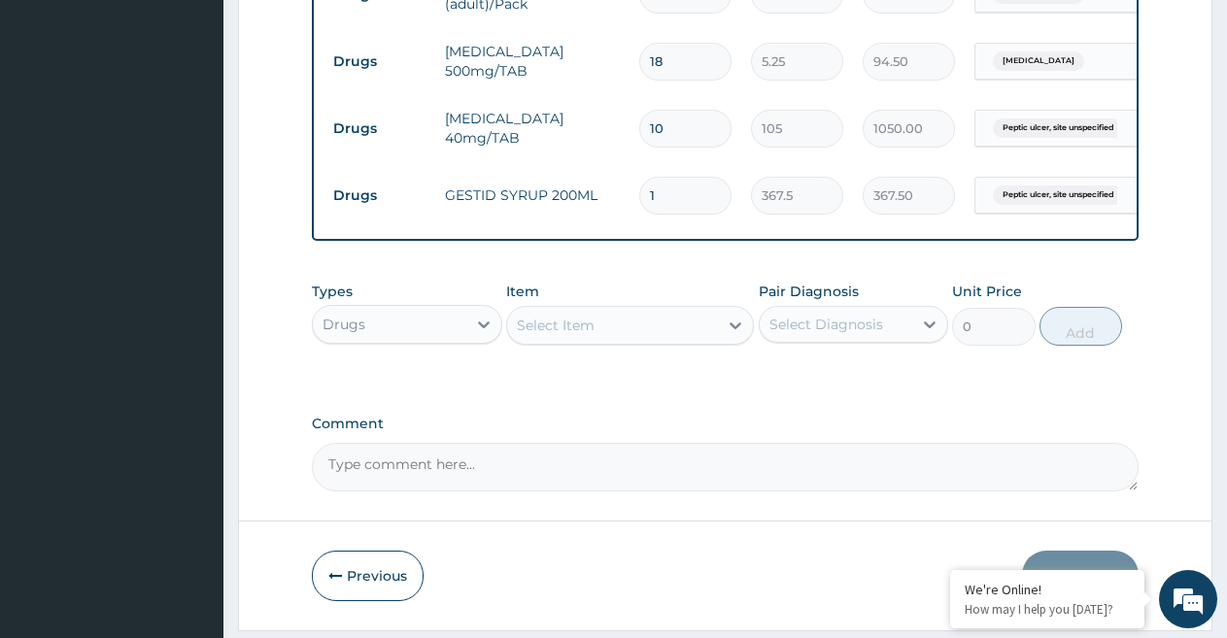
click at [612, 341] on div "Select Item" at bounding box center [612, 325] width 211 height 31
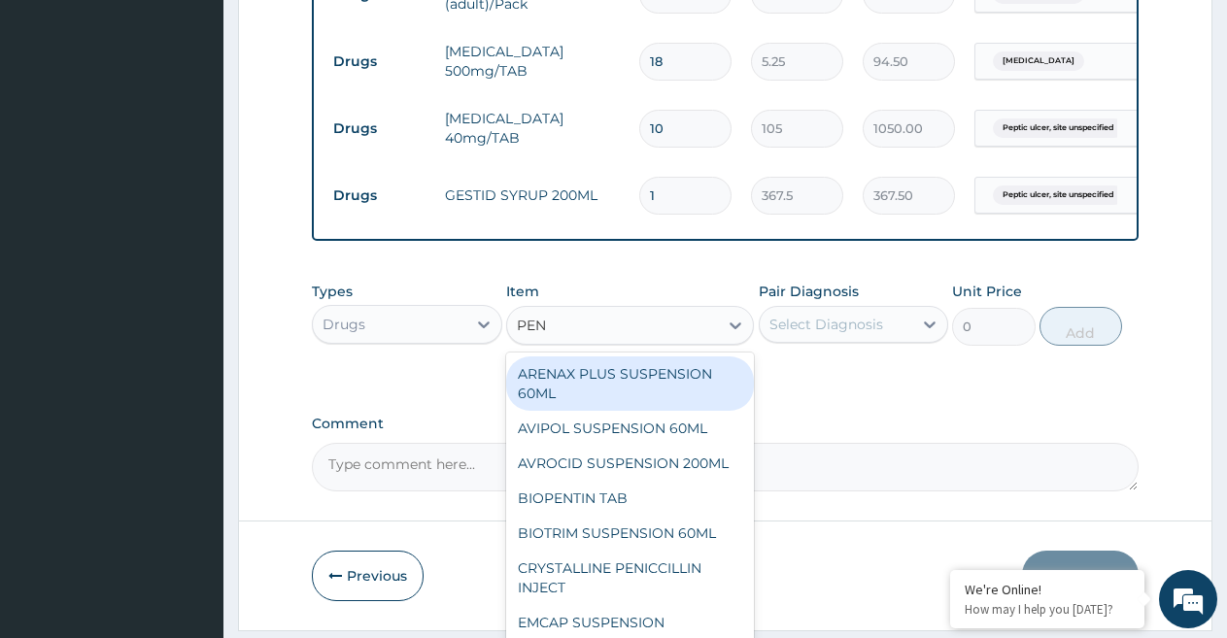
type input "PENT"
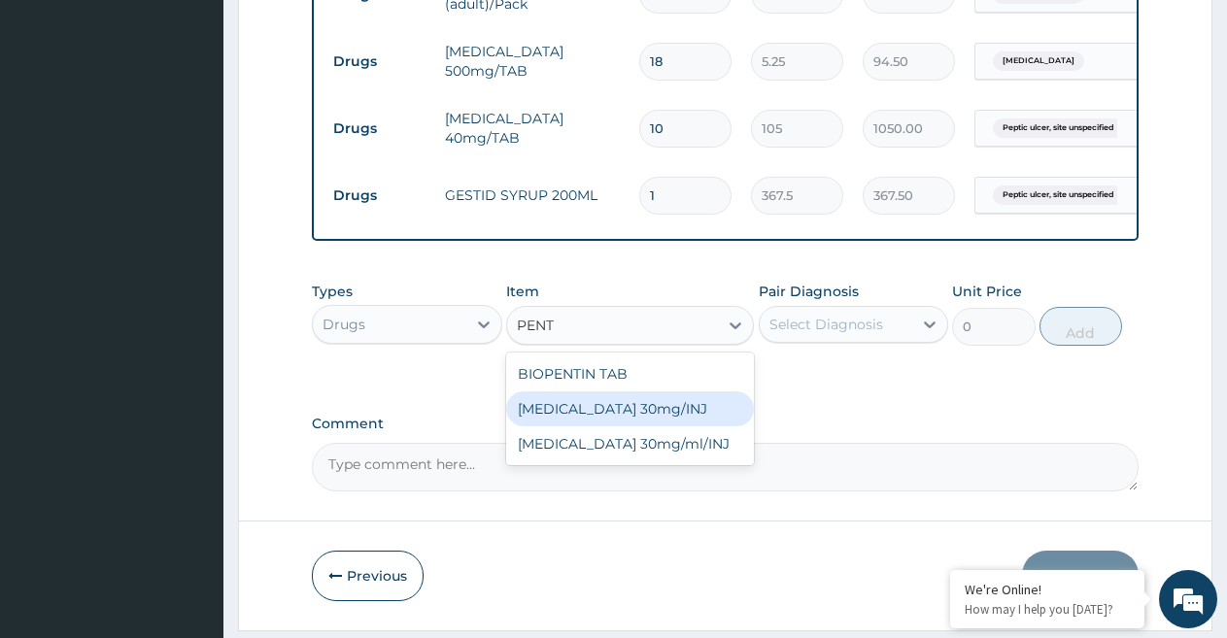
click at [622, 426] on div "[MEDICAL_DATA] 30mg/INJ" at bounding box center [630, 408] width 248 height 35
type input "131.25"
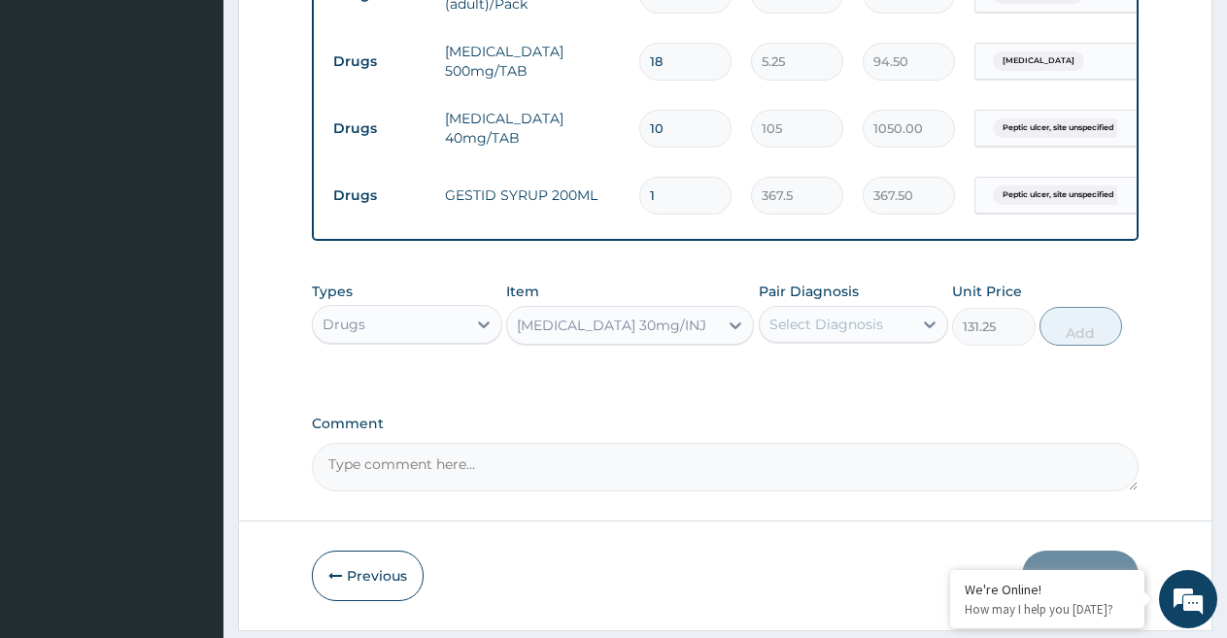
click at [814, 334] on div "Select Diagnosis" at bounding box center [826, 324] width 114 height 19
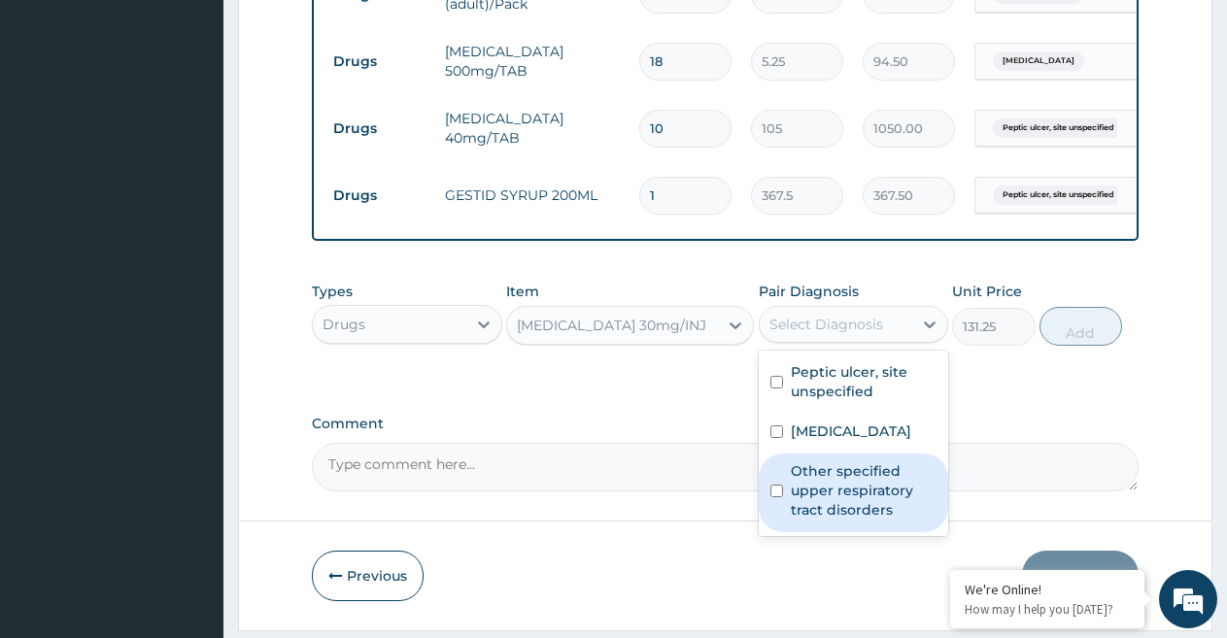
drag, startPoint x: 838, startPoint y: 498, endPoint x: 838, endPoint y: 454, distance: 43.7
click at [838, 493] on label "Other specified upper respiratory tract disorders" at bounding box center [864, 490] width 147 height 58
checkbox input "true"
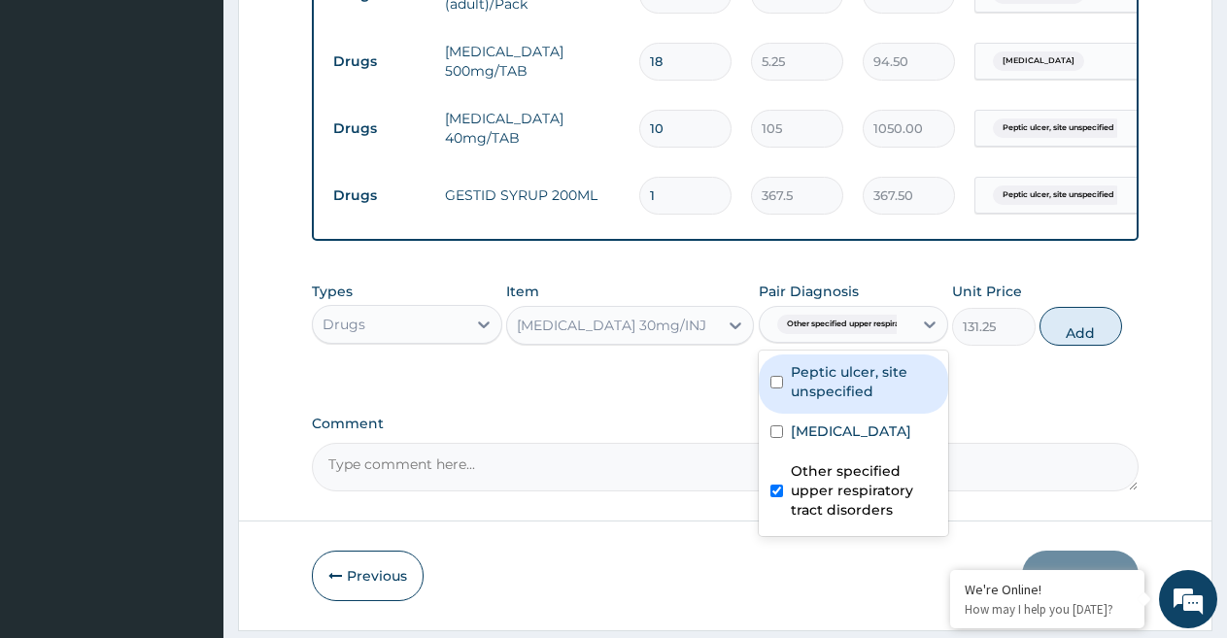
click at [838, 401] on label "Peptic ulcer, site unspecified" at bounding box center [864, 381] width 147 height 39
checkbox input "true"
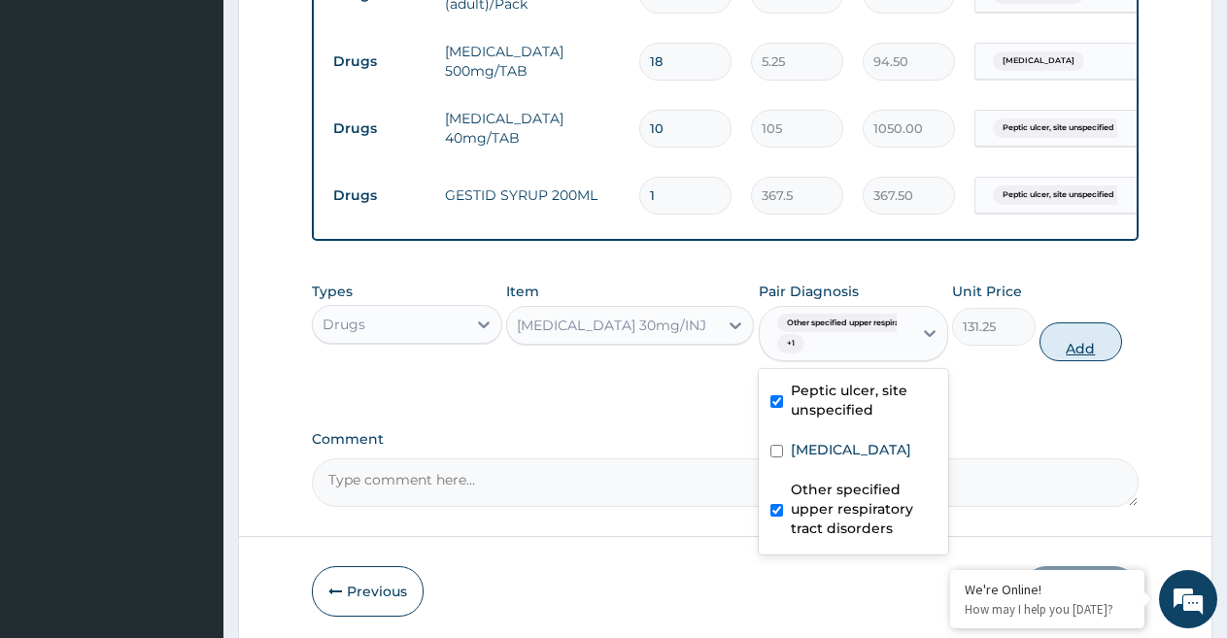
click at [1069, 358] on button "Add" at bounding box center [1080, 341] width 83 height 39
type input "0"
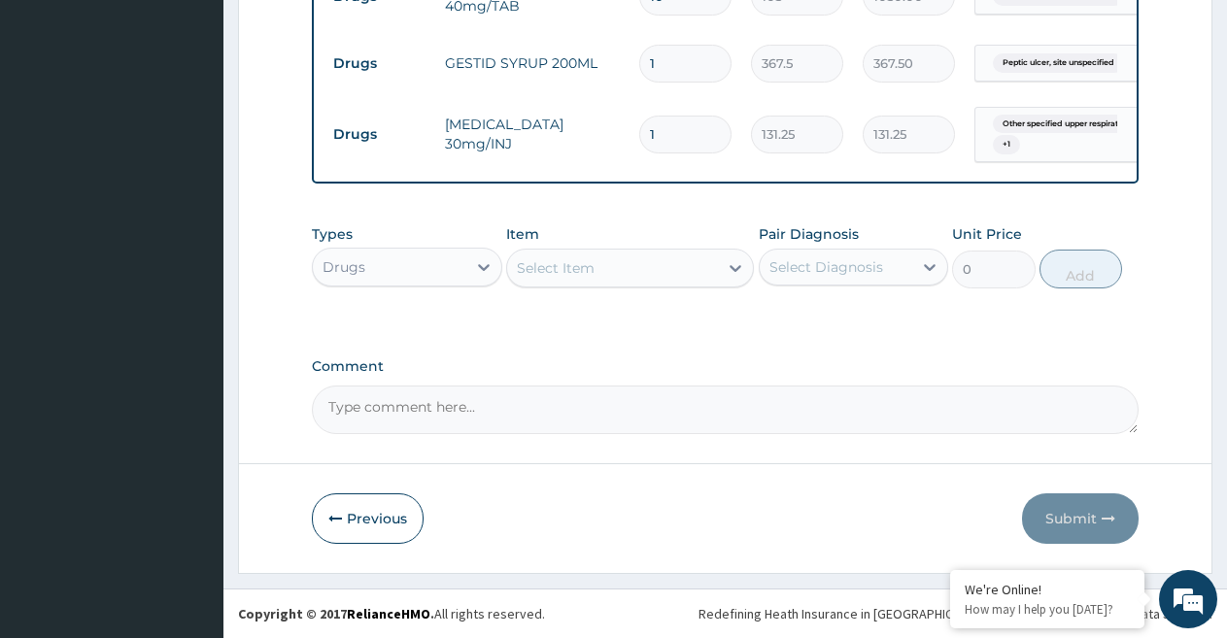
scroll to position [1180, 0]
click at [553, 270] on div "Select Item" at bounding box center [556, 267] width 78 height 19
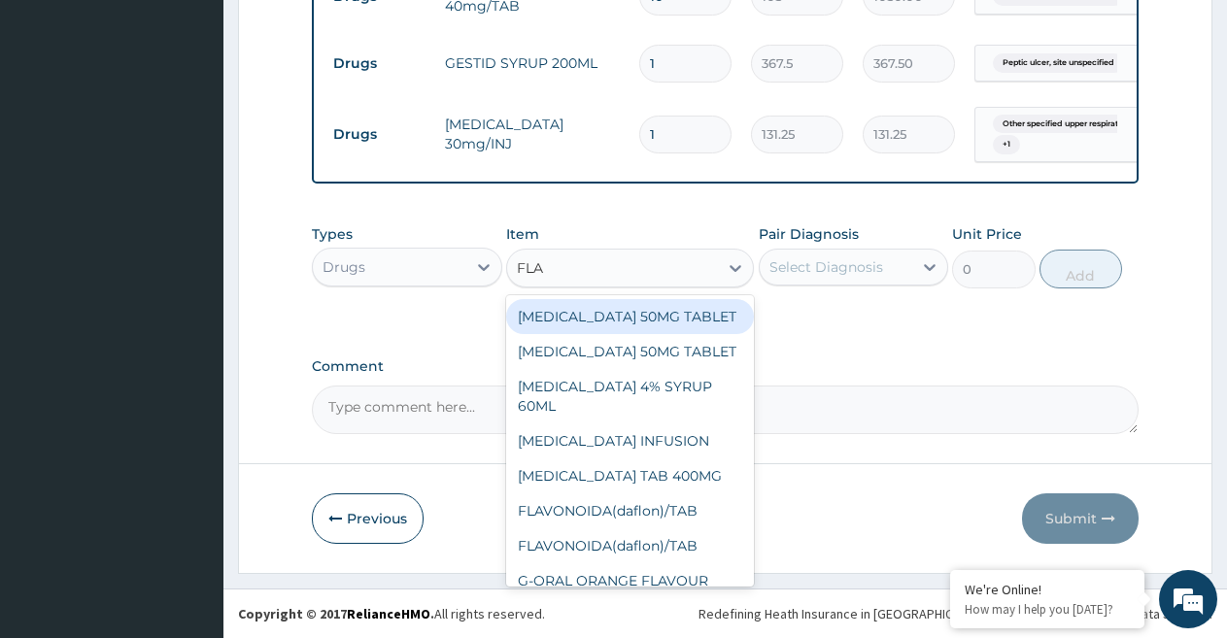
type input "FLAG"
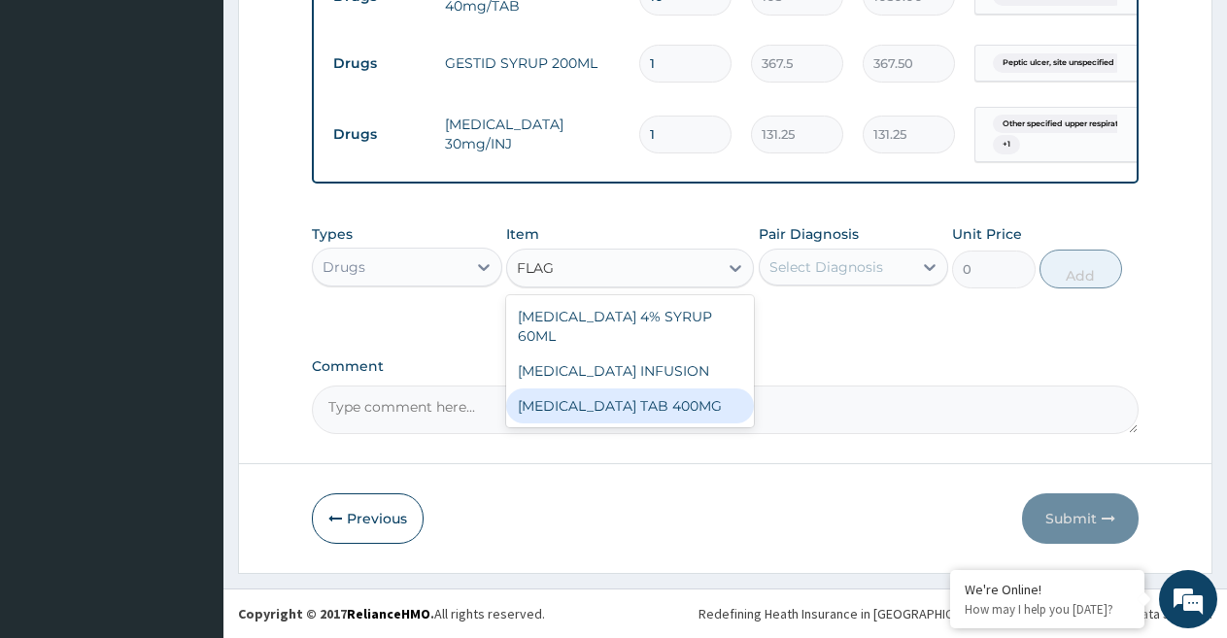
drag, startPoint x: 593, startPoint y: 393, endPoint x: 635, endPoint y: 359, distance: 53.8
click at [605, 388] on div "[MEDICAL_DATA] TAB 400MG" at bounding box center [630, 405] width 248 height 35
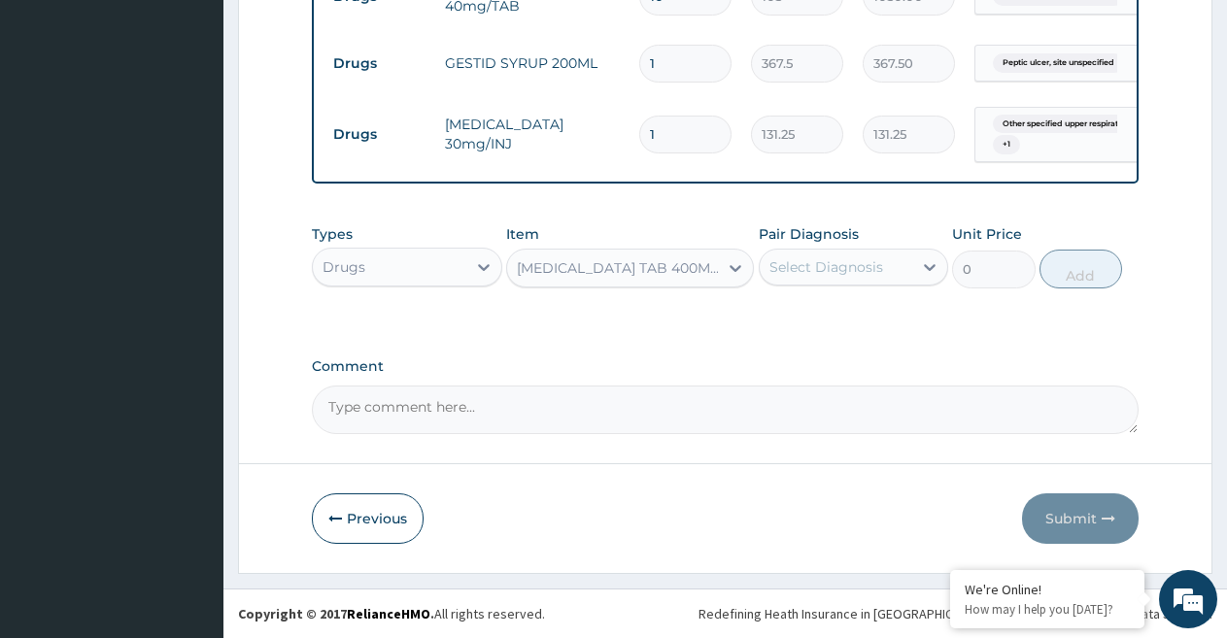
type input "26.25"
click at [780, 270] on div "Select Diagnosis" at bounding box center [826, 266] width 114 height 19
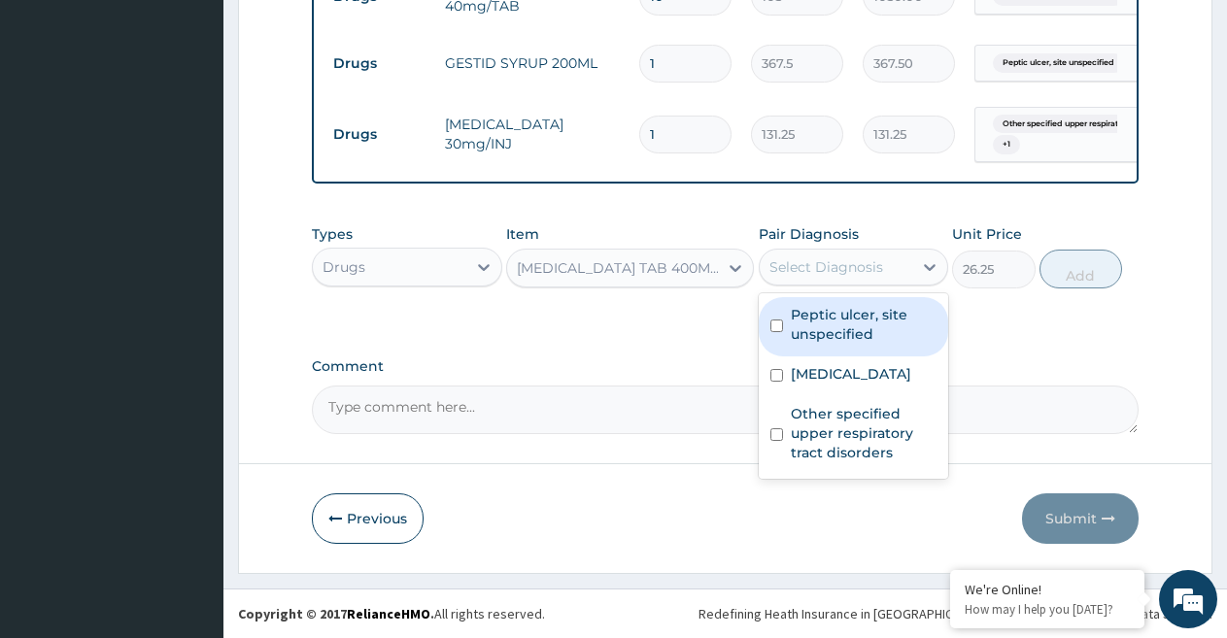
drag, startPoint x: 857, startPoint y: 321, endPoint x: 976, endPoint y: 300, distance: 121.3
click at [876, 310] on label "Peptic ulcer, site unspecified" at bounding box center [864, 324] width 147 height 39
checkbox input "true"
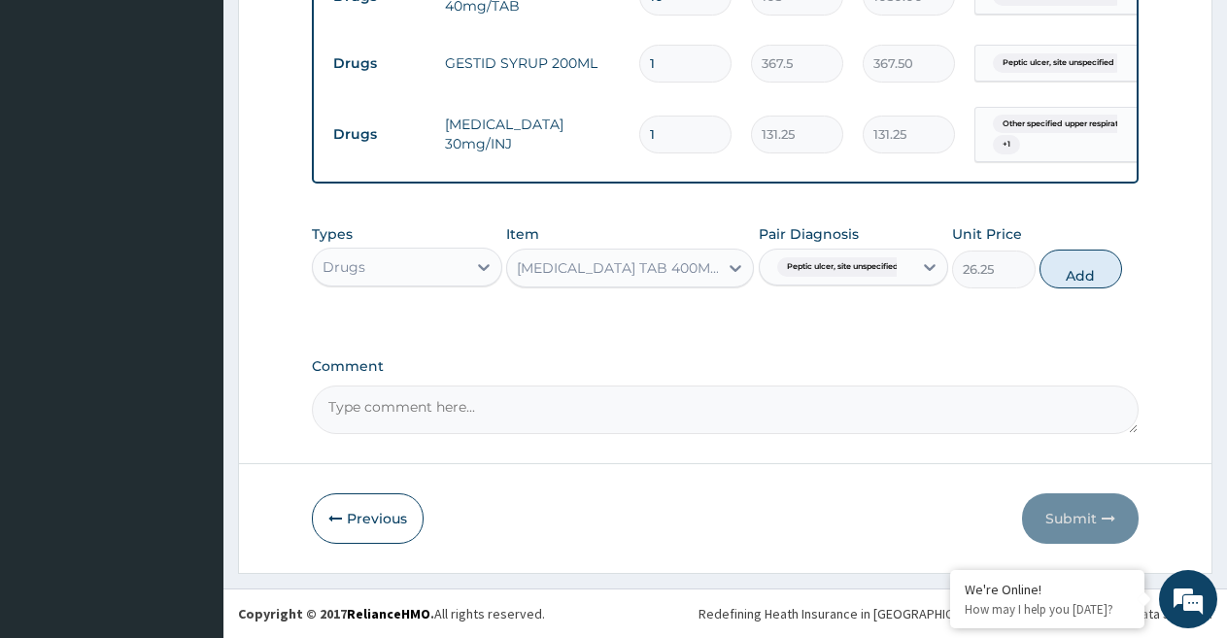
drag, startPoint x: 1073, startPoint y: 276, endPoint x: 914, endPoint y: 308, distance: 162.5
click at [1074, 276] on button "Add" at bounding box center [1080, 269] width 83 height 39
type input "0"
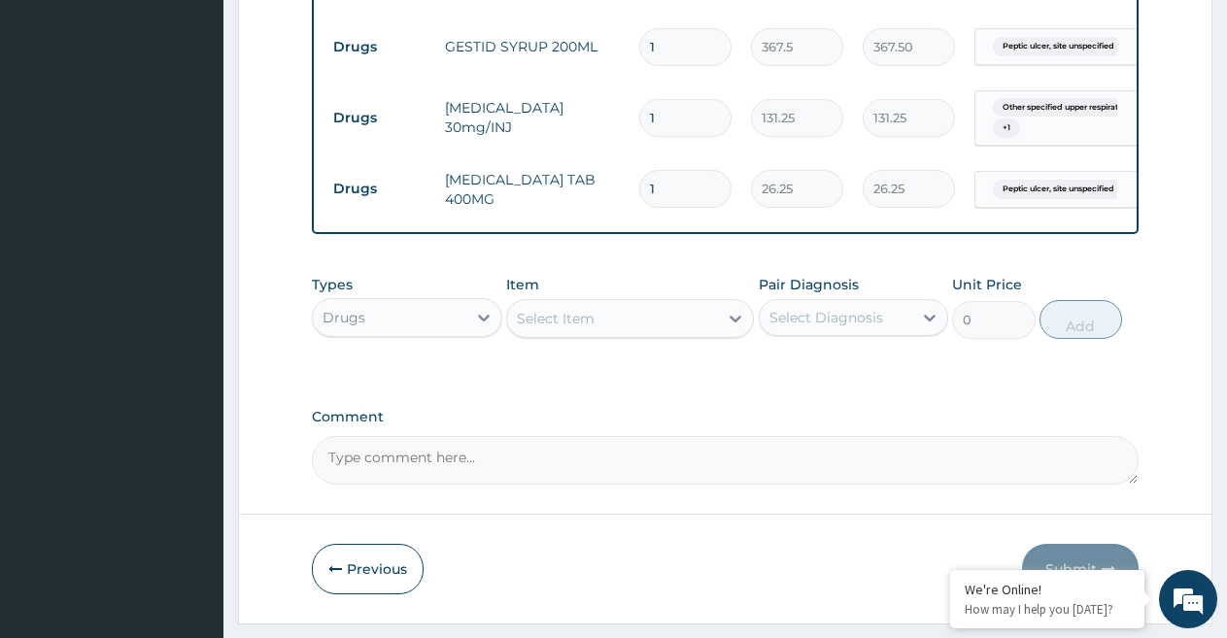
type input "15"
type input "393.75"
type input "15"
click at [555, 328] on div "Select Item" at bounding box center [556, 318] width 78 height 19
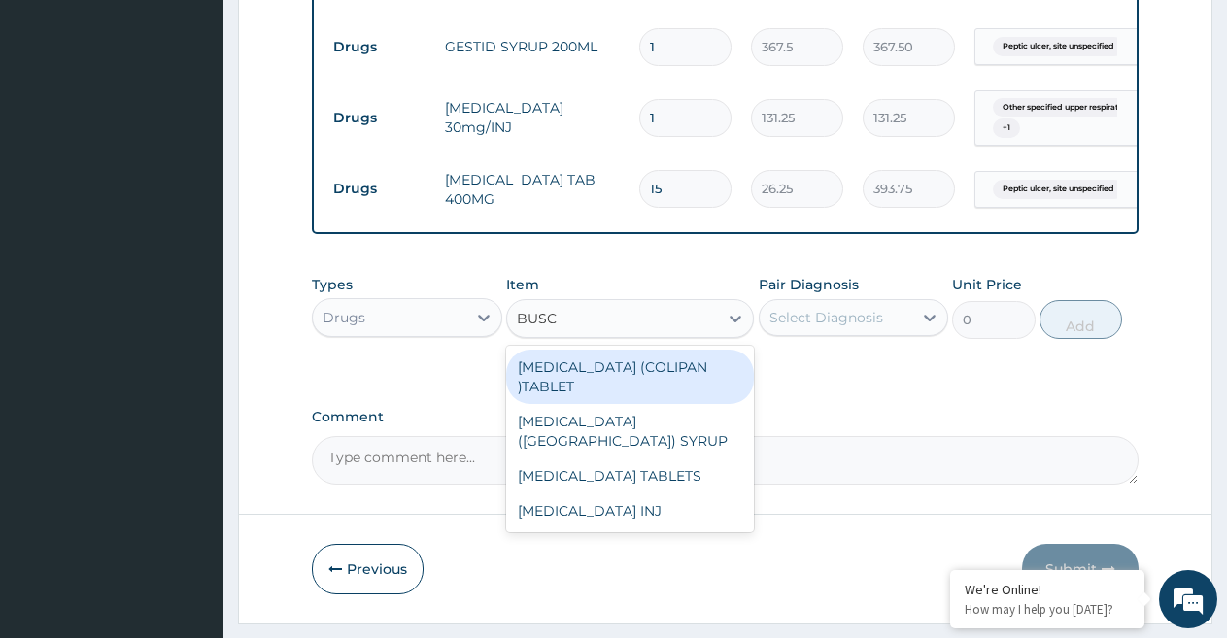
type input "BUSCO"
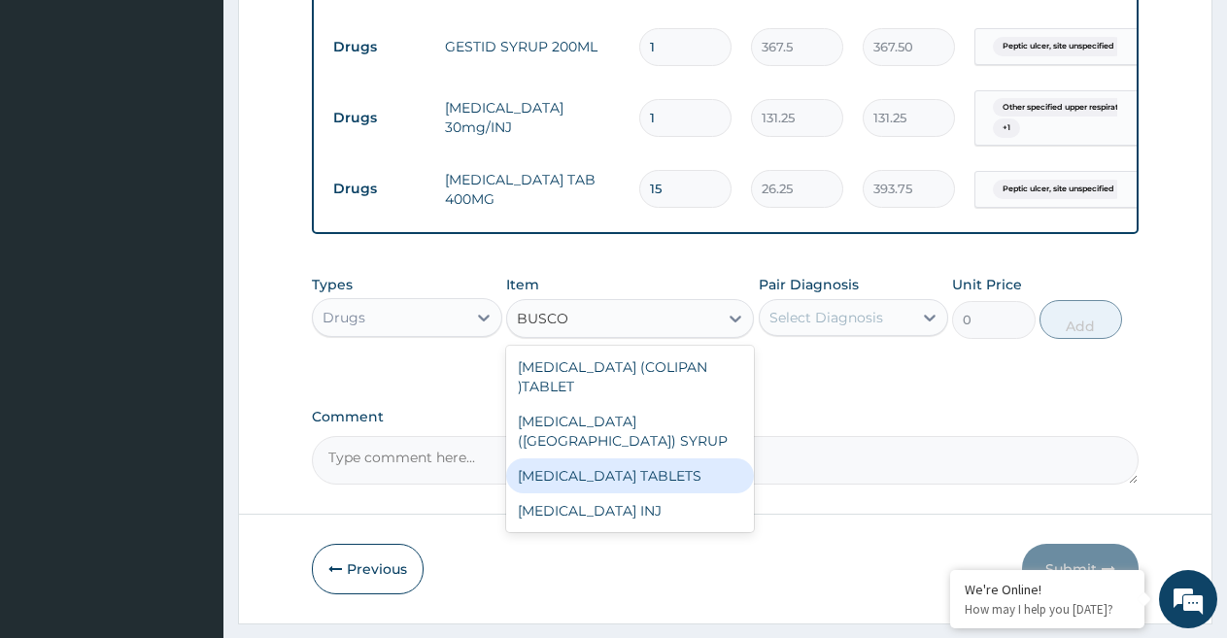
click at [649, 458] on div "[MEDICAL_DATA] TABLETS" at bounding box center [630, 475] width 248 height 35
type input "52.5"
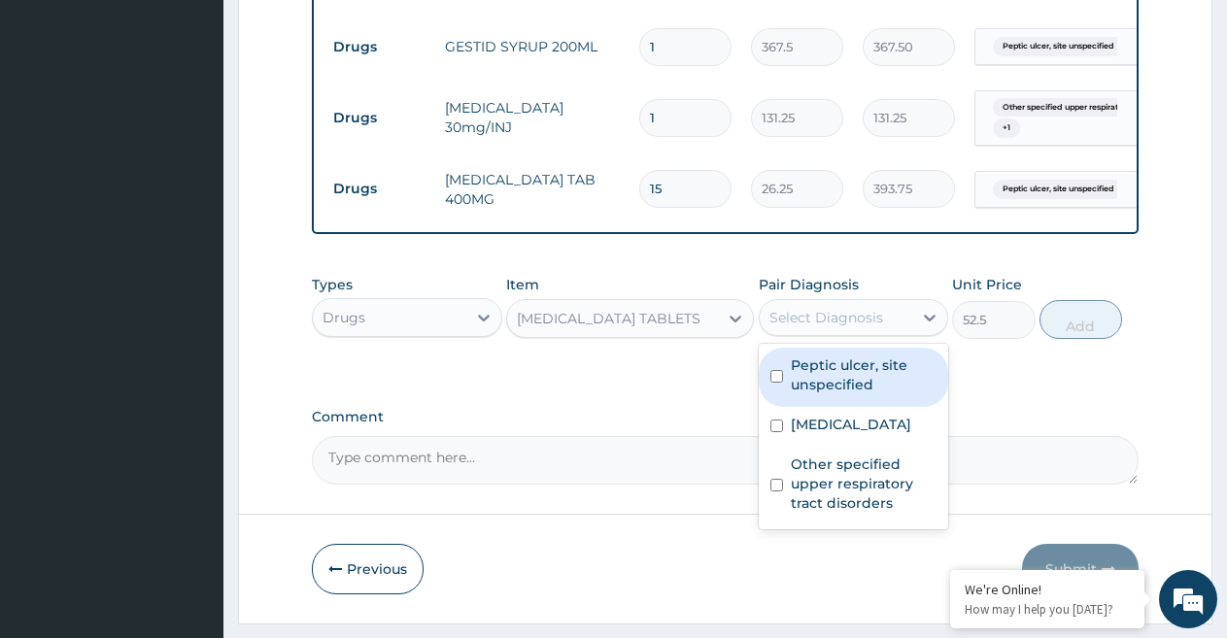
click at [851, 327] on div "Select Diagnosis" at bounding box center [826, 317] width 114 height 19
drag, startPoint x: 834, startPoint y: 387, endPoint x: 870, endPoint y: 373, distance: 38.4
click at [837, 387] on label "Peptic ulcer, site unspecified" at bounding box center [864, 374] width 147 height 39
checkbox input "true"
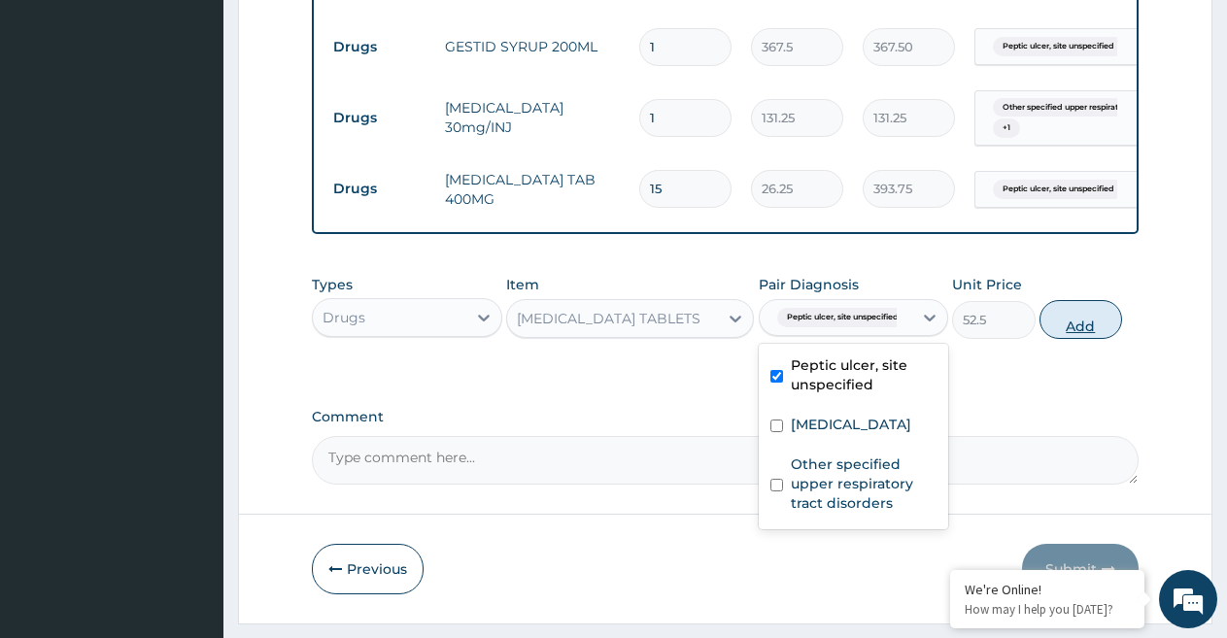
click at [1073, 339] on button "Add" at bounding box center [1080, 319] width 83 height 39
type input "0"
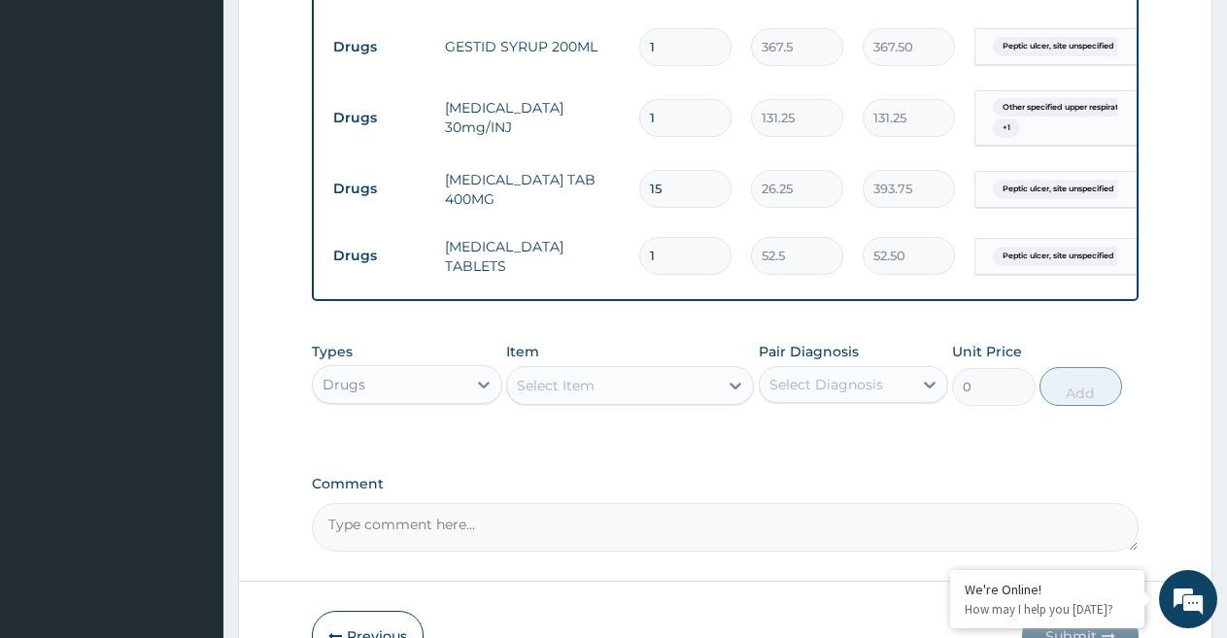
type input "10"
type input "525.00"
type input "10"
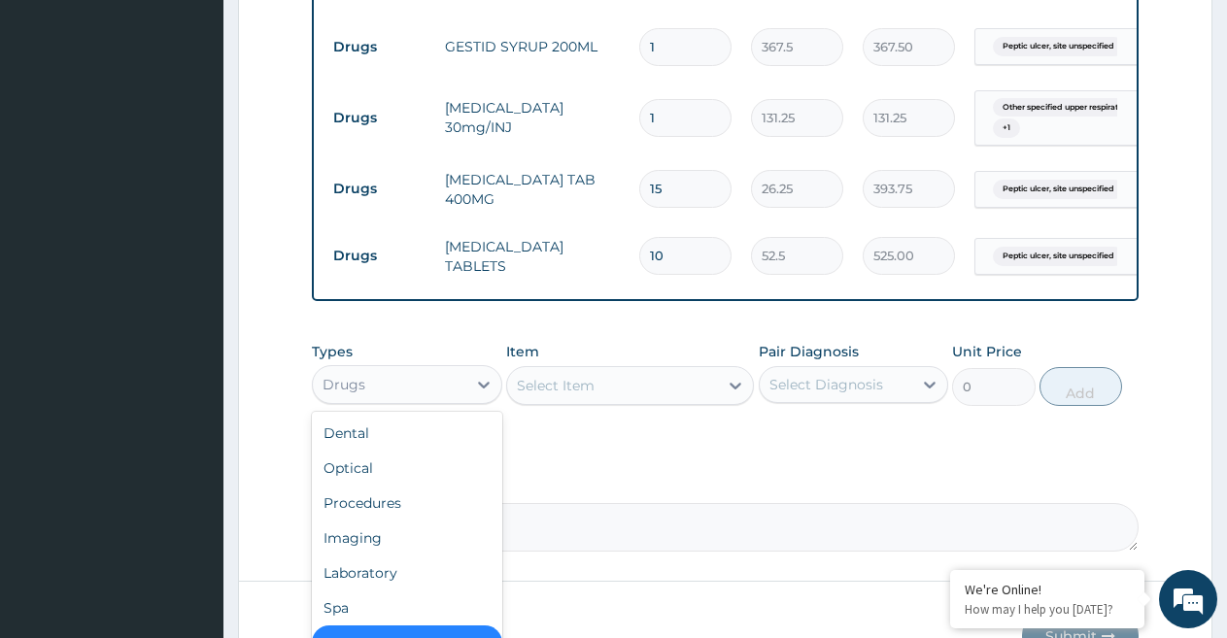
click at [413, 387] on div "Drugs" at bounding box center [389, 384] width 153 height 31
drag, startPoint x: 382, startPoint y: 579, endPoint x: 555, endPoint y: 432, distance: 227.4
click at [386, 576] on div "Laboratory" at bounding box center [407, 572] width 190 height 35
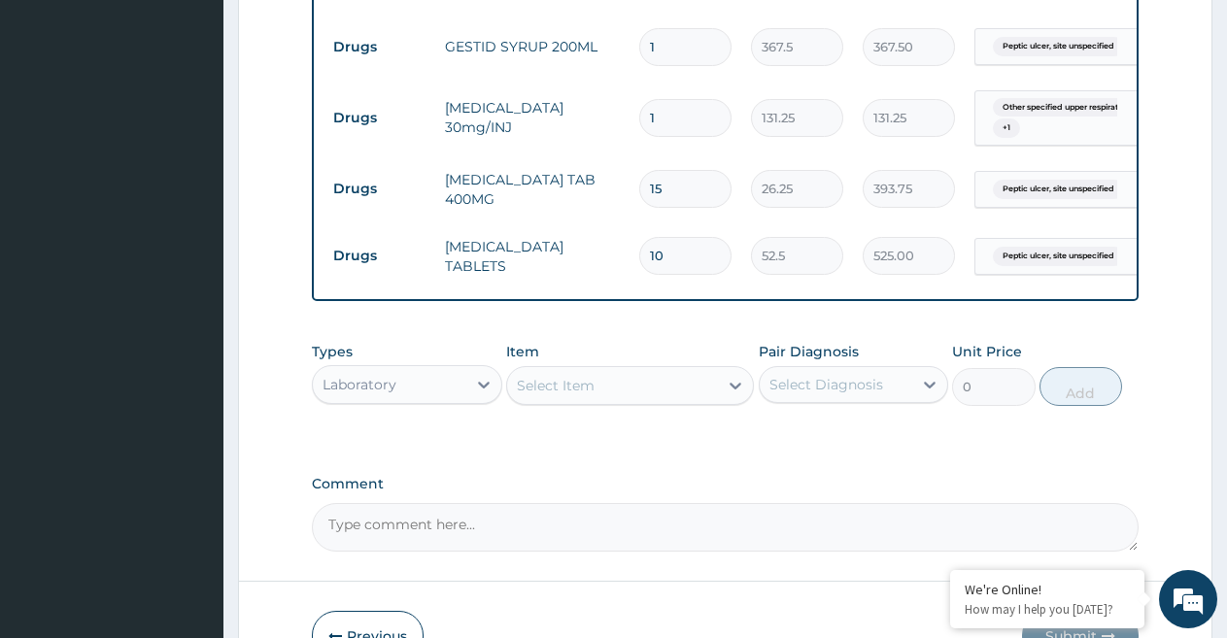
click at [589, 395] on div "Select Item" at bounding box center [556, 385] width 78 height 19
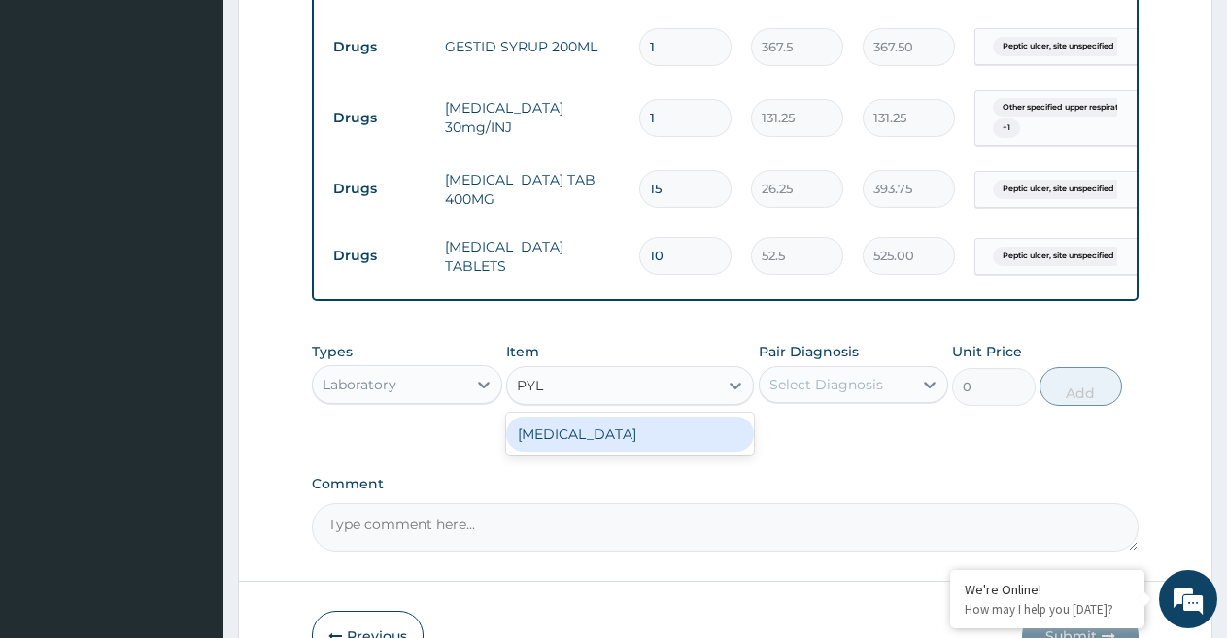
type input "PYLO"
drag, startPoint x: 624, startPoint y: 445, endPoint x: 762, endPoint y: 426, distance: 139.1
click at [631, 445] on div "[MEDICAL_DATA]" at bounding box center [630, 434] width 248 height 35
type input "2960"
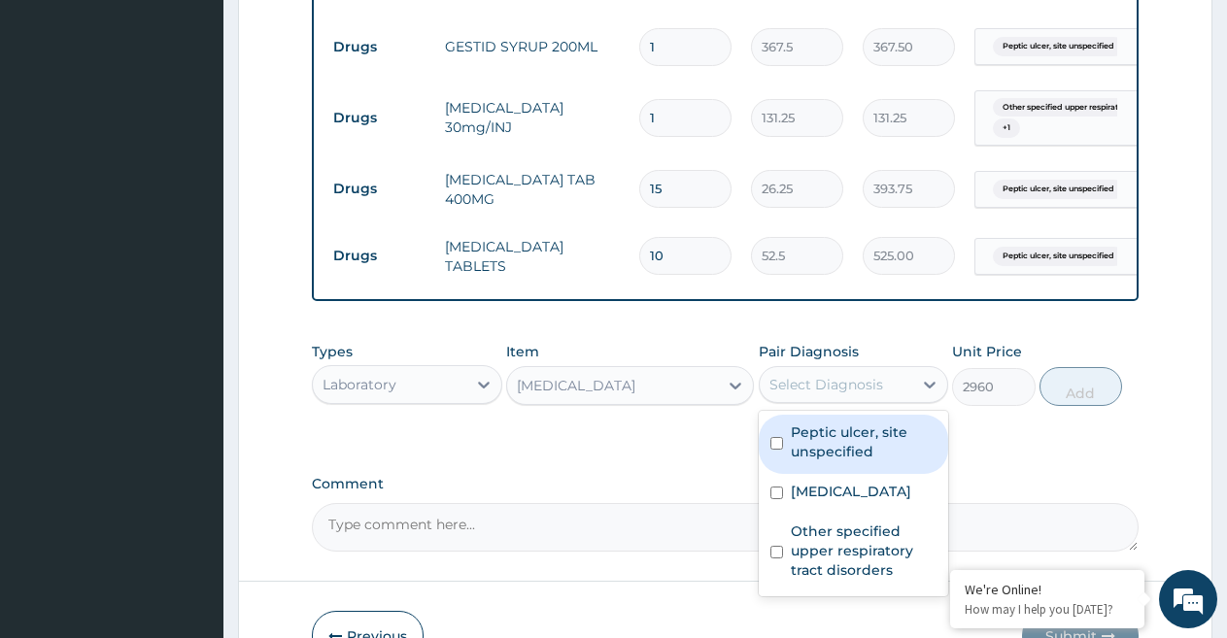
click at [809, 394] on div "Select Diagnosis" at bounding box center [826, 384] width 114 height 19
drag, startPoint x: 854, startPoint y: 462, endPoint x: 878, endPoint y: 456, distance: 25.0
click at [854, 461] on label "Peptic ulcer, site unspecified" at bounding box center [864, 441] width 147 height 39
checkbox input "true"
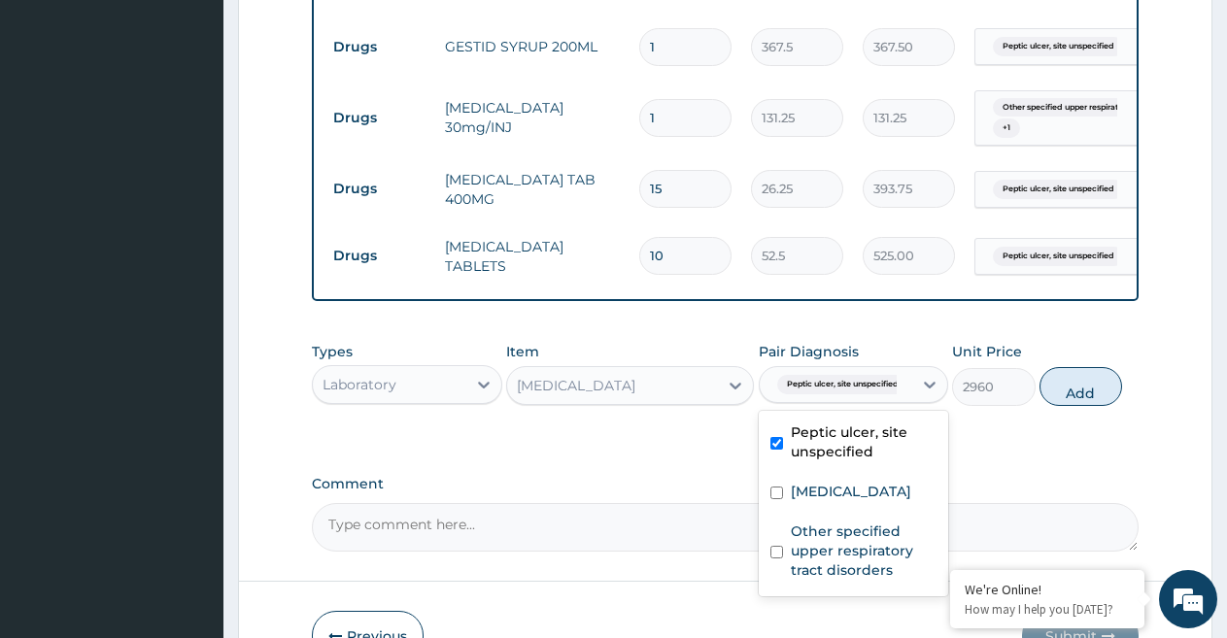
click at [1086, 406] on button "Add" at bounding box center [1080, 386] width 83 height 39
type input "0"
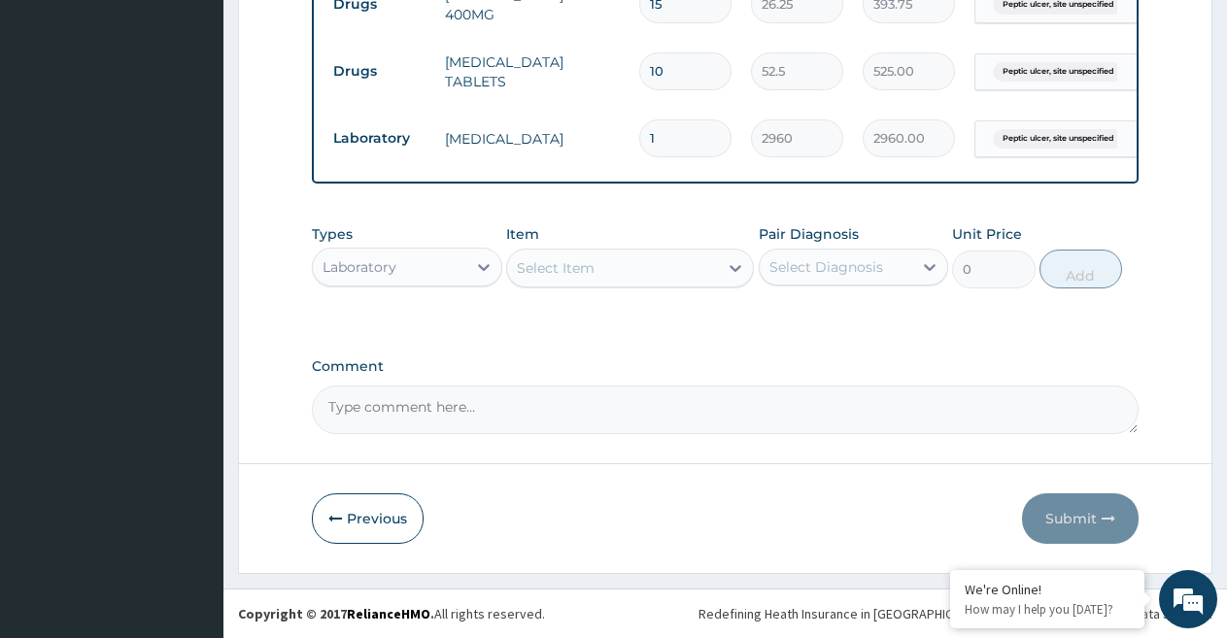
scroll to position [1381, 0]
click at [355, 257] on div "Laboratory" at bounding box center [359, 266] width 74 height 19
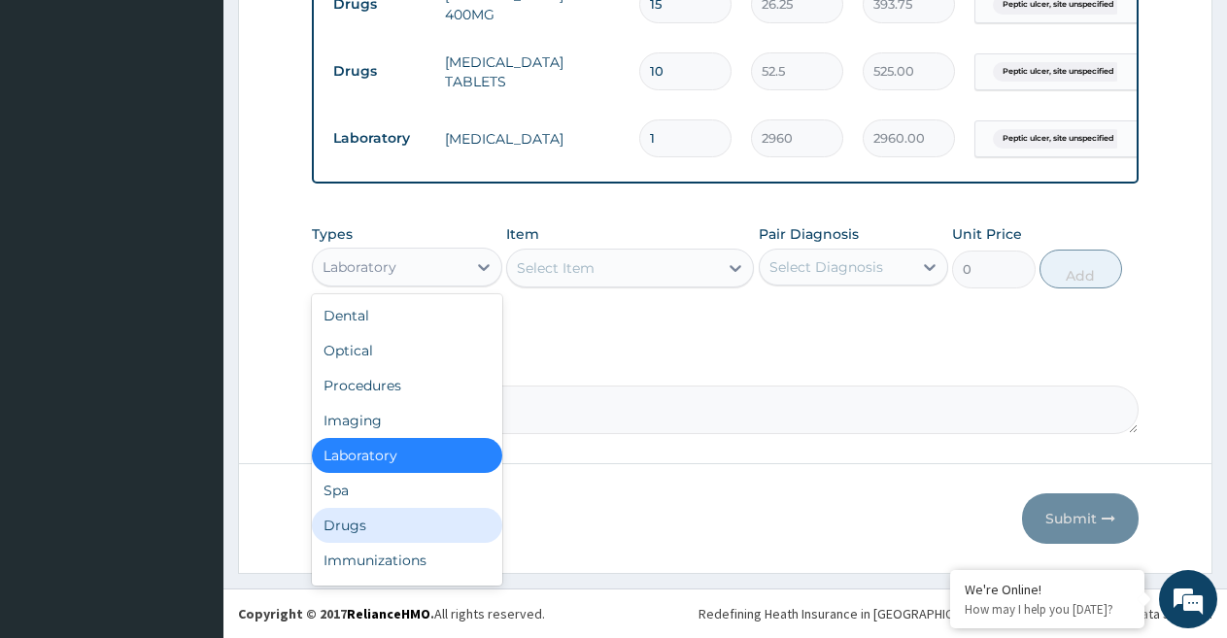
click at [364, 529] on div "Drugs" at bounding box center [407, 525] width 190 height 35
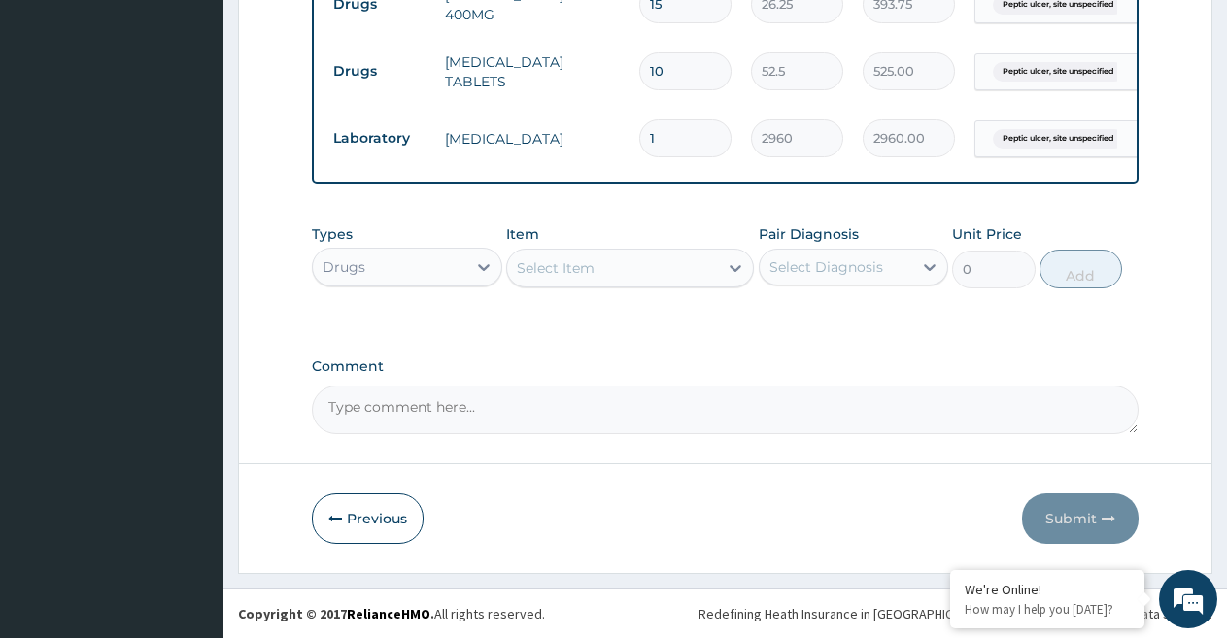
click at [621, 267] on div "Select Item" at bounding box center [612, 267] width 211 height 31
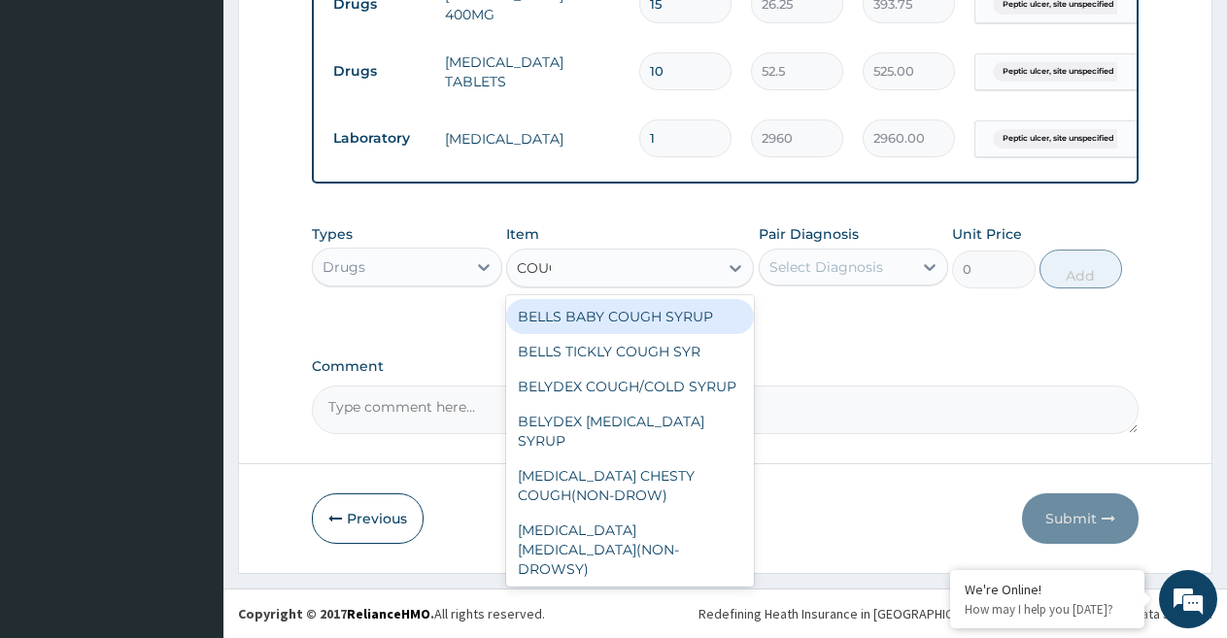
type input "COUGH"
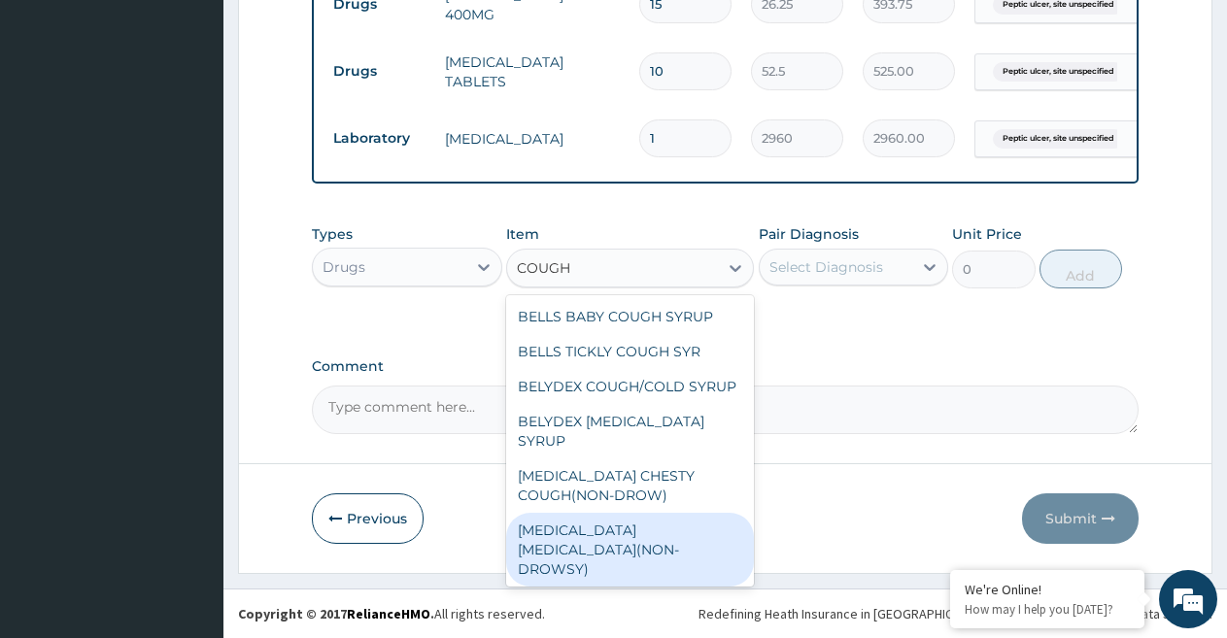
click at [629, 551] on div "[MEDICAL_DATA] [MEDICAL_DATA](NON-DROWSY)" at bounding box center [630, 550] width 248 height 74
type input "708.75"
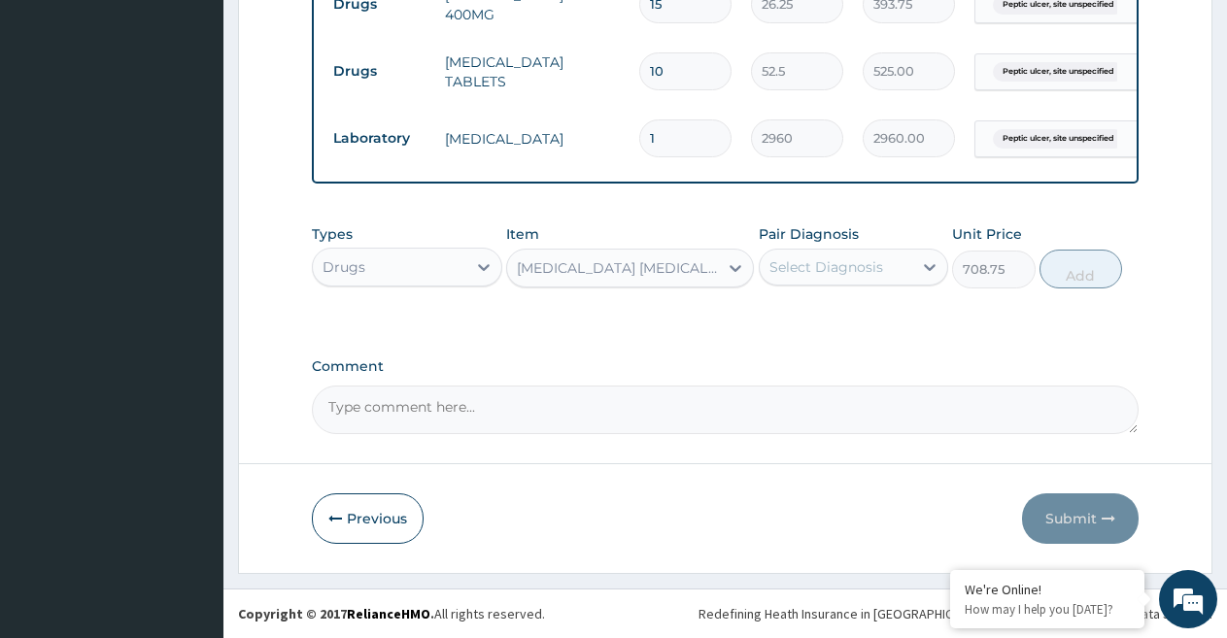
click at [874, 270] on div "Select Diagnosis" at bounding box center [826, 266] width 114 height 19
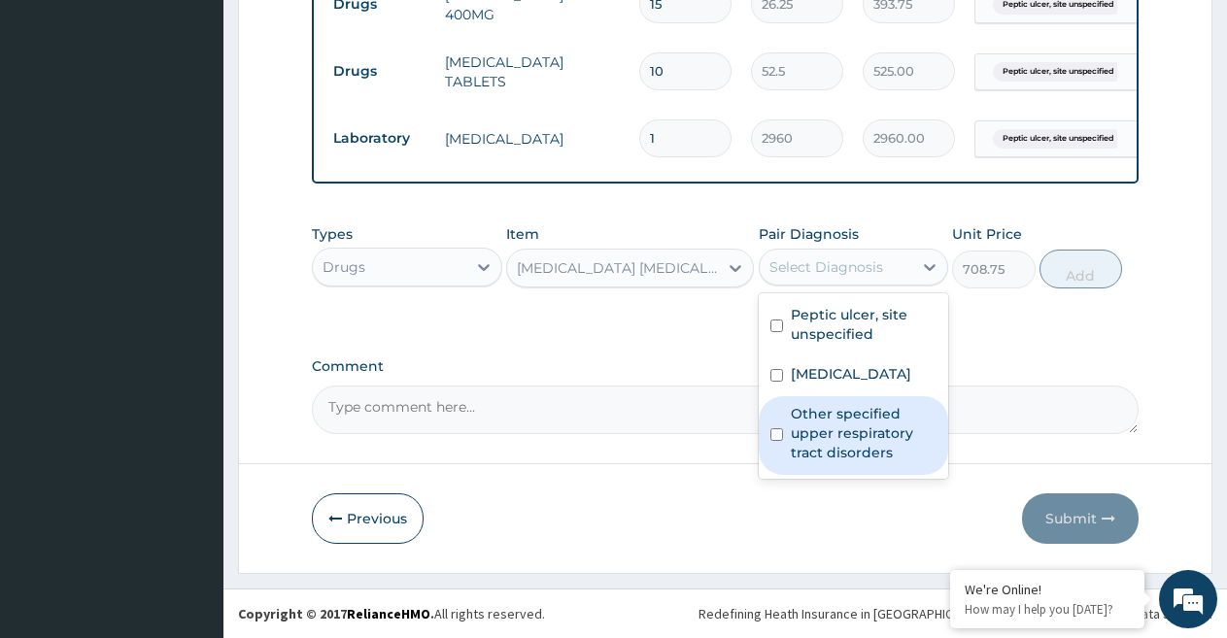
drag, startPoint x: 843, startPoint y: 432, endPoint x: 883, endPoint y: 386, distance: 61.3
click at [844, 431] on label "Other specified upper respiratory tract disorders" at bounding box center [864, 433] width 147 height 58
checkbox input "true"
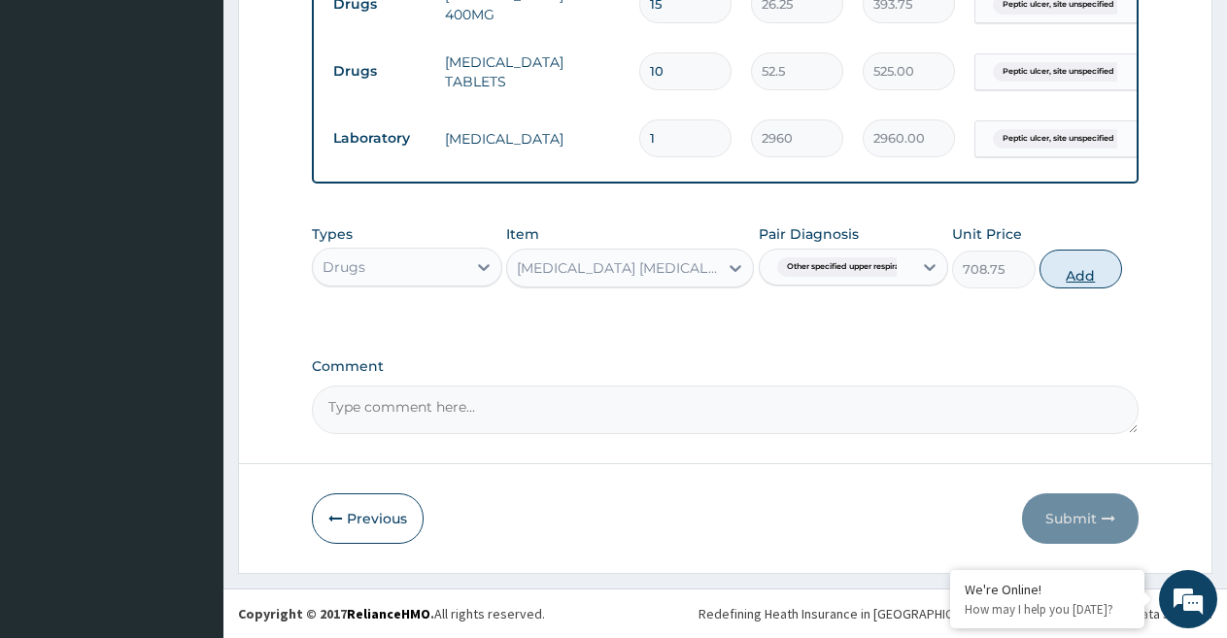
click at [1065, 279] on button "Add" at bounding box center [1080, 269] width 83 height 39
type input "0"
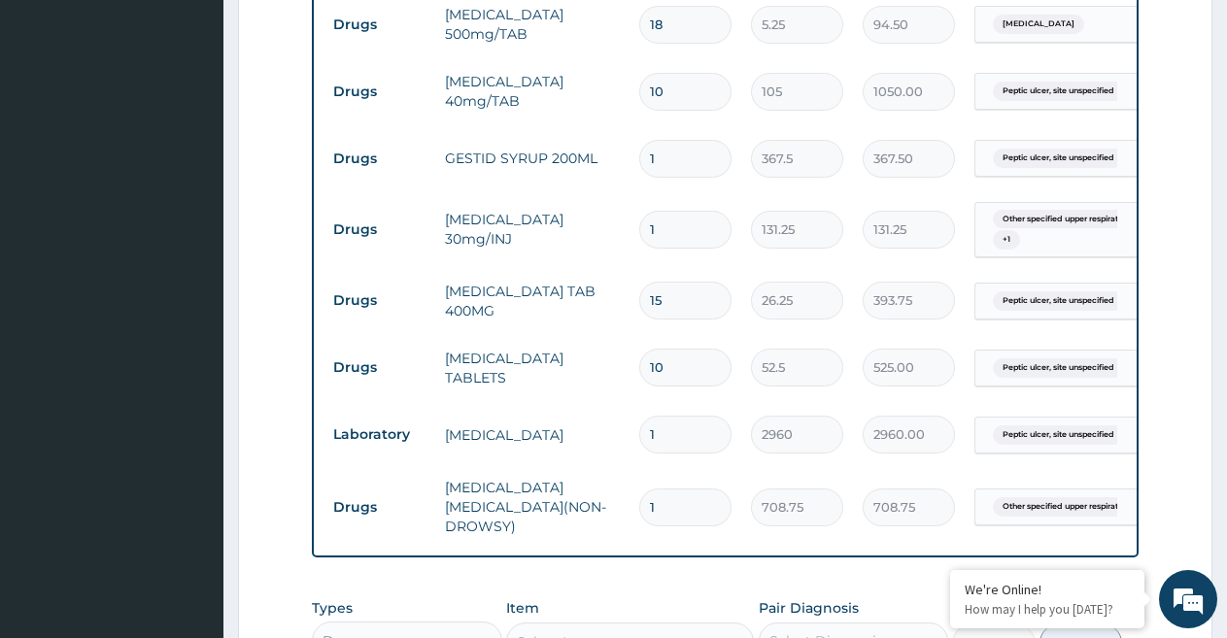
scroll to position [0, 149]
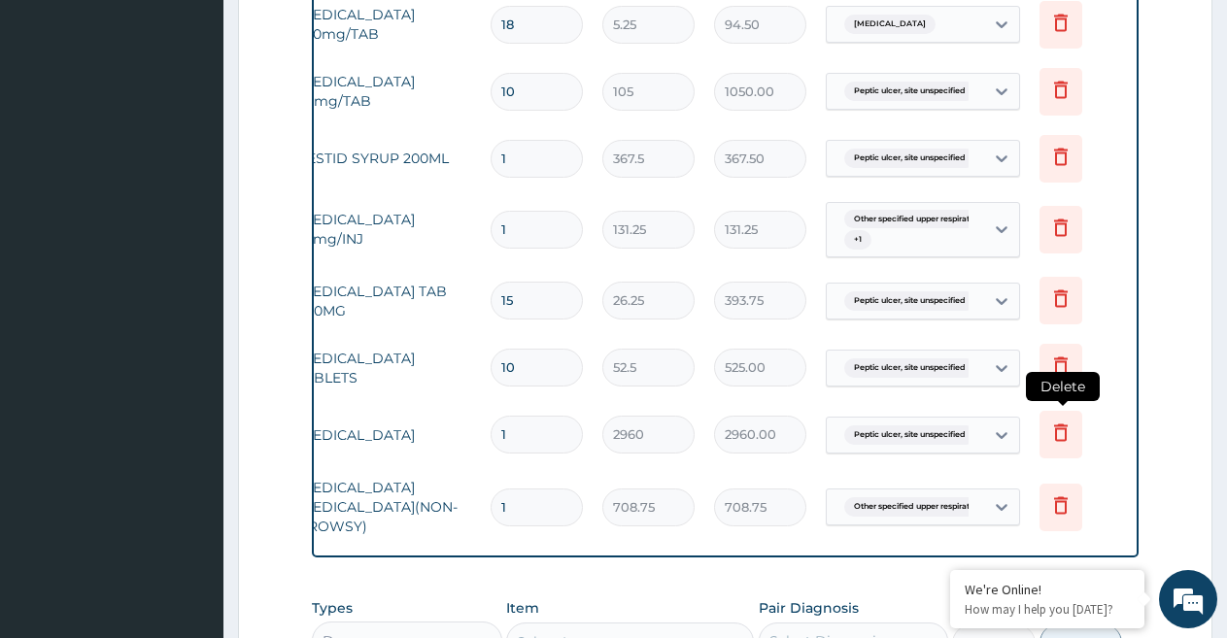
click at [1059, 427] on icon at bounding box center [1060, 432] width 23 height 23
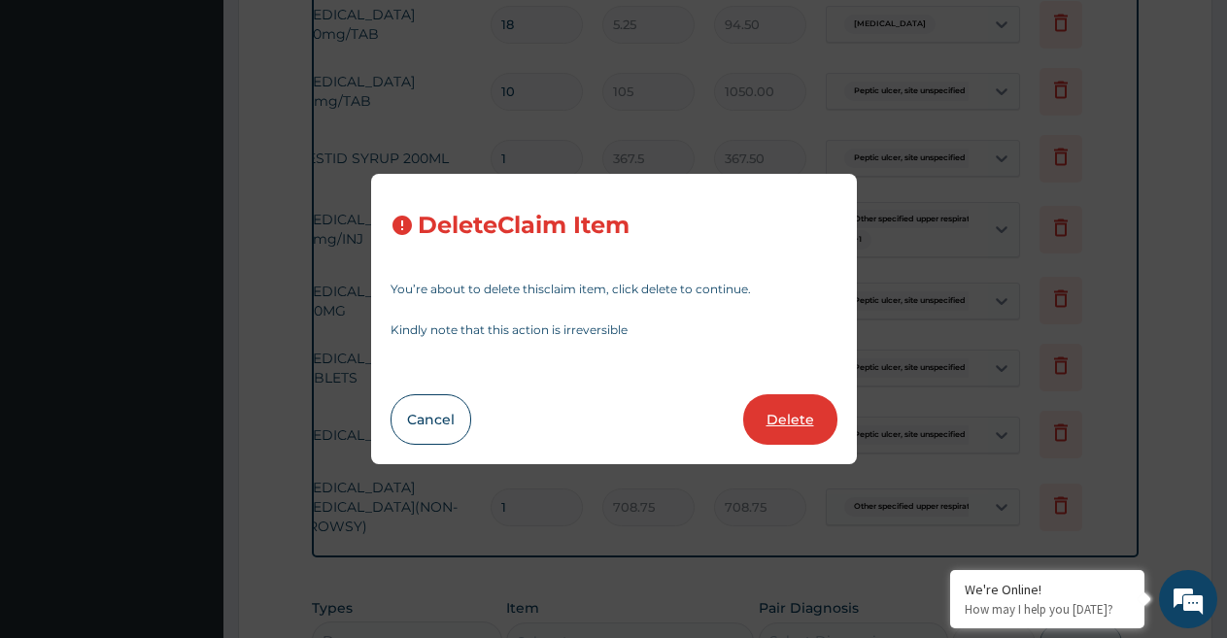
click at [810, 412] on button "Delete" at bounding box center [790, 419] width 94 height 50
type input "708.75"
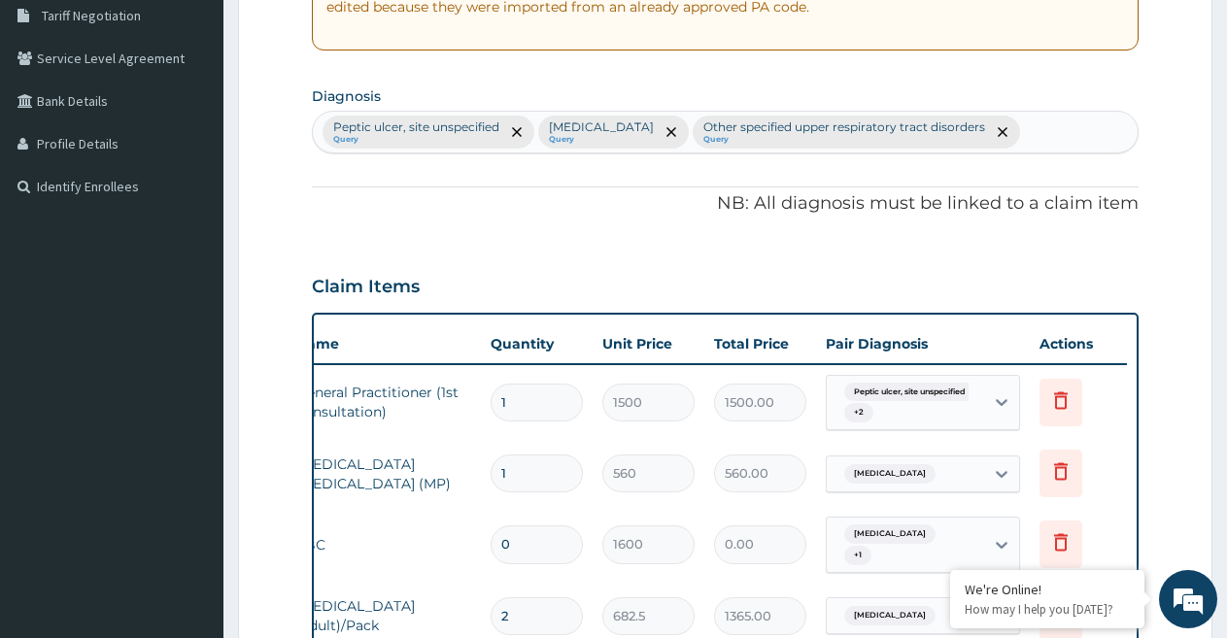
scroll to position [21, 0]
